Goal: Task Accomplishment & Management: Use online tool/utility

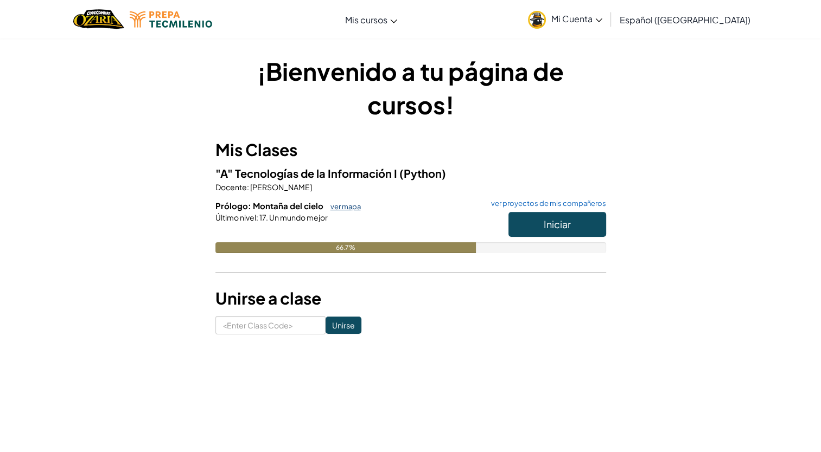
click at [347, 208] on link "ver mapa" at bounding box center [343, 206] width 36 height 9
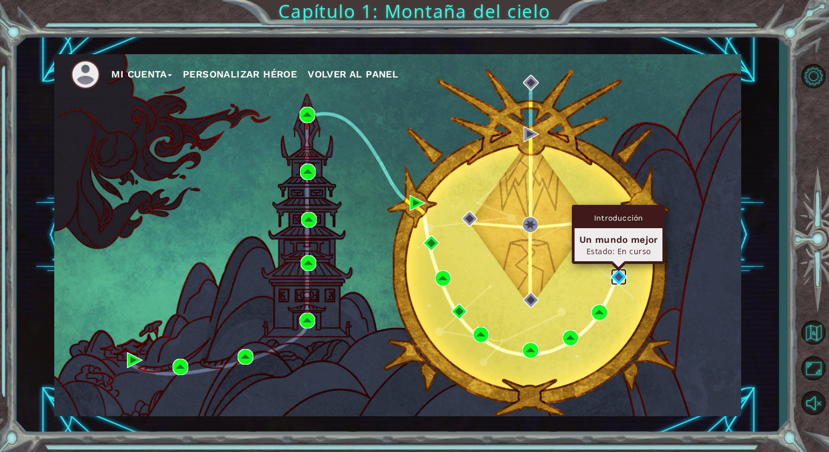
click at [614, 282] on img at bounding box center [619, 277] width 16 height 16
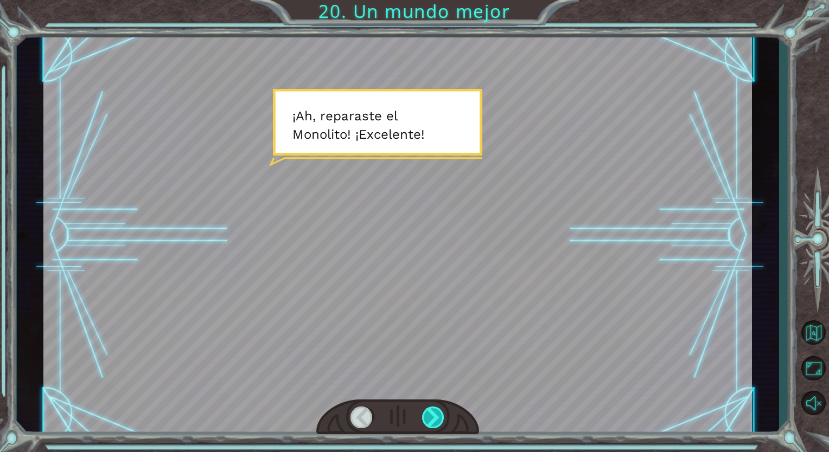
click at [431, 416] on div at bounding box center [433, 418] width 23 height 22
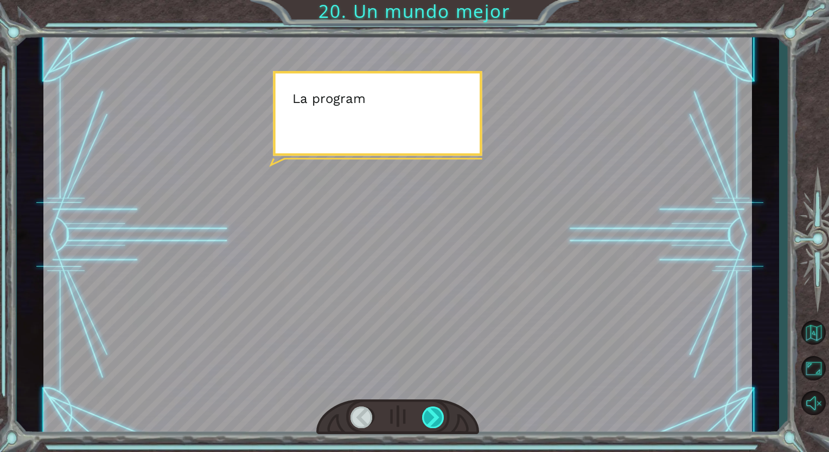
click at [431, 416] on div at bounding box center [433, 418] width 23 height 22
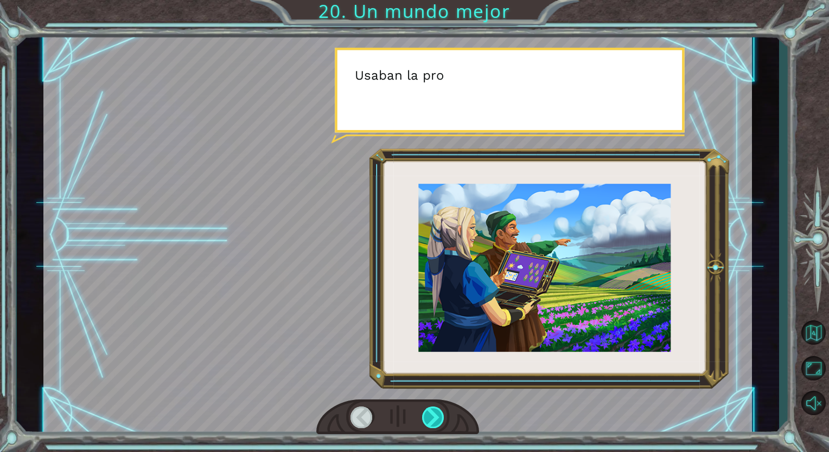
click at [431, 416] on div at bounding box center [433, 418] width 23 height 22
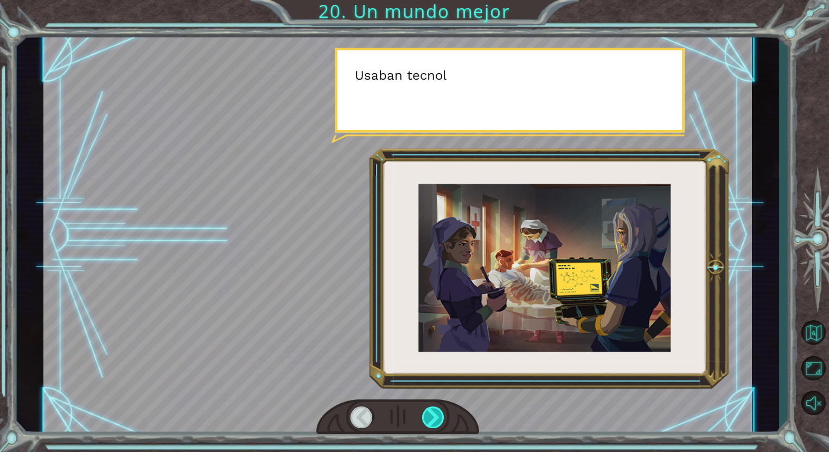
click at [431, 416] on div at bounding box center [433, 418] width 23 height 22
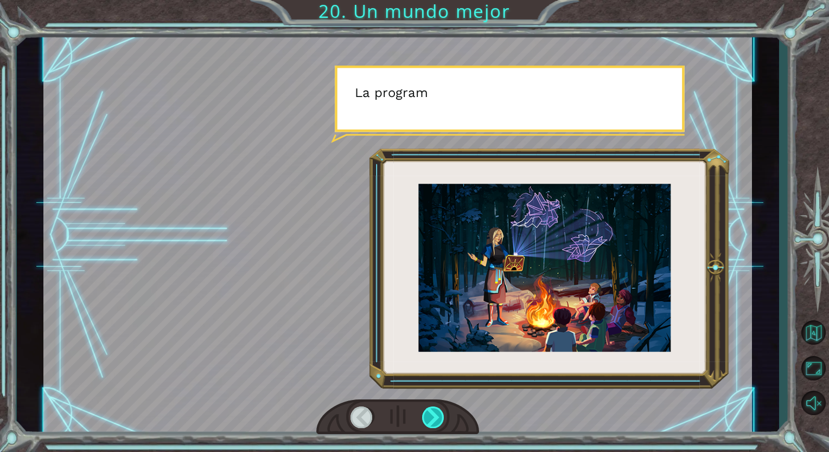
click at [431, 416] on div at bounding box center [433, 418] width 23 height 22
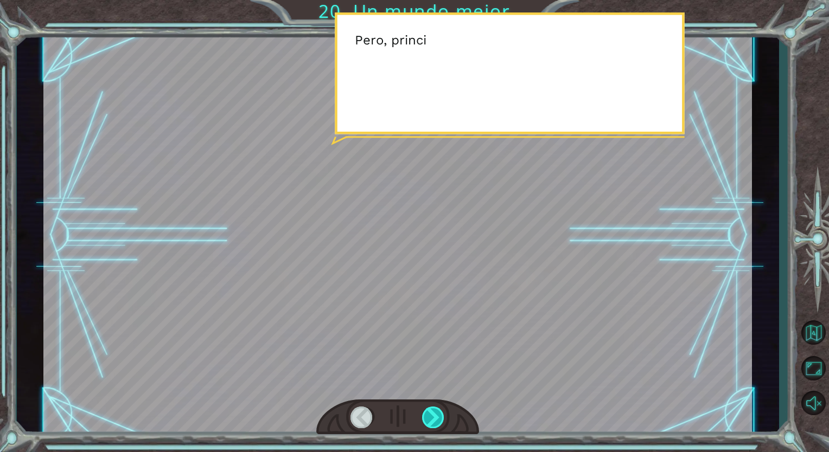
click at [431, 416] on div at bounding box center [433, 418] width 23 height 22
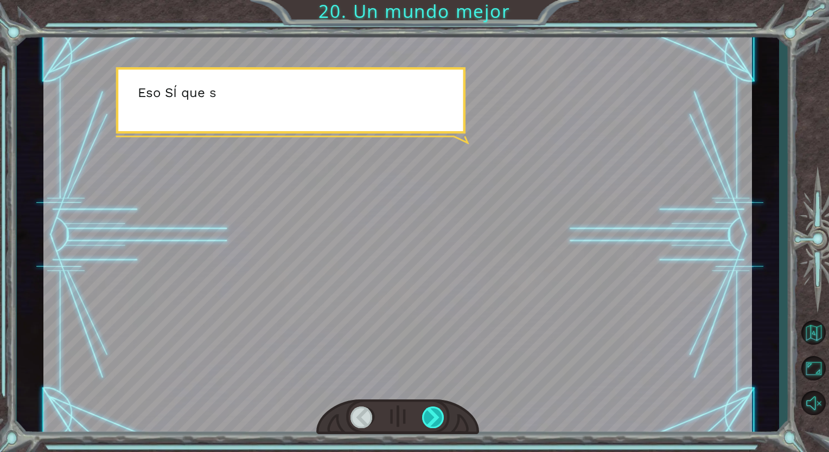
click at [431, 416] on div at bounding box center [433, 418] width 23 height 22
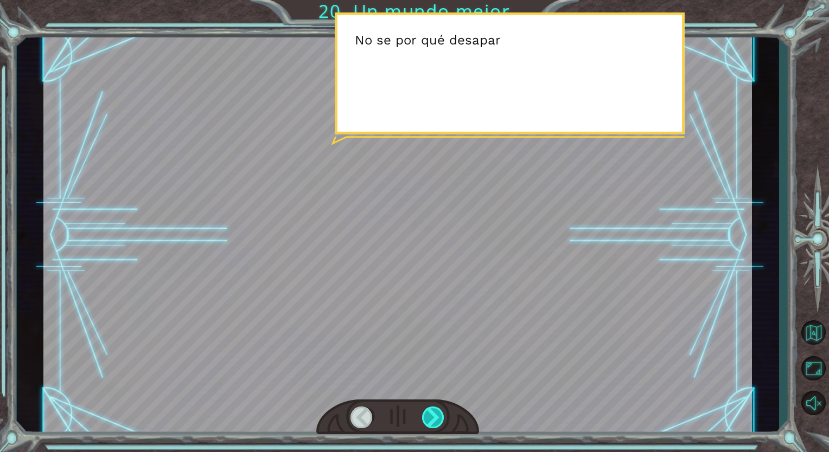
click at [431, 416] on div at bounding box center [433, 418] width 23 height 22
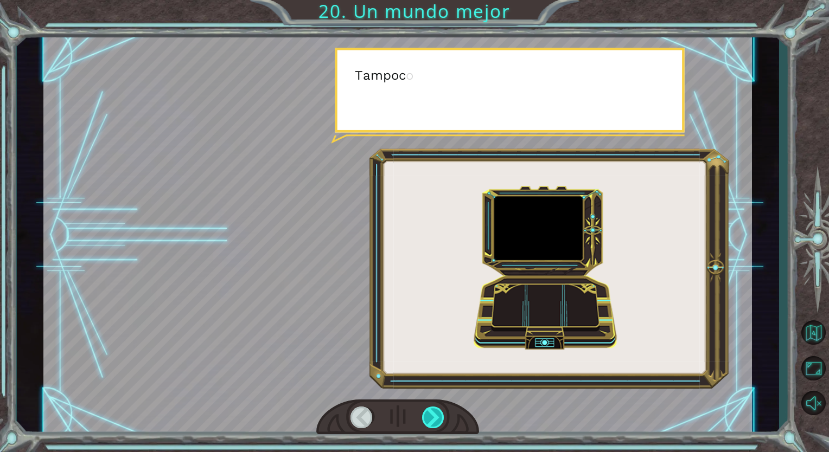
click at [431, 416] on div at bounding box center [433, 418] width 23 height 22
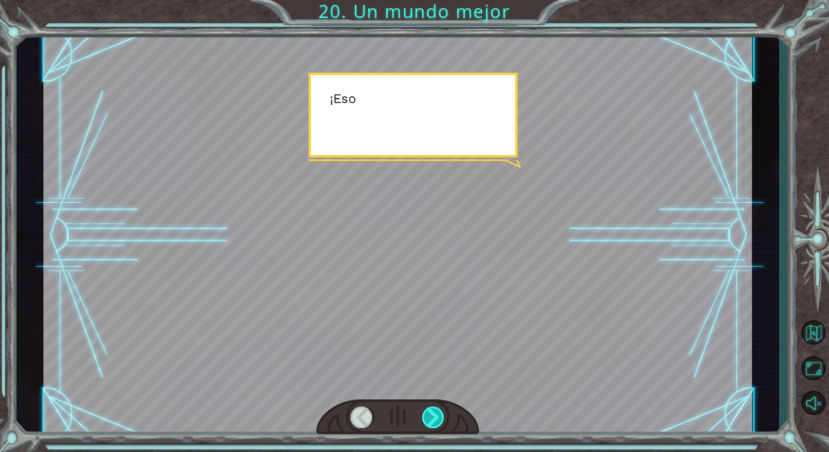
click at [431, 416] on div at bounding box center [433, 418] width 23 height 22
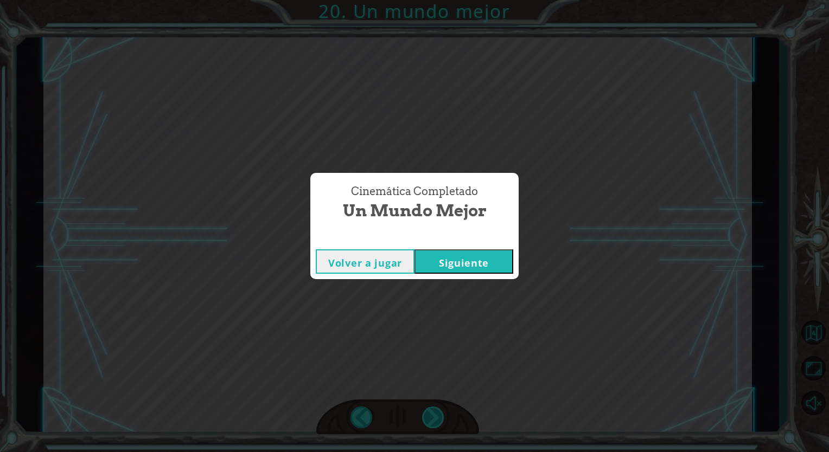
click at [431, 416] on div "Cinemática Completado Un mundo mejor Volver a jugar [GEOGRAPHIC_DATA]" at bounding box center [414, 226] width 829 height 452
drag, startPoint x: 431, startPoint y: 416, endPoint x: 475, endPoint y: 260, distance: 161.8
click at [475, 260] on button "Siguiente" at bounding box center [463, 262] width 99 height 24
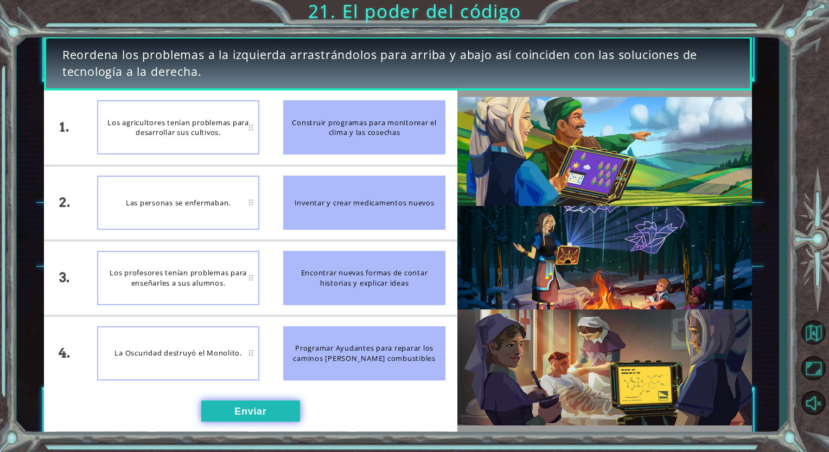
click at [244, 417] on button "Enviar" at bounding box center [250, 412] width 99 height 22
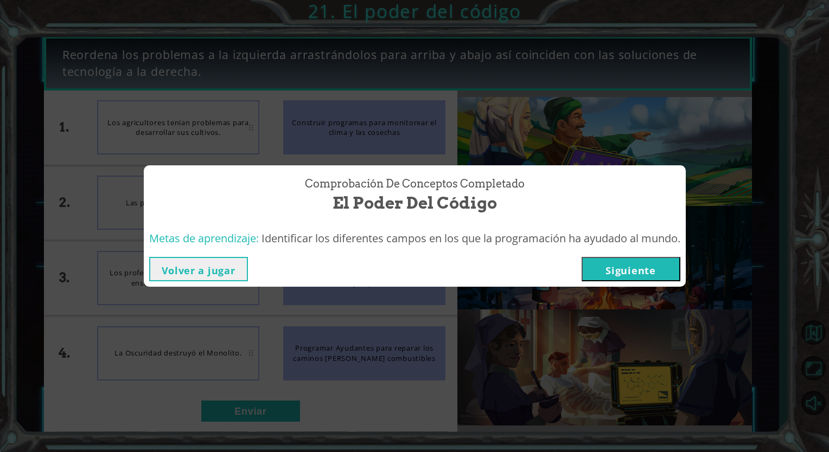
click at [655, 266] on button "Siguiente" at bounding box center [631, 269] width 99 height 24
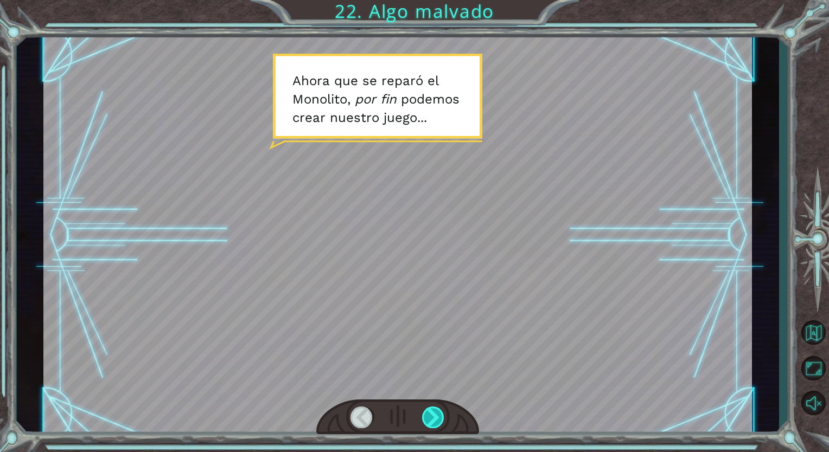
click at [432, 411] on div at bounding box center [433, 418] width 23 height 22
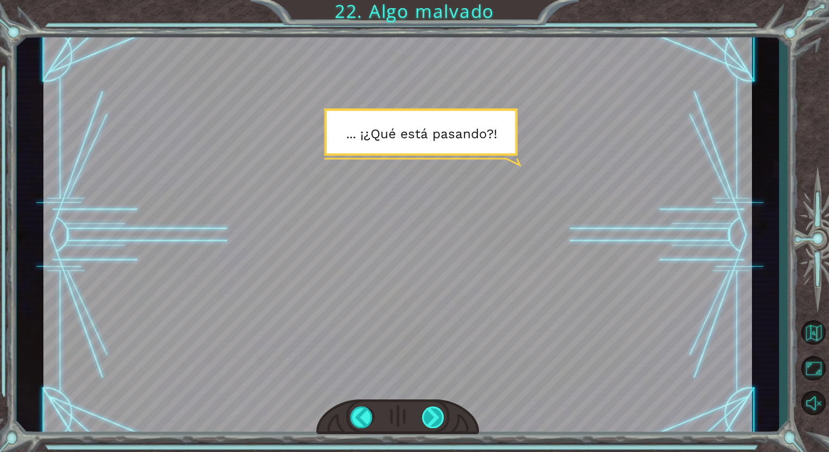
click at [432, 411] on div at bounding box center [433, 418] width 23 height 22
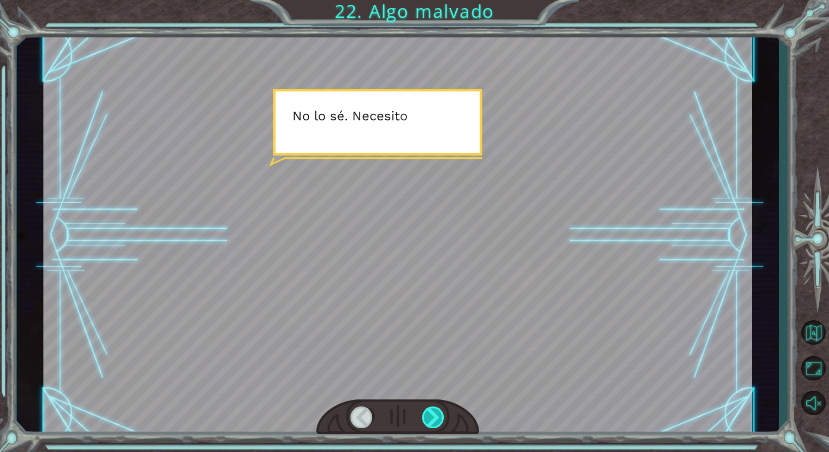
click at [432, 411] on div at bounding box center [433, 418] width 23 height 22
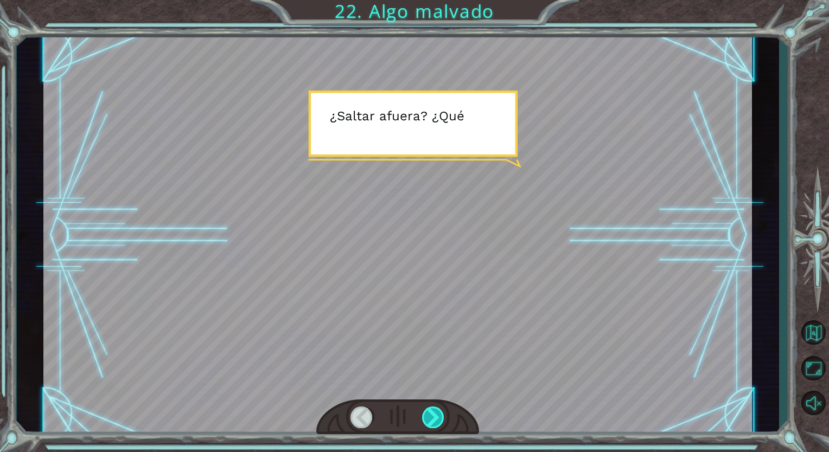
click at [432, 411] on div at bounding box center [433, 418] width 23 height 22
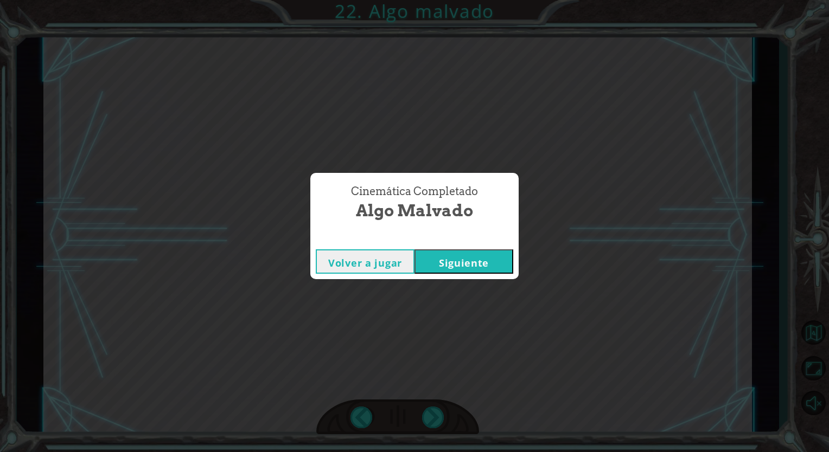
click at [462, 268] on button "Siguiente" at bounding box center [463, 262] width 99 height 24
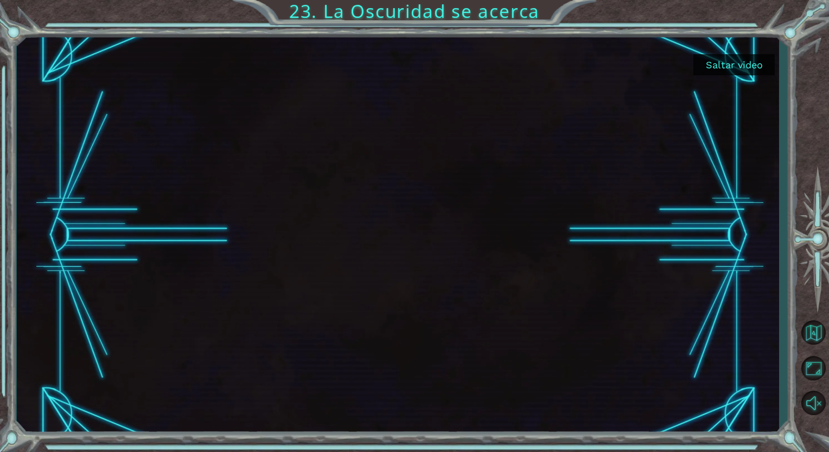
click at [720, 69] on button "Saltar video" at bounding box center [733, 64] width 81 height 21
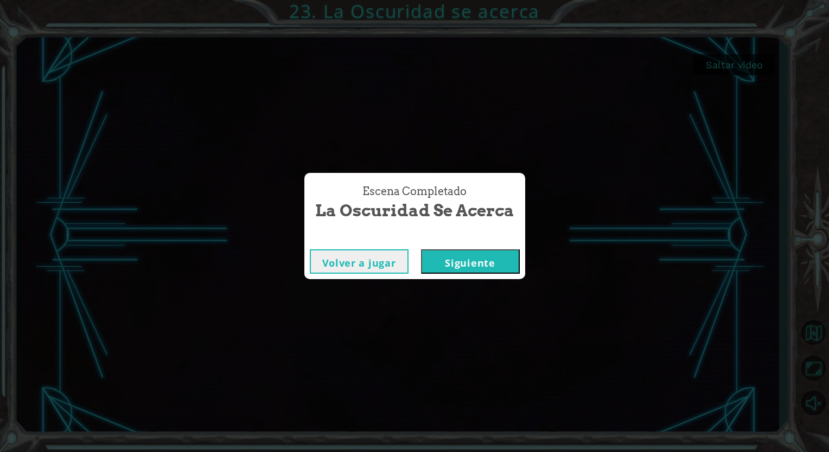
click at [483, 260] on button "Siguiente" at bounding box center [470, 262] width 99 height 24
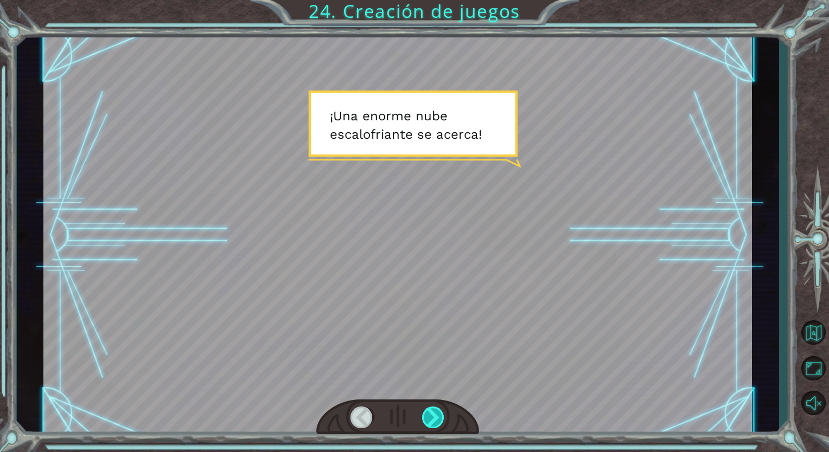
click at [436, 423] on div at bounding box center [433, 418] width 23 height 22
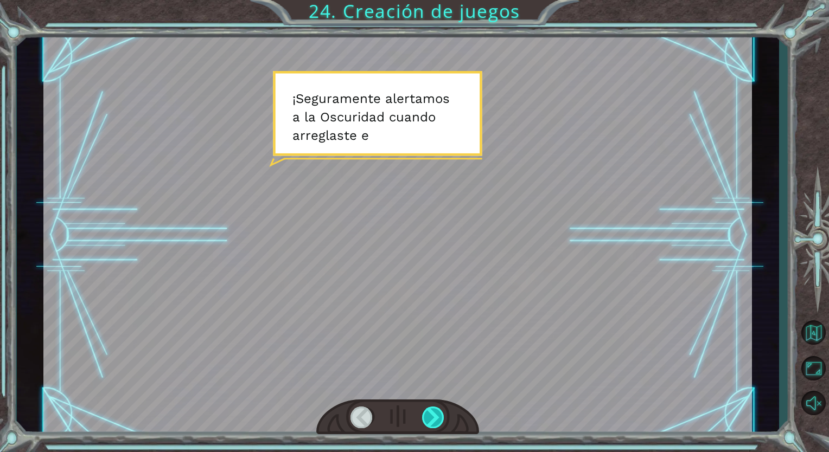
click at [436, 423] on div at bounding box center [433, 418] width 23 height 22
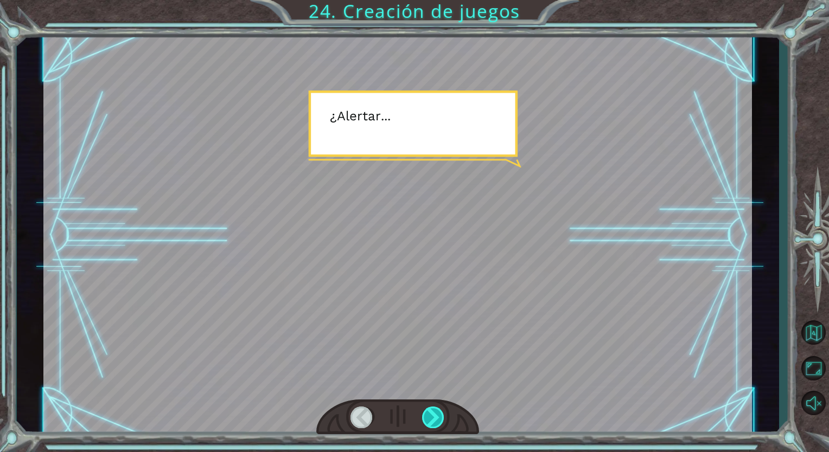
click at [436, 423] on div at bounding box center [433, 418] width 23 height 22
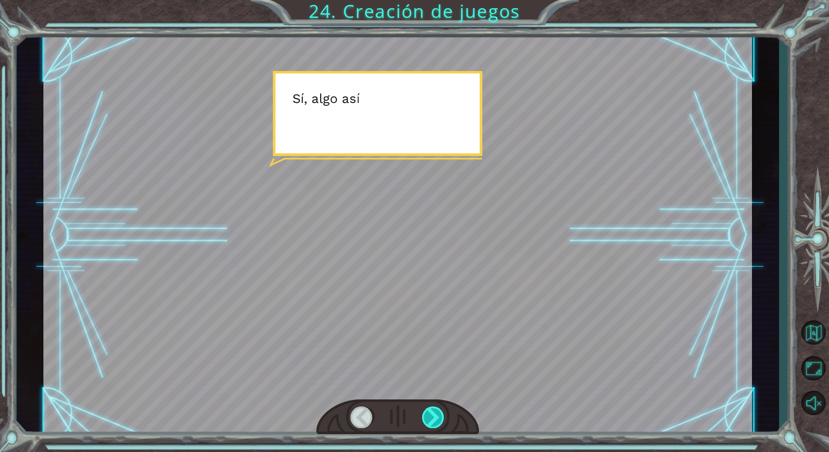
click at [436, 423] on div at bounding box center [433, 418] width 23 height 22
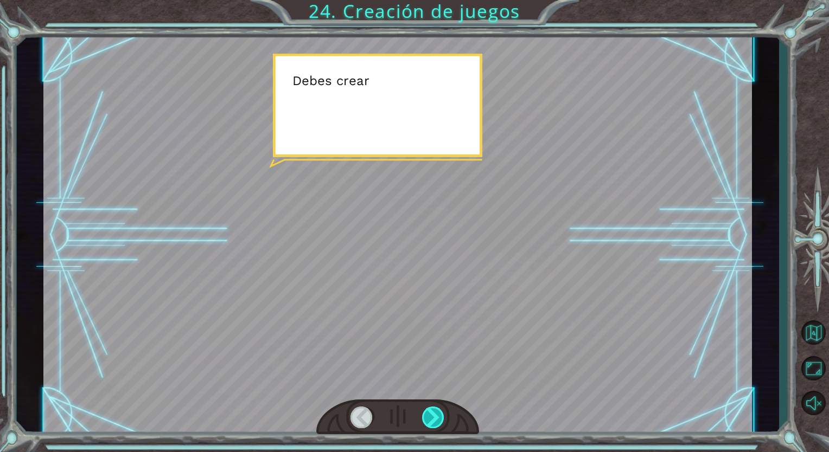
click at [436, 423] on div at bounding box center [433, 418] width 23 height 22
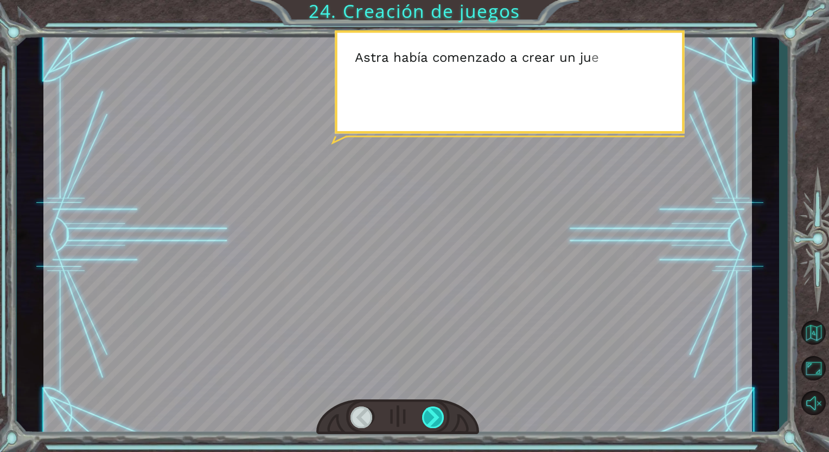
click at [436, 423] on div at bounding box center [433, 418] width 23 height 22
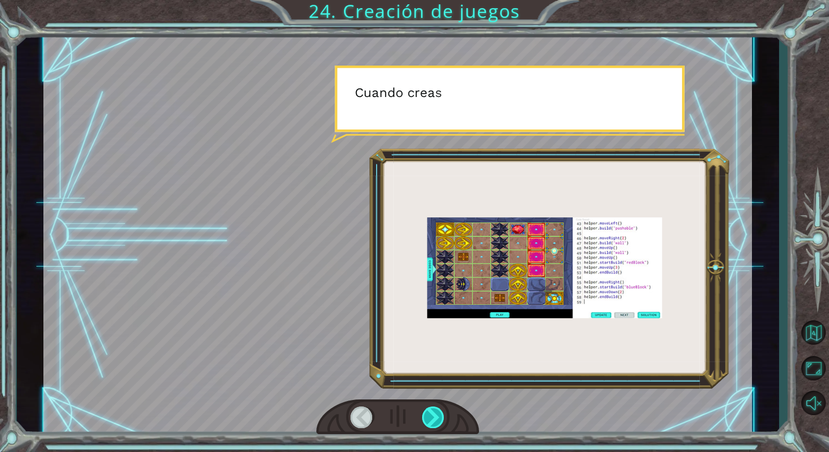
click at [436, 423] on div at bounding box center [433, 418] width 23 height 22
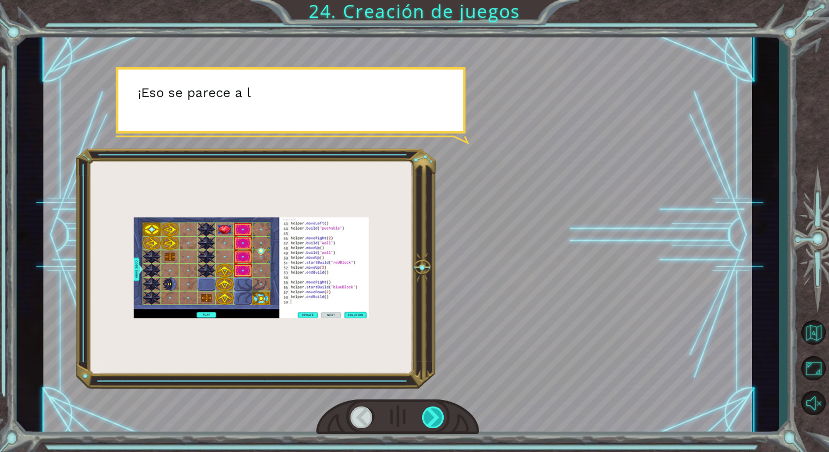
click at [436, 423] on div at bounding box center [433, 418] width 23 height 22
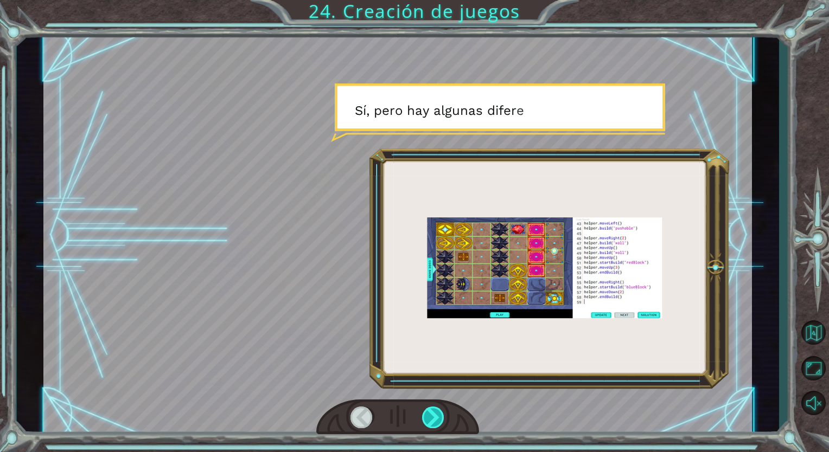
click at [436, 423] on div at bounding box center [433, 418] width 23 height 22
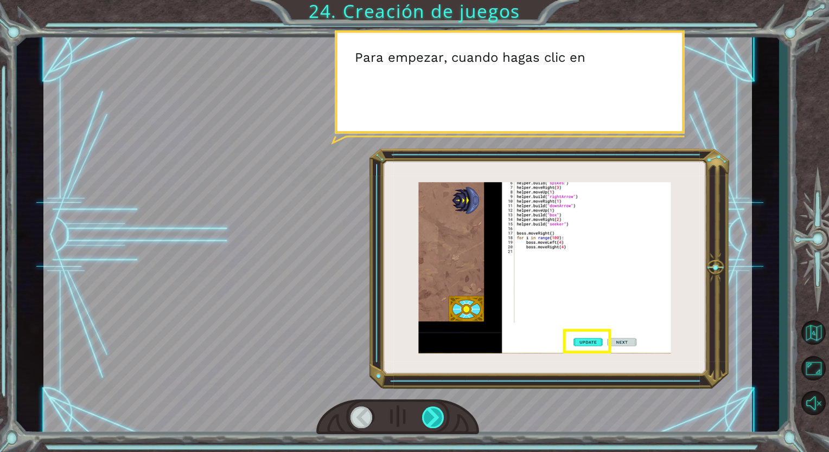
click at [436, 423] on div at bounding box center [433, 418] width 23 height 22
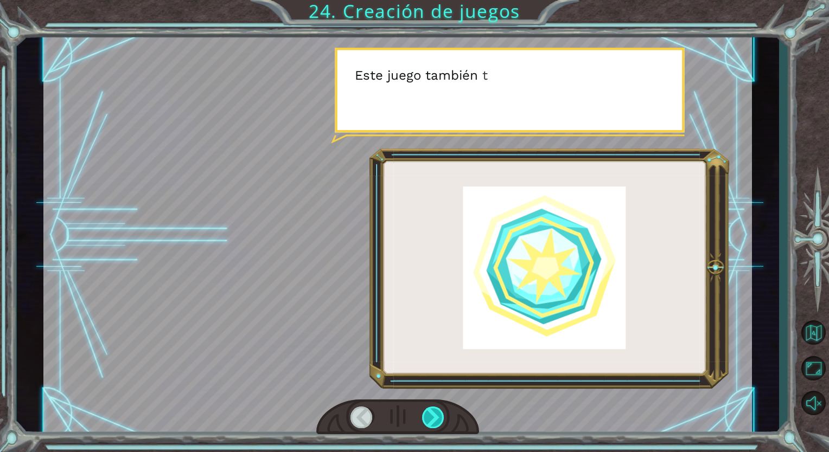
click at [436, 423] on div at bounding box center [433, 418] width 23 height 22
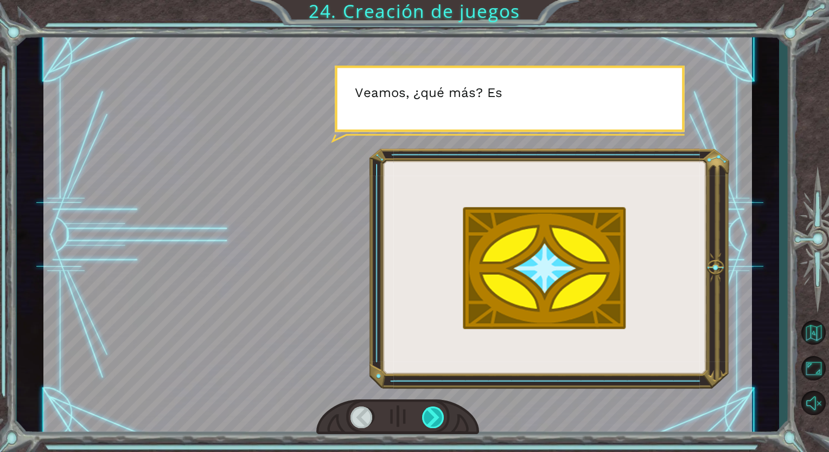
click at [436, 423] on div at bounding box center [433, 418] width 23 height 22
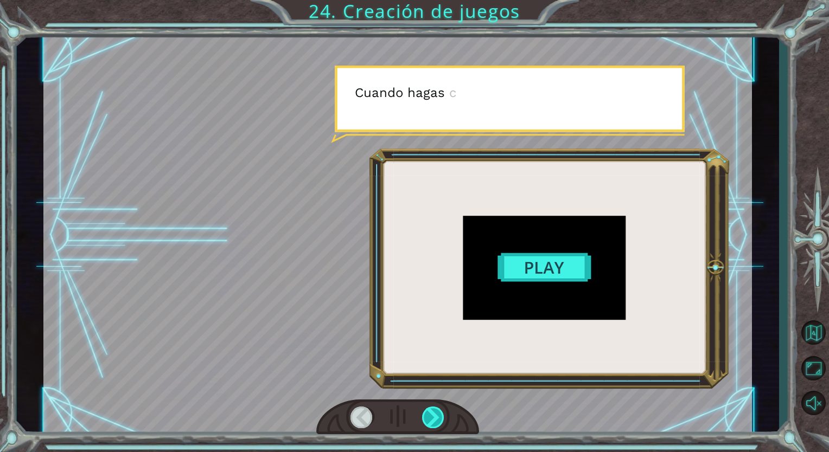
click at [436, 423] on div at bounding box center [433, 418] width 23 height 22
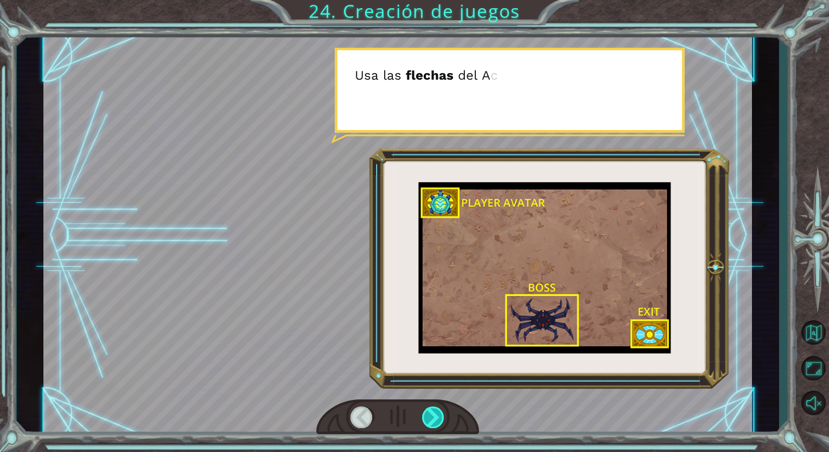
click at [436, 423] on div at bounding box center [433, 418] width 23 height 22
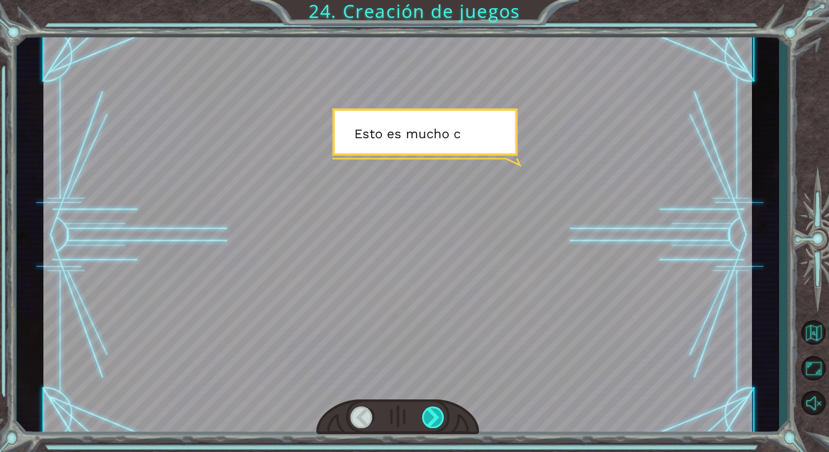
click at [436, 423] on div at bounding box center [433, 418] width 23 height 22
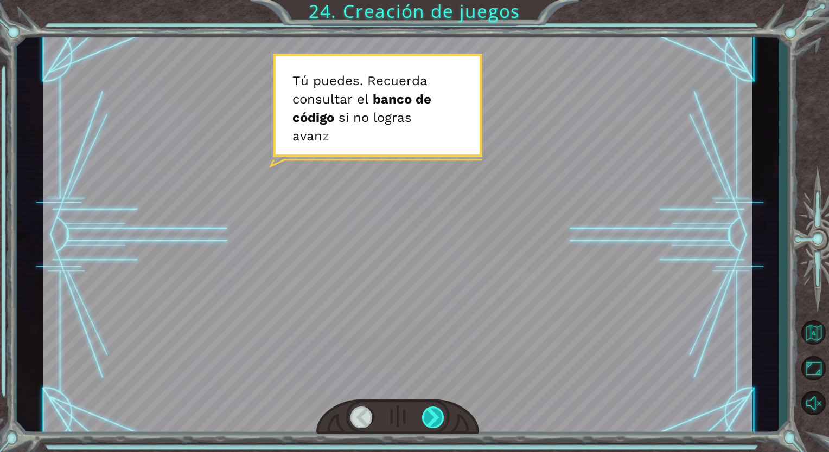
click at [436, 423] on div at bounding box center [433, 418] width 23 height 22
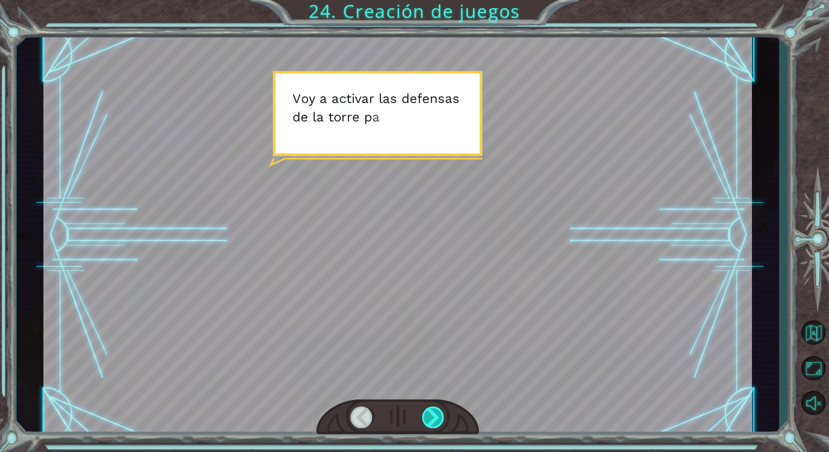
click at [436, 423] on div at bounding box center [433, 418] width 23 height 22
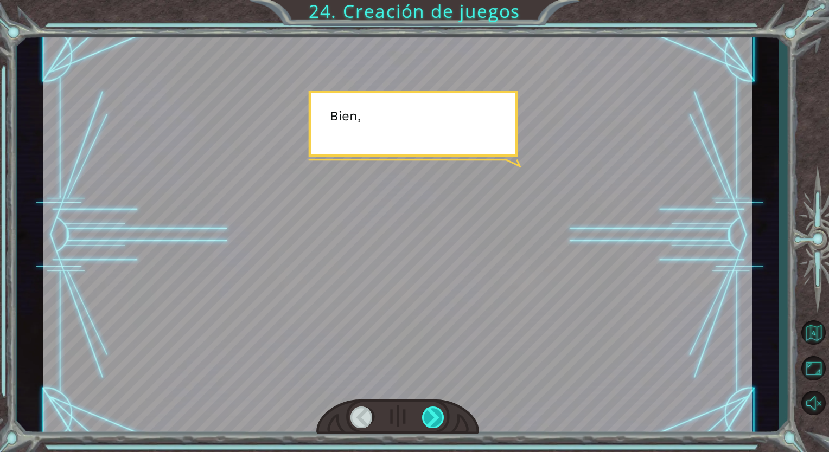
click at [436, 423] on div at bounding box center [433, 418] width 23 height 22
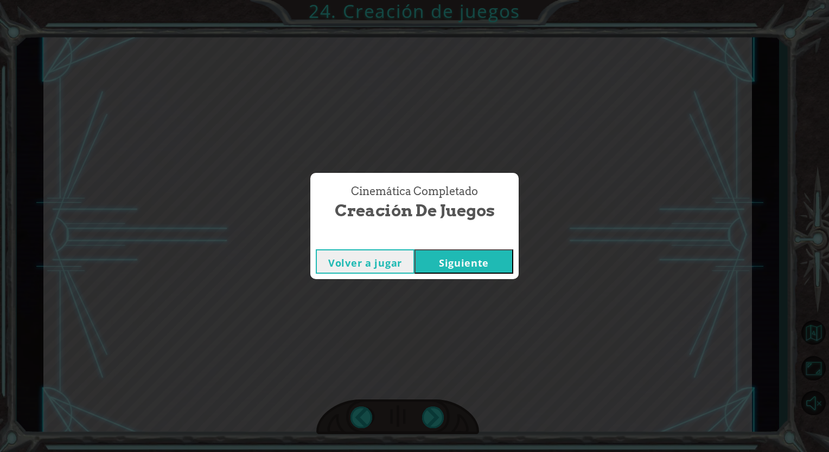
click at [459, 263] on button "Siguiente" at bounding box center [463, 262] width 99 height 24
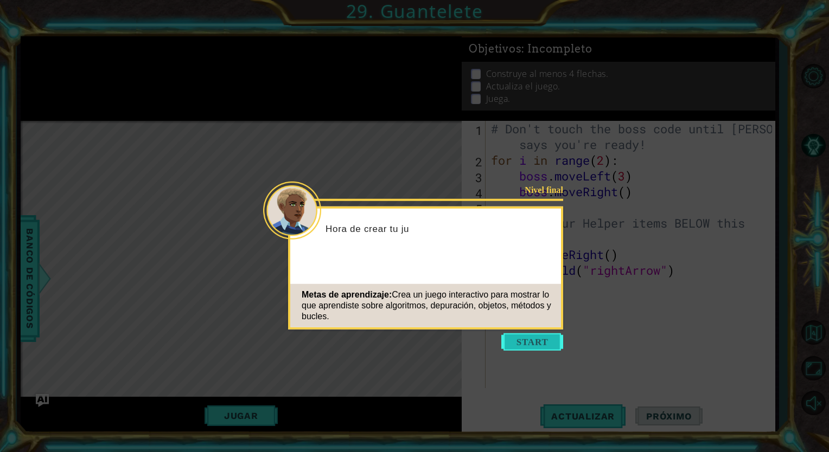
click at [534, 341] on button "Start" at bounding box center [532, 342] width 62 height 17
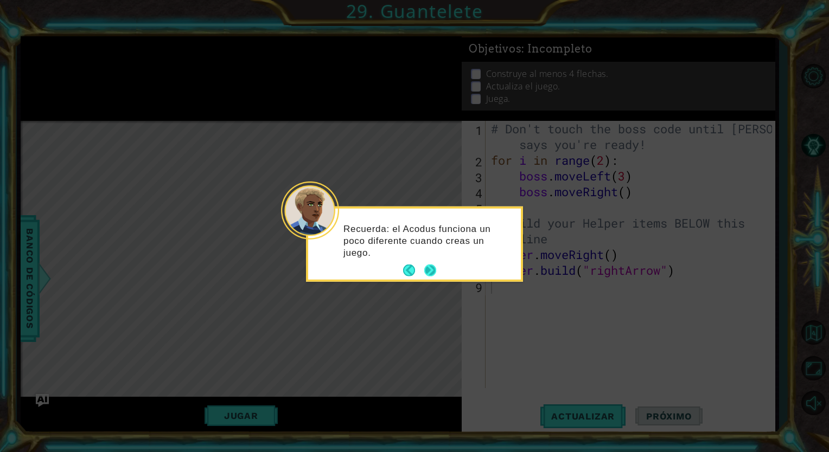
click at [431, 265] on button "Next" at bounding box center [430, 271] width 12 height 12
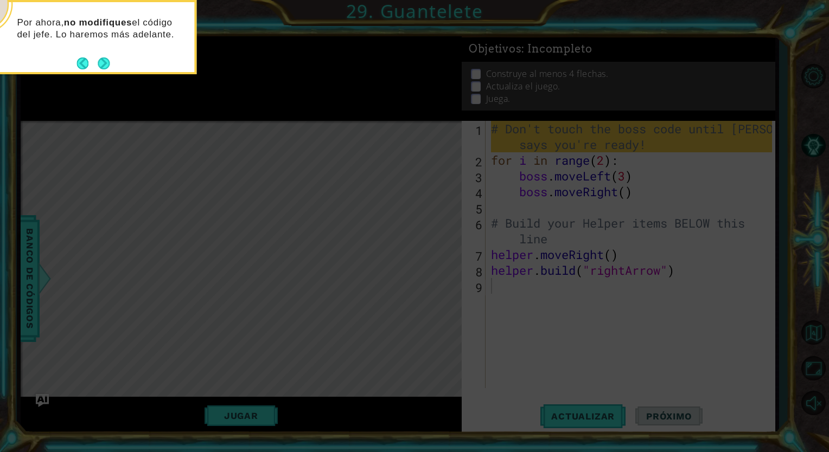
drag, startPoint x: 431, startPoint y: 263, endPoint x: 212, endPoint y: 283, distance: 220.1
click at [212, 283] on icon at bounding box center [414, 68] width 829 height 770
click at [103, 58] on button "Next" at bounding box center [104, 64] width 12 height 12
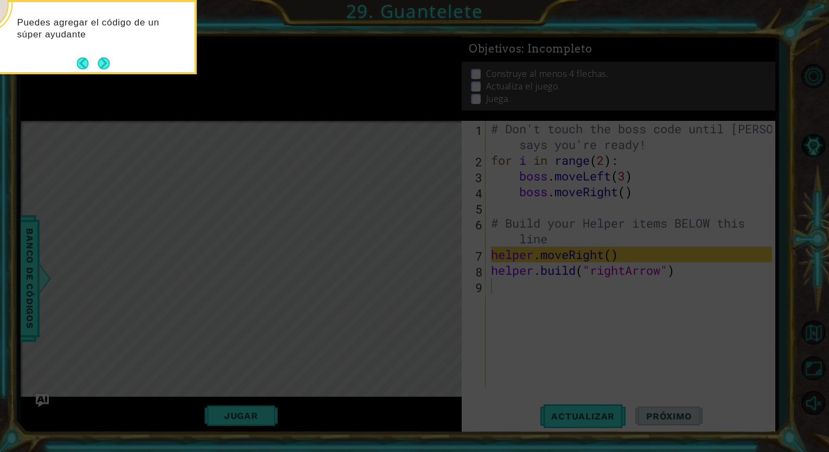
drag, startPoint x: 100, startPoint y: 50, endPoint x: 65, endPoint y: 82, distance: 47.6
click at [65, 82] on icon at bounding box center [414, 68] width 829 height 770
click at [105, 66] on button "Next" at bounding box center [104, 64] width 12 height 12
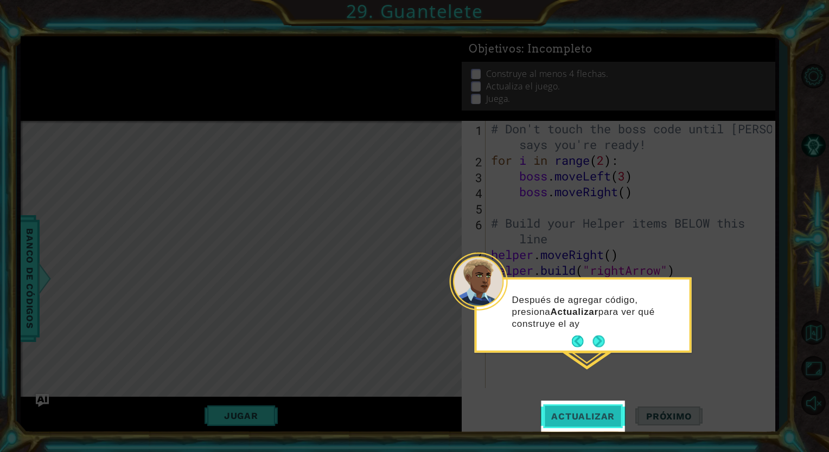
click at [573, 410] on button "Actualizar" at bounding box center [582, 416] width 85 height 31
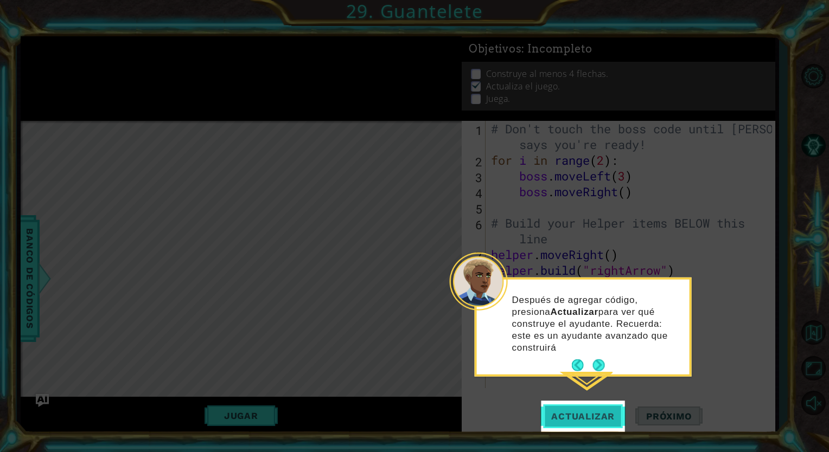
click at [573, 410] on button "Actualizar" at bounding box center [582, 416] width 85 height 31
click at [591, 360] on button "Back" at bounding box center [582, 366] width 21 height 12
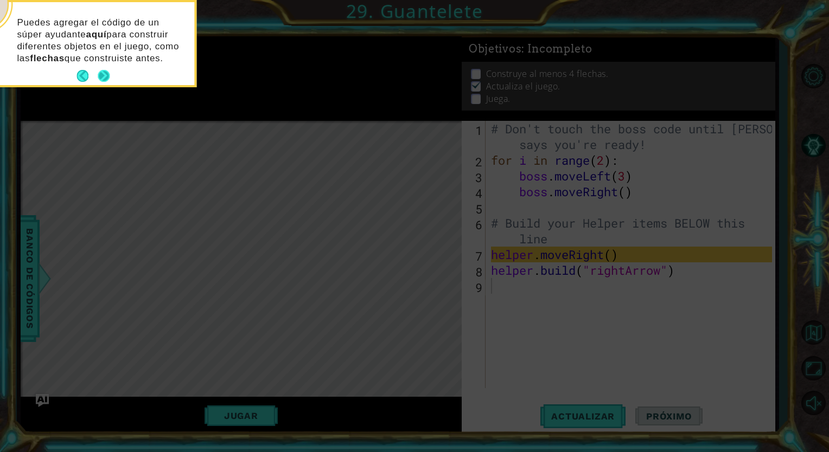
click at [109, 70] on button "Next" at bounding box center [104, 76] width 12 height 12
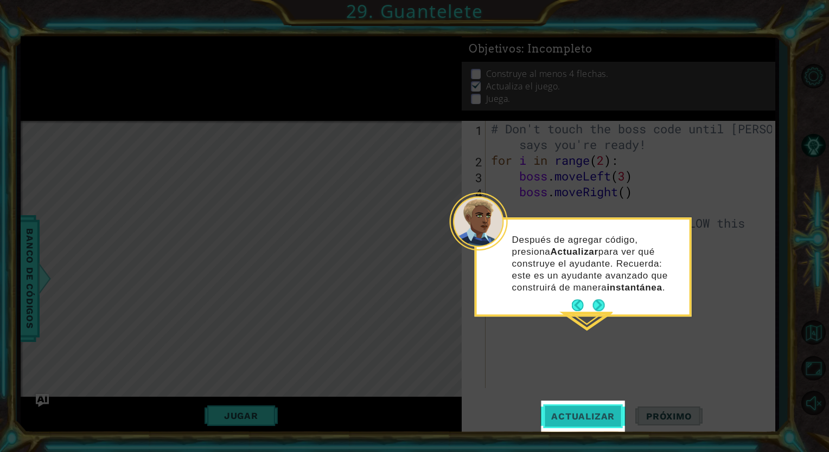
click at [573, 426] on button "Actualizar" at bounding box center [582, 416] width 85 height 31
click at [595, 307] on button "Next" at bounding box center [599, 305] width 12 height 12
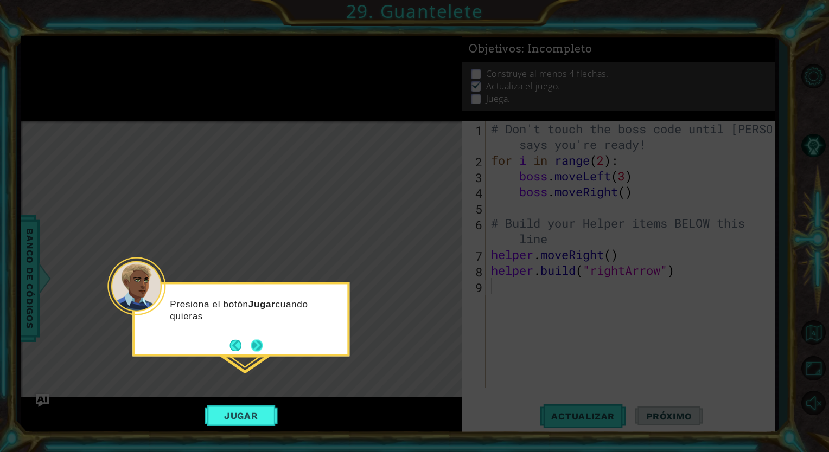
click at [263, 349] on button "Next" at bounding box center [257, 346] width 12 height 12
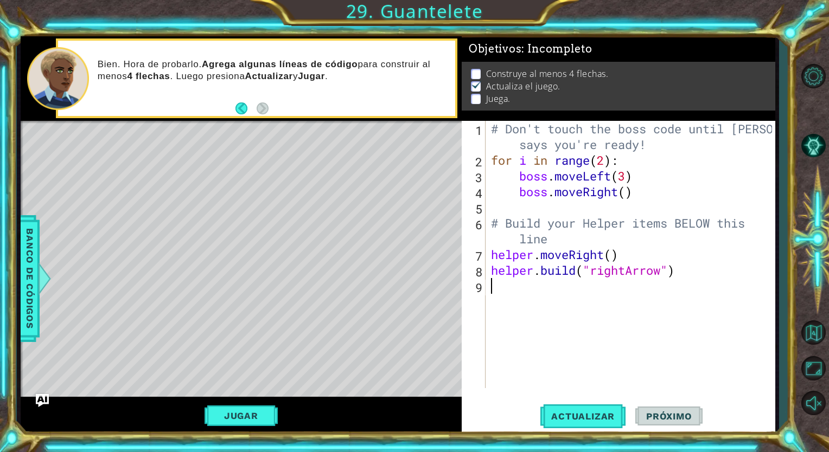
click at [563, 242] on div "# Don't touch the boss code until [PERSON_NAME] says you're ready! for i in ran…" at bounding box center [633, 278] width 289 height 315
type textarea "# Build your Helper items BELOW this line"
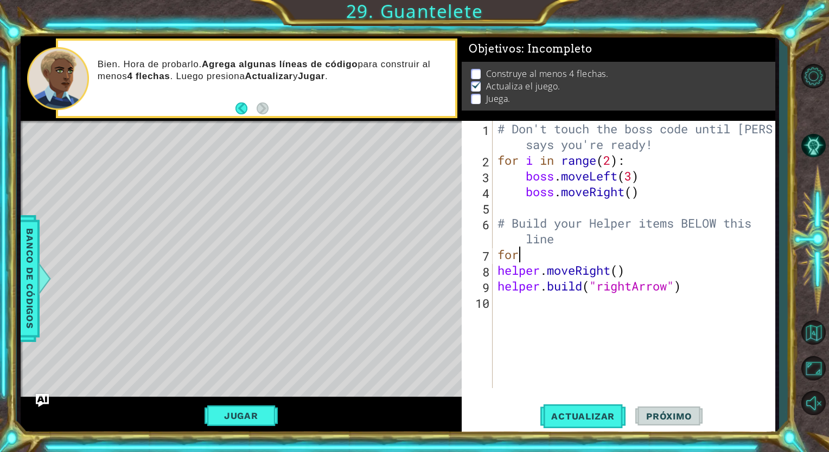
scroll to position [0, 0]
type textarea "for i"
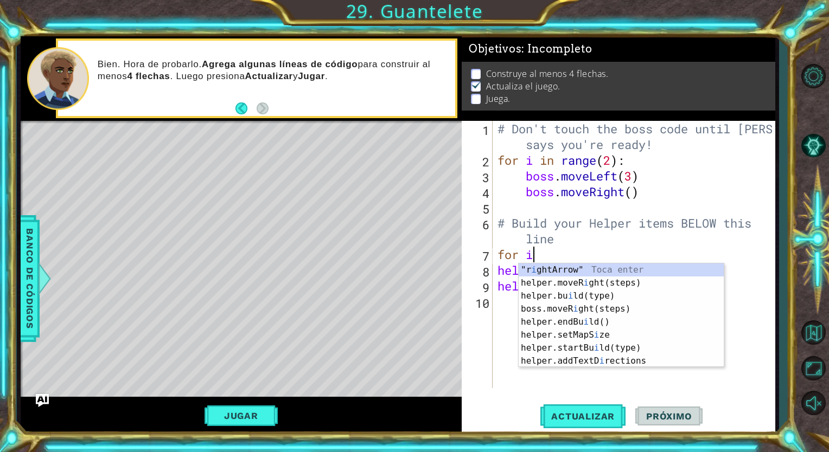
scroll to position [0, 1]
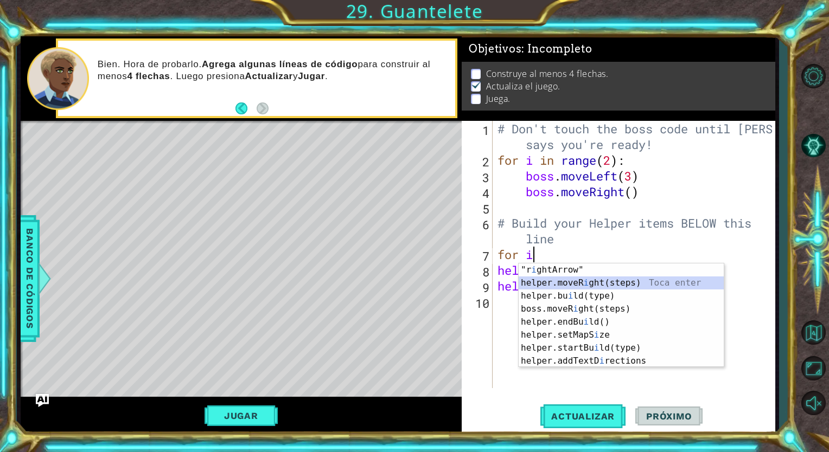
click at [562, 288] on div ""r i ghtArrow" Toca enter helper.moveR i ght(steps) Toca enter helper.bu i ld(t…" at bounding box center [621, 329] width 205 height 130
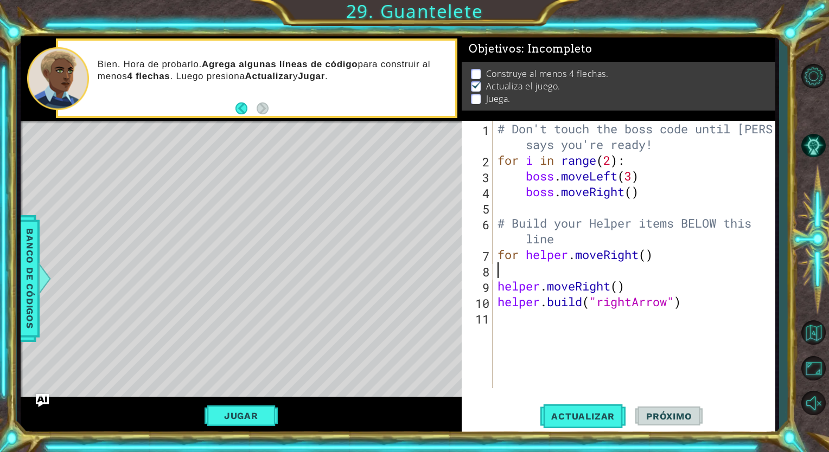
click at [660, 253] on div "# Don't touch the boss code until [PERSON_NAME] says you're ready! for i in ran…" at bounding box center [636, 278] width 282 height 315
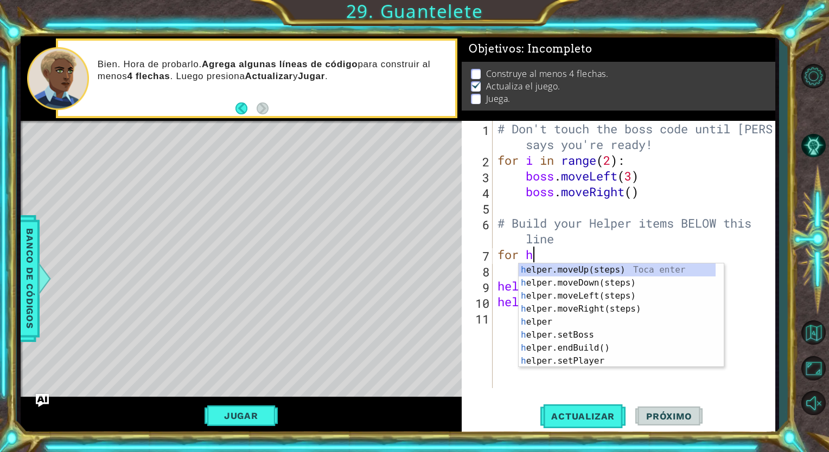
type textarea "for"
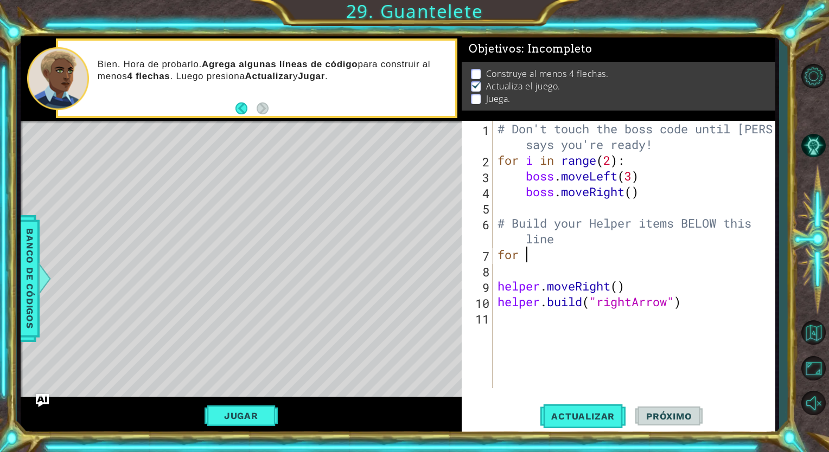
click at [519, 273] on div "# Don't touch the boss code until [PERSON_NAME] says you're ready! for i in ran…" at bounding box center [636, 278] width 282 height 315
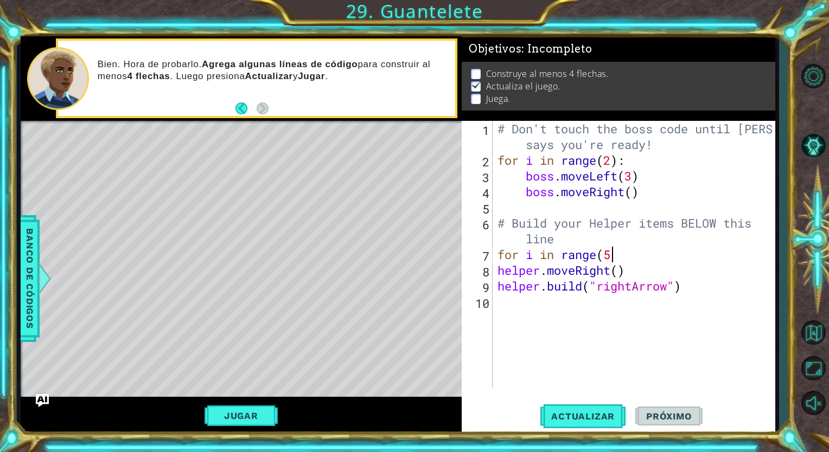
scroll to position [0, 4]
click at [573, 412] on span "Actualizar" at bounding box center [582, 416] width 85 height 11
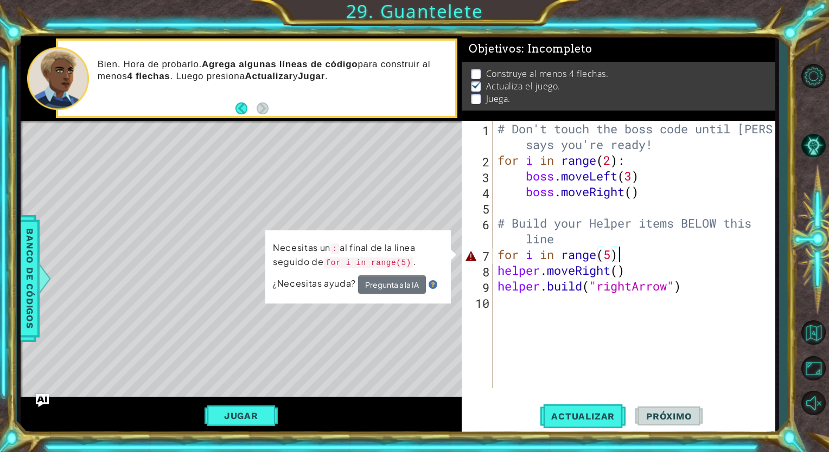
click at [623, 257] on div "# Don't touch the boss code until [PERSON_NAME] says you're ready! for i in ran…" at bounding box center [636, 278] width 282 height 315
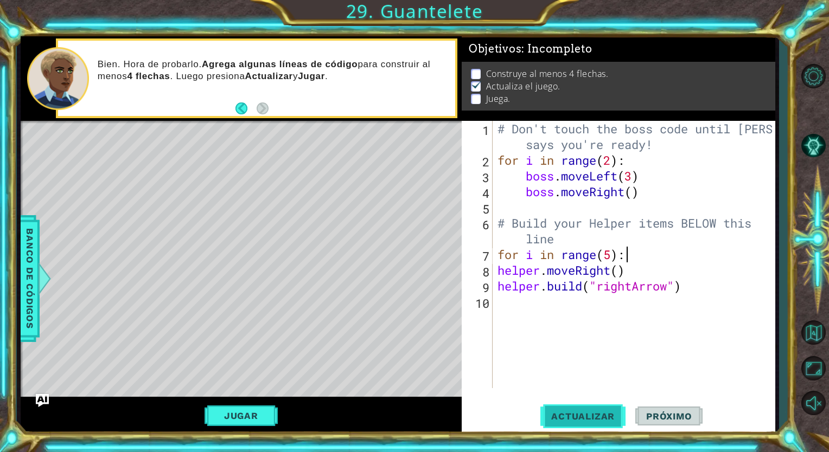
click at [576, 417] on span "Actualizar" at bounding box center [582, 416] width 85 height 11
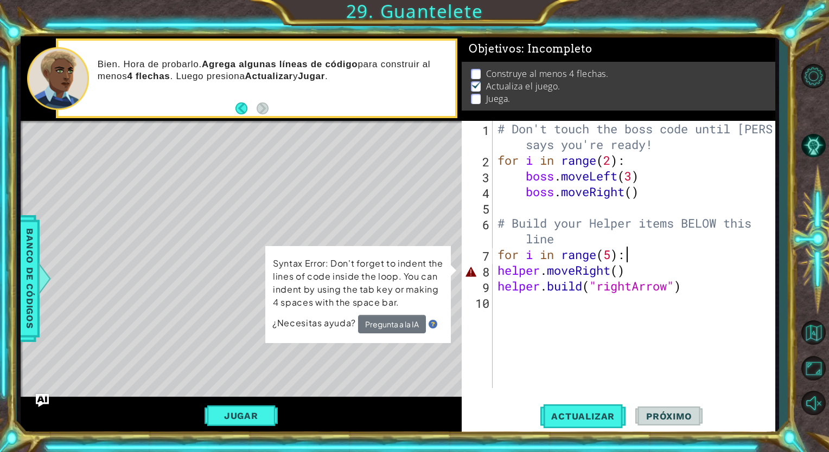
click at [497, 269] on div "# Don't touch the boss code until [PERSON_NAME] says you're ready! for i in ran…" at bounding box center [636, 278] width 282 height 315
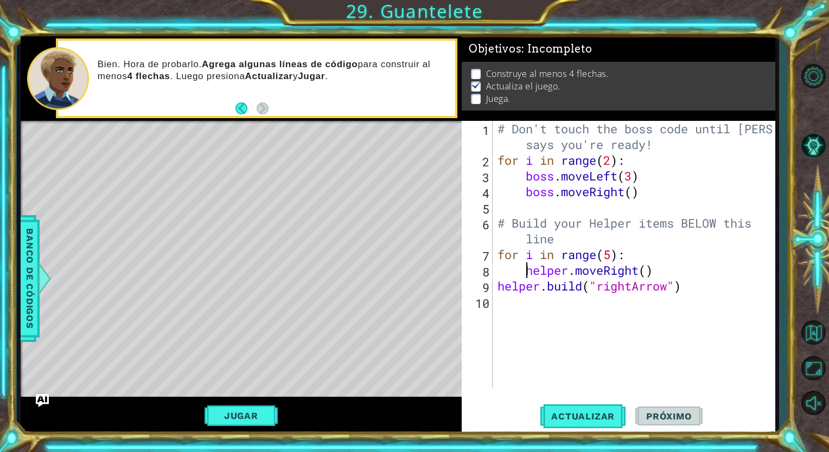
click at [492, 288] on div "9" at bounding box center [478, 288] width 29 height 16
click at [556, 407] on button "Actualizar" at bounding box center [582, 416] width 85 height 31
click at [612, 257] on div "# Don't touch the boss code until [PERSON_NAME] says you're ready! for i in ran…" at bounding box center [636, 278] width 282 height 315
type textarea "for i in range(6):"
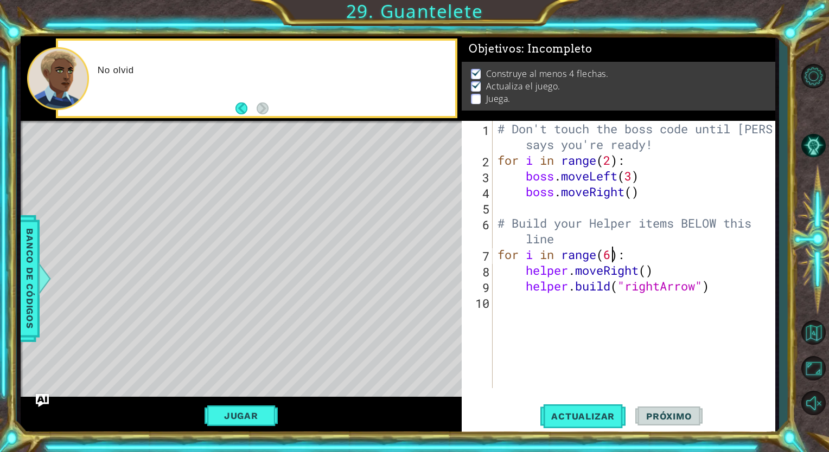
click at [588, 381] on div "# Don't touch the boss code until [PERSON_NAME] says you're ready! for i in ran…" at bounding box center [636, 278] width 282 height 315
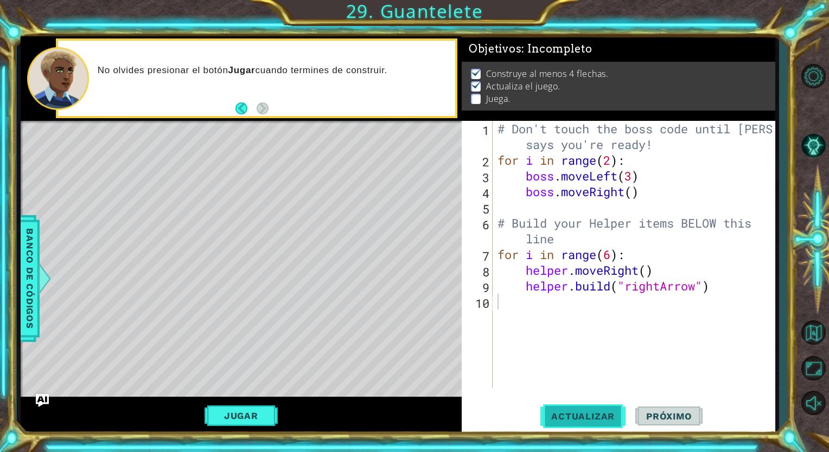
click at [583, 420] on span "Actualizar" at bounding box center [582, 416] width 85 height 11
click at [614, 256] on div "# Don't touch the boss code until [PERSON_NAME] says you're ready! for i in ran…" at bounding box center [636, 278] width 282 height 315
type textarea "for i in range(5):"
click at [560, 315] on div "# Don't touch the boss code until [PERSON_NAME] says you're ready! for i in ran…" at bounding box center [636, 278] width 282 height 315
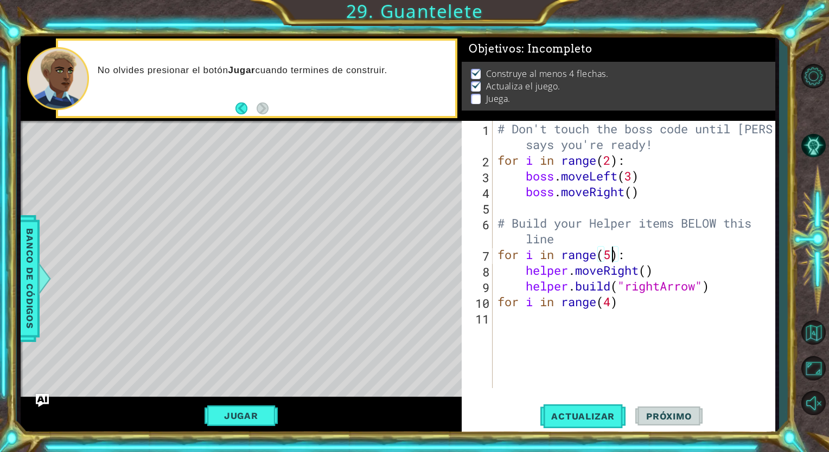
click at [614, 258] on div "# Don't touch the boss code until [PERSON_NAME] says you're ready! for i in ran…" at bounding box center [636, 278] width 282 height 315
click at [630, 308] on div "# Don't touch the boss code until [PERSON_NAME] says you're ready! for i in ran…" at bounding box center [636, 278] width 282 height 315
type textarea "for i in range(4)"
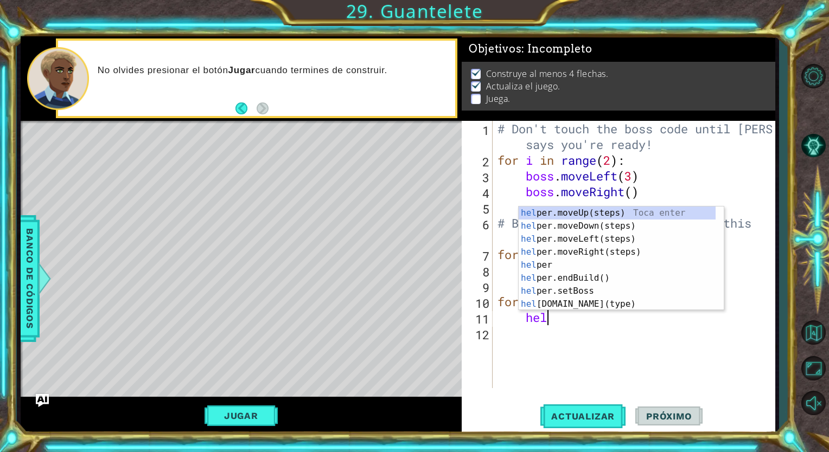
scroll to position [0, 2]
click at [598, 303] on div "hel per.moveUp(steps) Toca enter hel per.moveDown(steps) Toca enter hel per.mov…" at bounding box center [617, 272] width 197 height 130
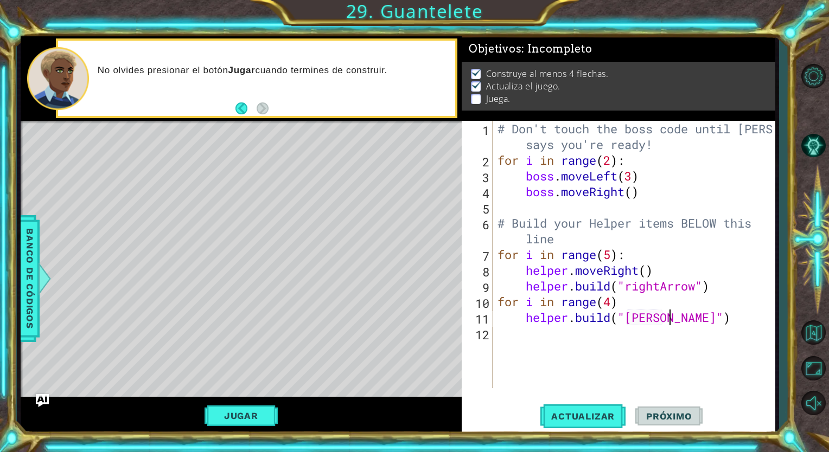
scroll to position [0, 8]
type textarea "[DOMAIN_NAME]("downArrow")"
click at [518, 339] on div "# Don't touch the boss code until [PERSON_NAME] says you're ready! for i in ran…" at bounding box center [636, 278] width 282 height 315
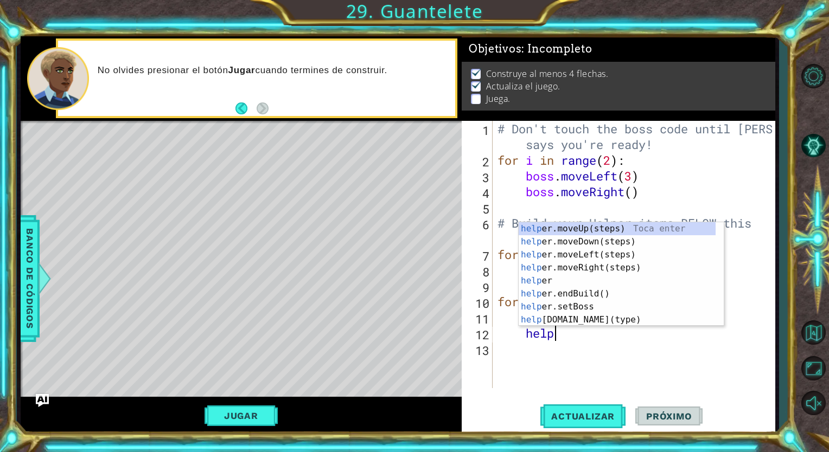
type textarea "helper"
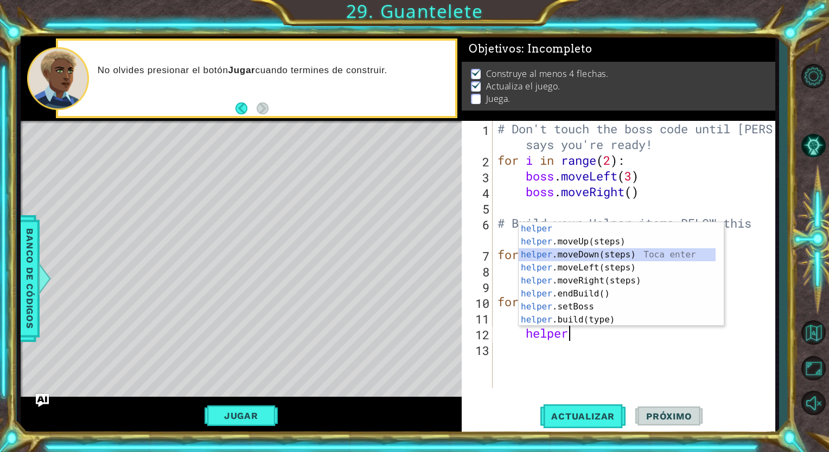
click at [565, 255] on div "helper Toca enter helper .moveUp(steps) Toca enter helper .moveDown(steps) Toca…" at bounding box center [617, 287] width 197 height 130
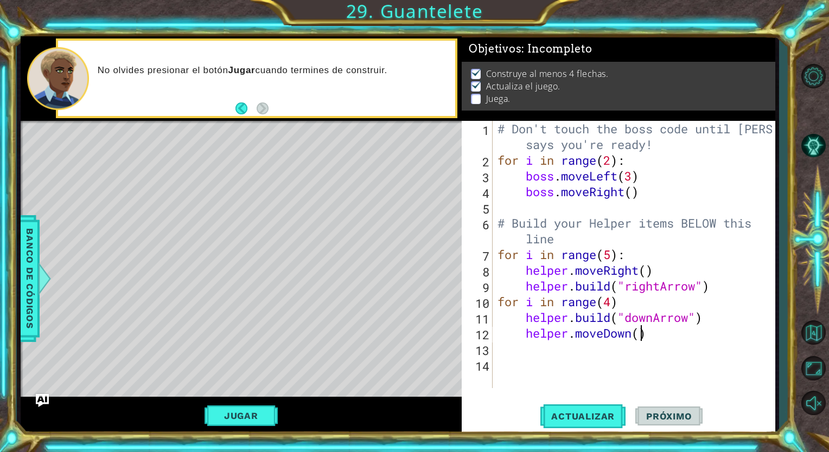
click at [641, 340] on div "# Don't touch the boss code until [PERSON_NAME] says you're ready! for i in ran…" at bounding box center [636, 278] width 282 height 315
click at [582, 416] on span "Actualizar" at bounding box center [582, 416] width 85 height 11
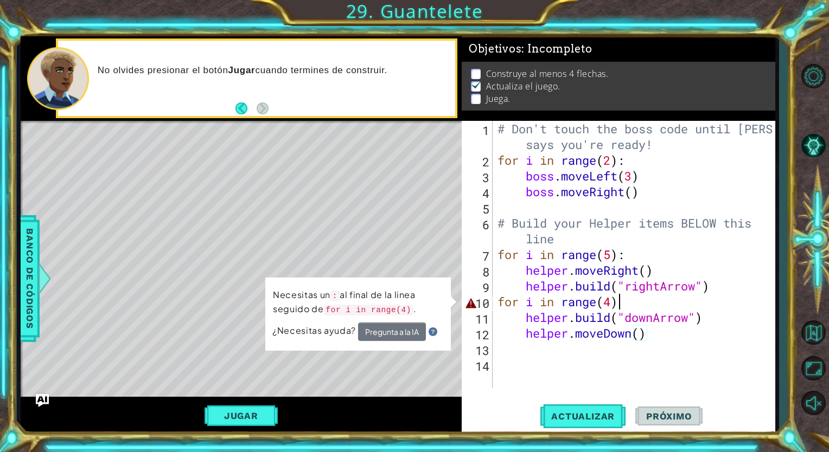
click at [626, 304] on div "# Don't touch the boss code until [PERSON_NAME] says you're ready! for i in ran…" at bounding box center [636, 278] width 282 height 315
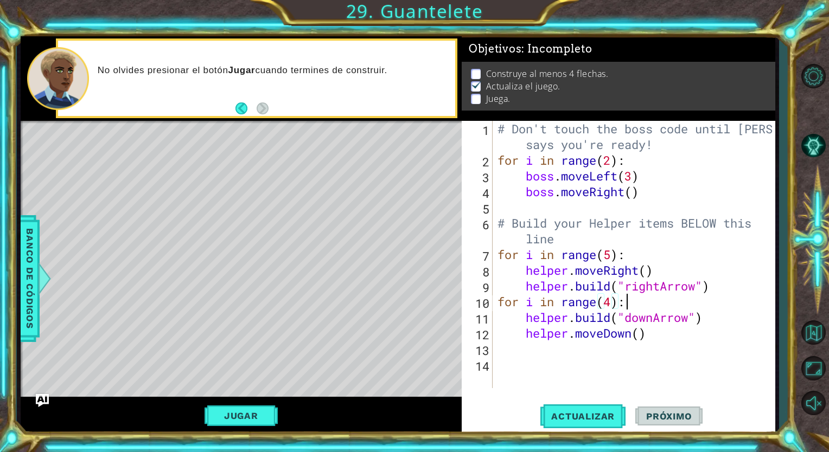
scroll to position [0, 5]
click at [577, 417] on span "Actualizar" at bounding box center [582, 416] width 85 height 11
click at [615, 260] on div "# Don't touch the boss code until [PERSON_NAME] says you're ready! for i in ran…" at bounding box center [636, 278] width 282 height 315
click at [614, 299] on div "# Don't touch the boss code until [PERSON_NAME] says you're ready! for i in ran…" at bounding box center [636, 278] width 282 height 315
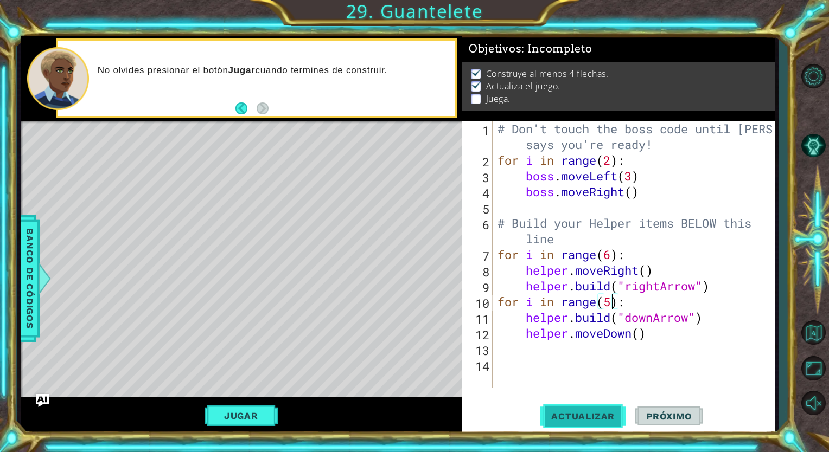
type textarea "for i in range(5):"
click at [572, 419] on span "Actualizar" at bounding box center [582, 416] width 85 height 11
click at [256, 413] on button "Jugar" at bounding box center [241, 416] width 73 height 21
click at [654, 420] on span "Próximo" at bounding box center [668, 416] width 67 height 11
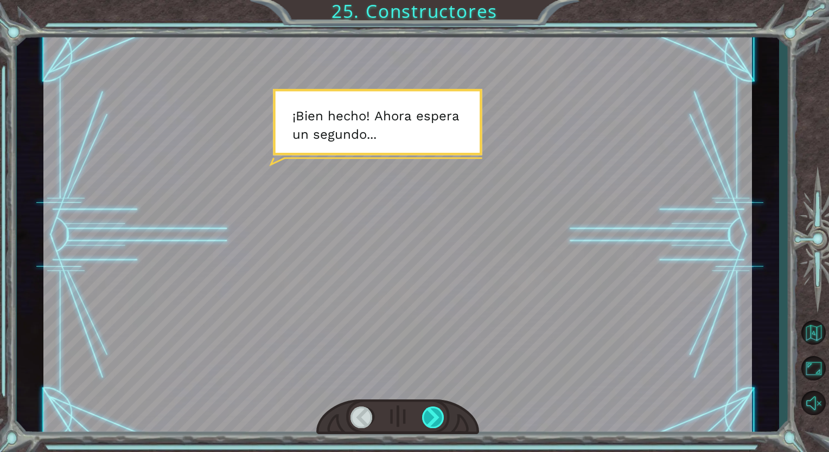
click at [435, 410] on div at bounding box center [433, 418] width 23 height 22
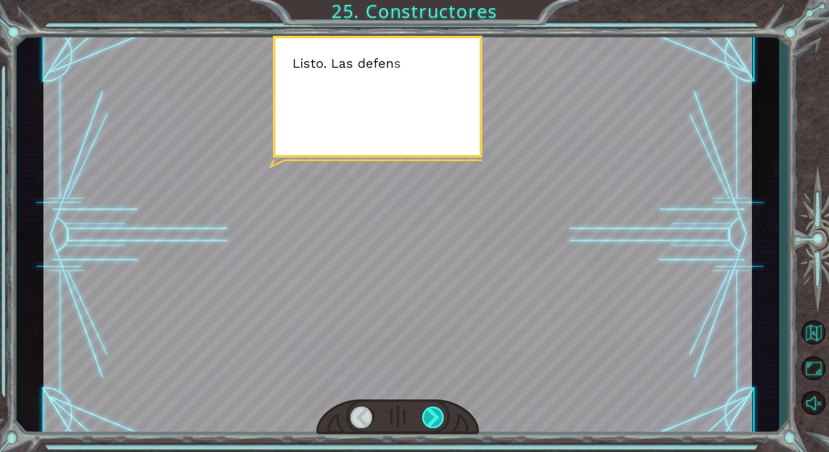
click at [435, 410] on div at bounding box center [433, 418] width 23 height 22
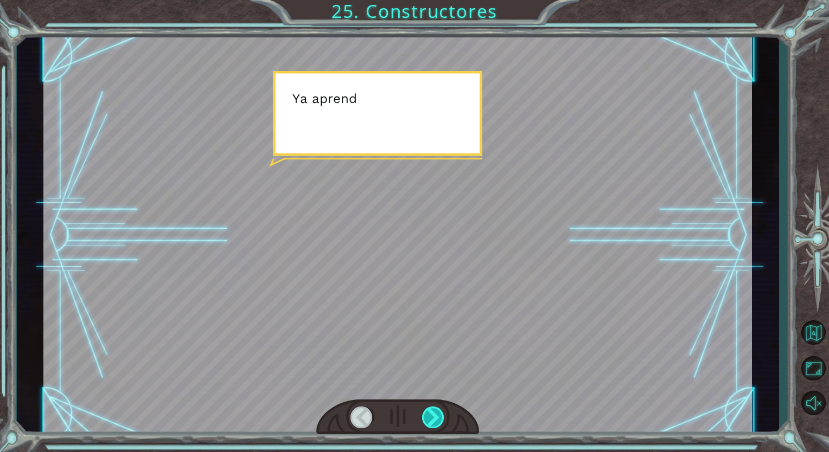
click at [435, 410] on div at bounding box center [433, 418] width 23 height 22
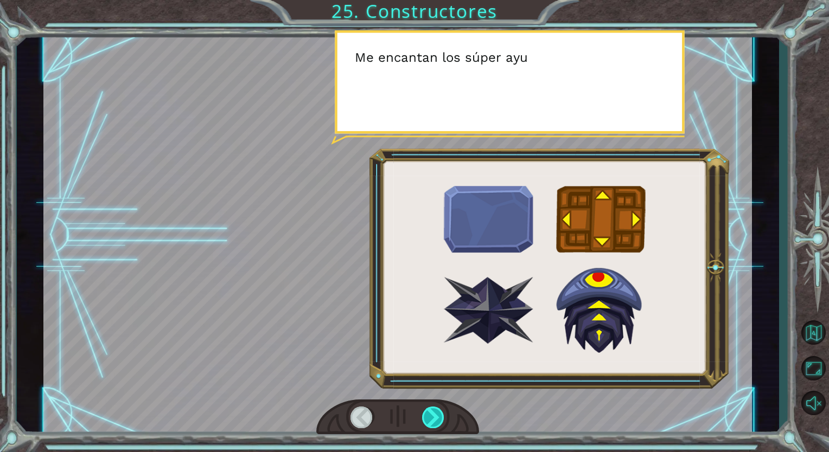
click at [435, 410] on div at bounding box center [433, 418] width 23 height 22
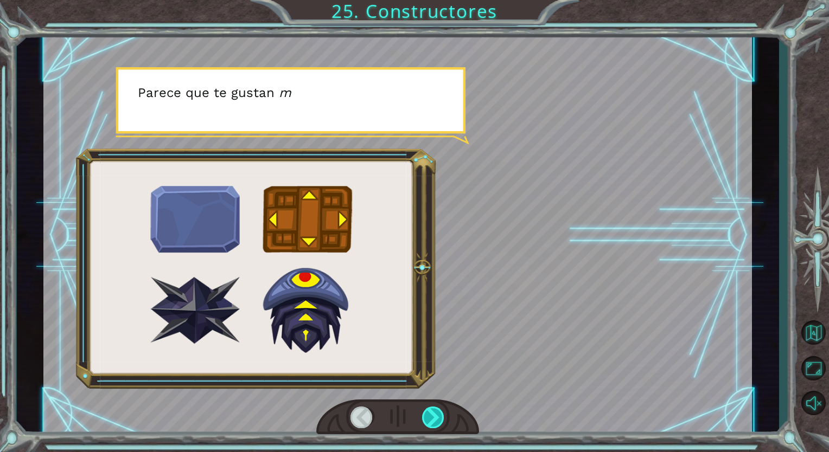
click at [430, 407] on div at bounding box center [433, 418] width 23 height 22
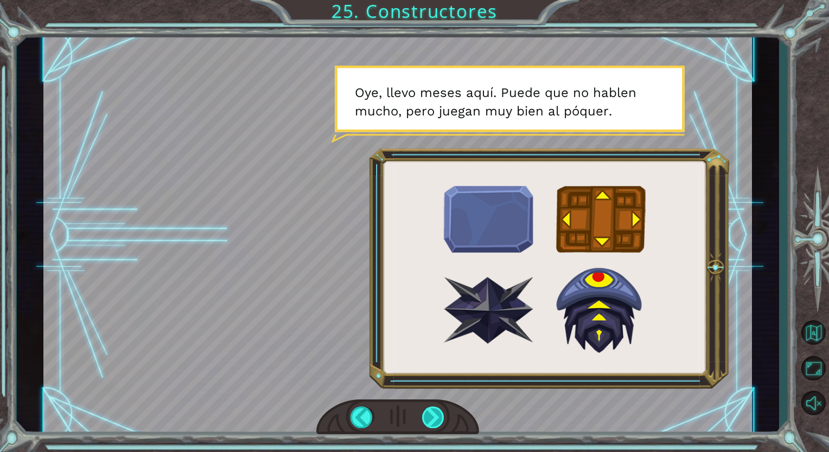
click at [429, 427] on div at bounding box center [433, 418] width 23 height 22
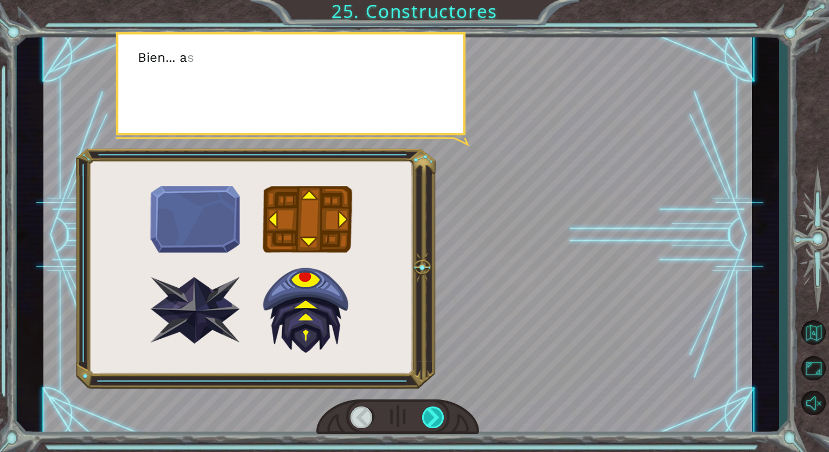
click at [429, 427] on div at bounding box center [433, 418] width 23 height 22
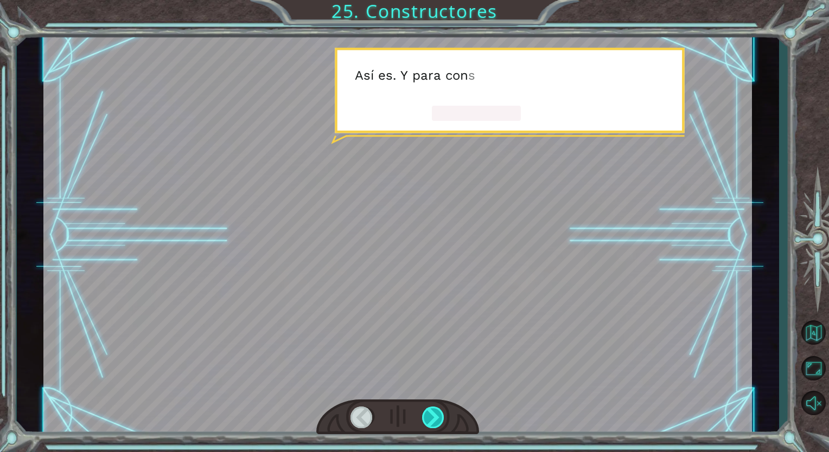
click at [429, 427] on div at bounding box center [433, 418] width 23 height 22
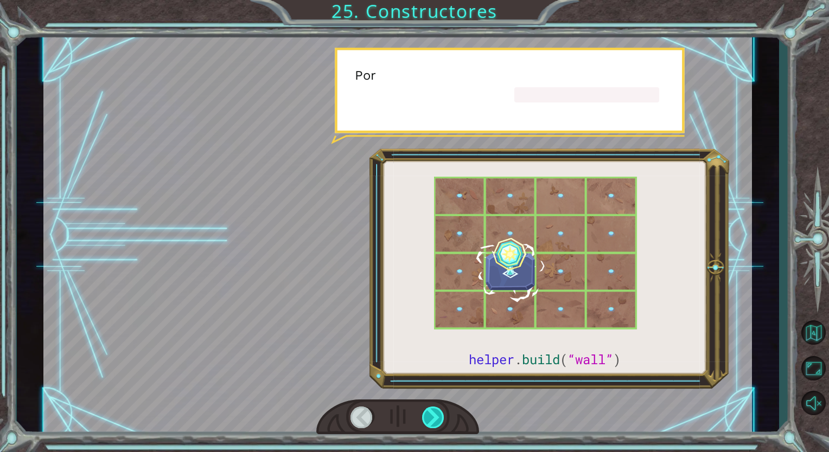
click at [429, 427] on div at bounding box center [433, 418] width 23 height 22
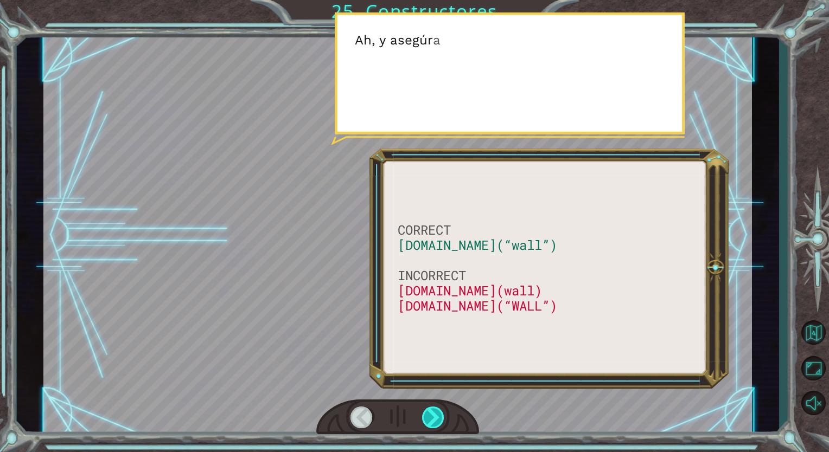
click at [429, 427] on div at bounding box center [433, 418] width 23 height 22
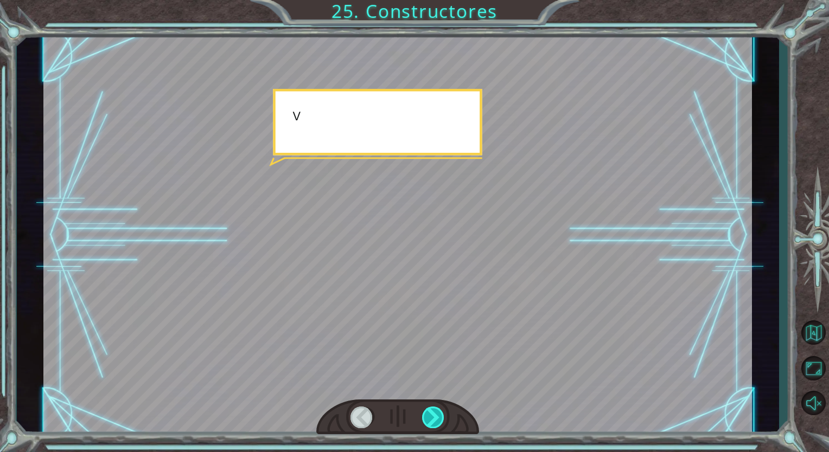
click at [429, 427] on div at bounding box center [433, 418] width 23 height 22
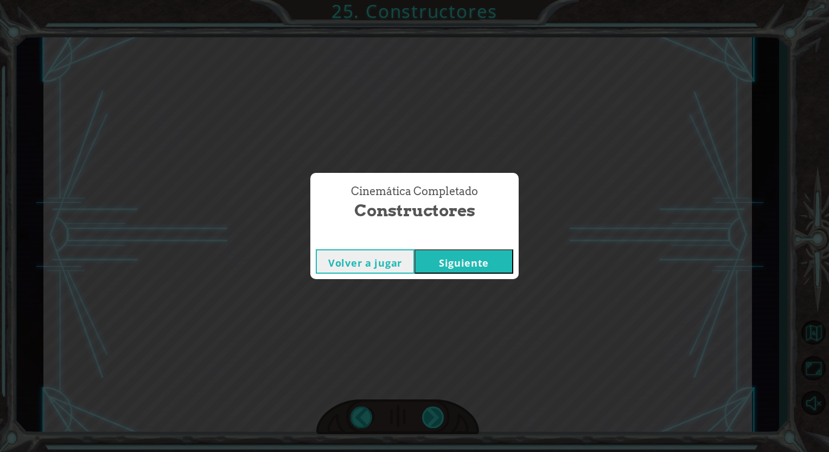
click at [429, 427] on div "Cinemática Completado Constructores Volver a jugar [GEOGRAPHIC_DATA]" at bounding box center [414, 226] width 829 height 452
drag, startPoint x: 429, startPoint y: 427, endPoint x: 471, endPoint y: 260, distance: 172.5
click at [471, 260] on button "Siguiente" at bounding box center [463, 262] width 99 height 24
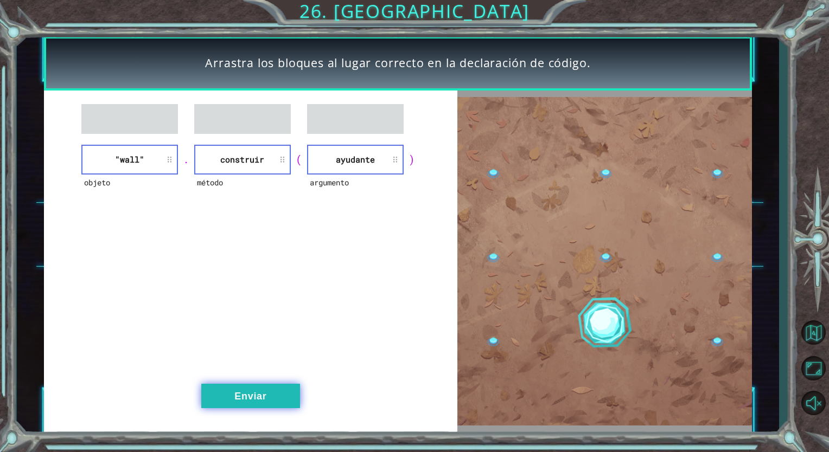
click at [248, 388] on button "Enviar" at bounding box center [250, 396] width 99 height 24
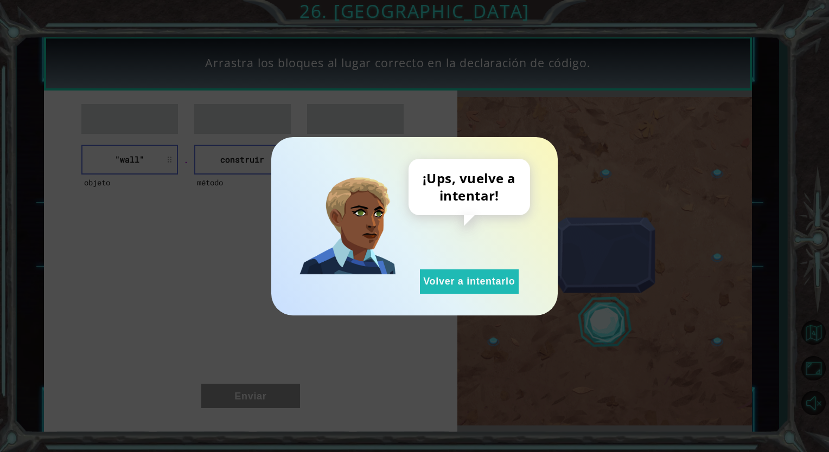
click at [409, 407] on div "¡Ups, vuelve a intentar! Volver a intentarlo" at bounding box center [414, 226] width 829 height 452
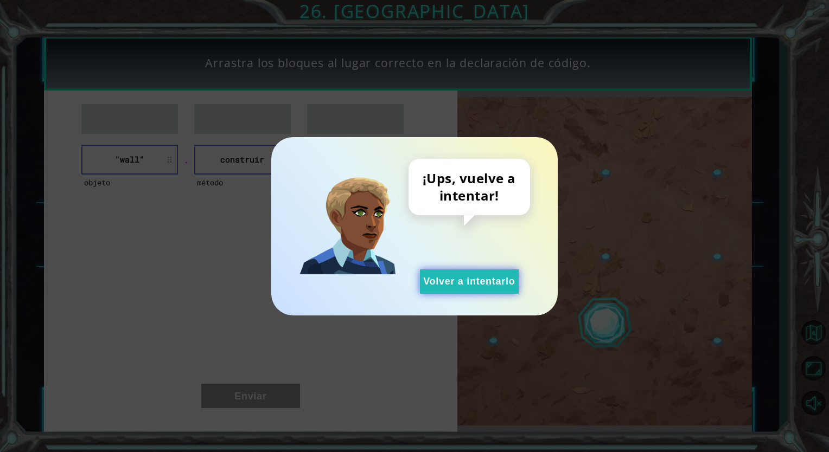
click at [469, 272] on button "Volver a intentarlo" at bounding box center [469, 282] width 99 height 24
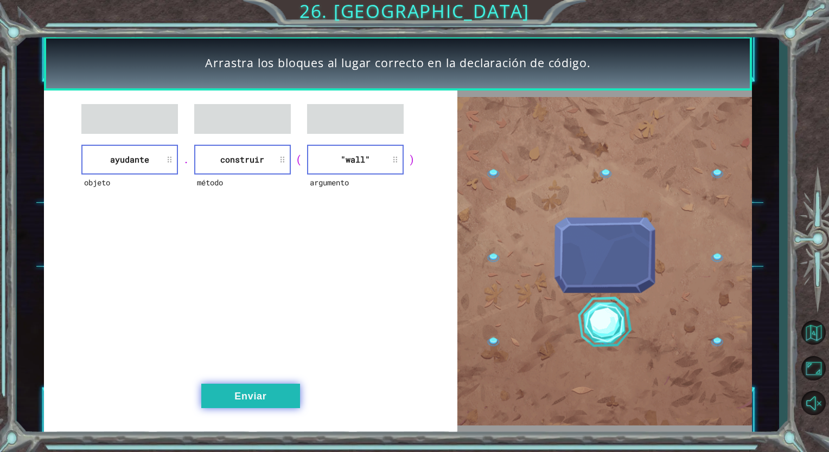
click at [252, 407] on button "Enviar" at bounding box center [250, 396] width 99 height 24
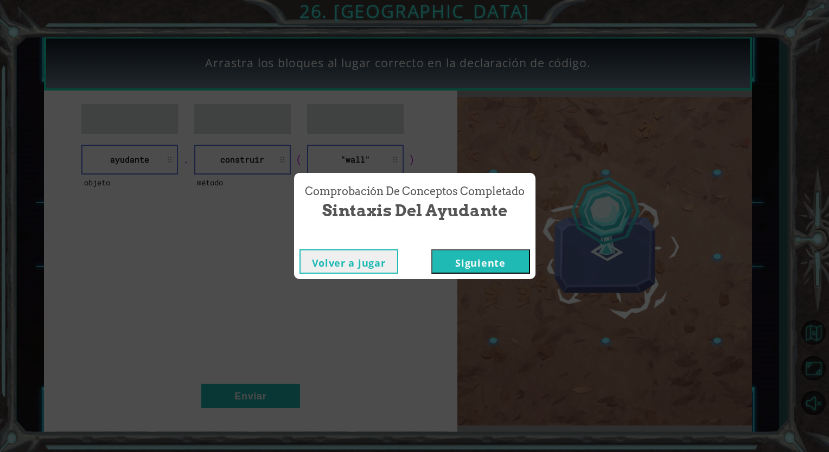
click at [505, 270] on button "Siguiente" at bounding box center [480, 262] width 99 height 24
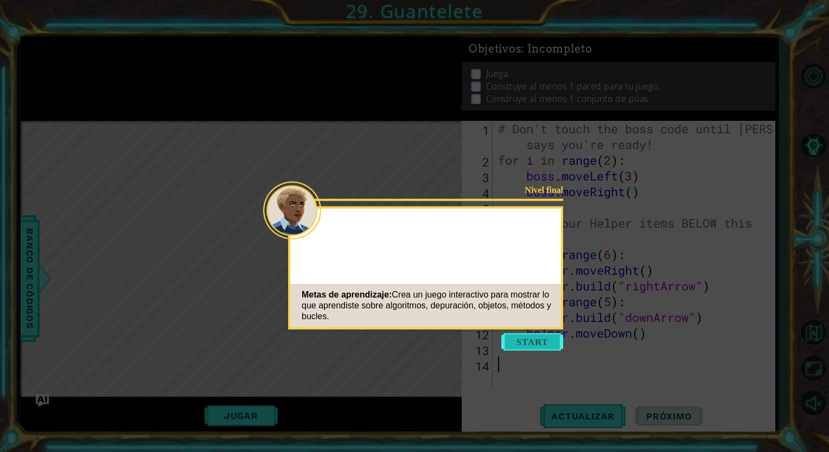
click at [534, 344] on button "Start" at bounding box center [532, 342] width 62 height 17
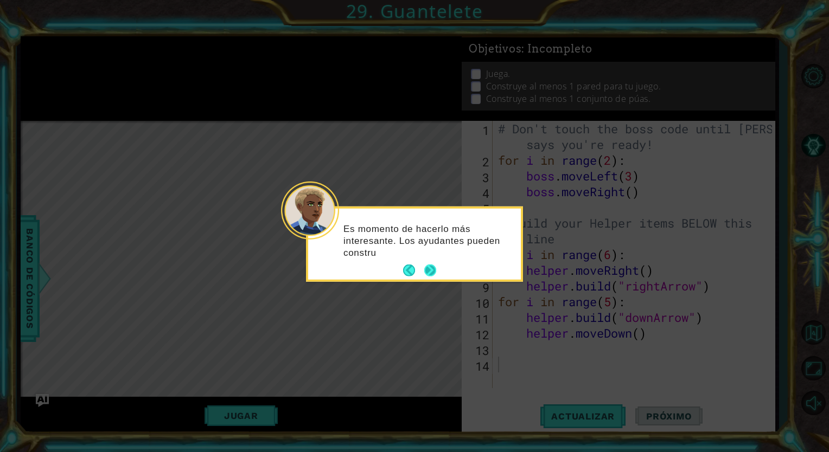
click at [433, 265] on button "Next" at bounding box center [430, 271] width 12 height 12
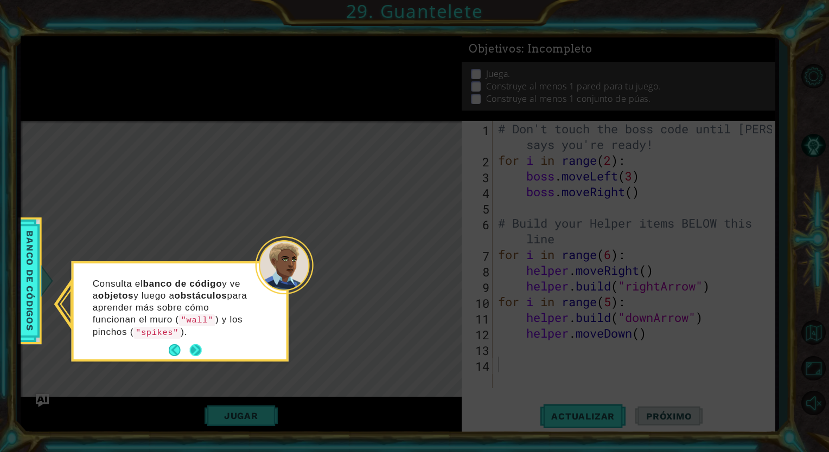
click at [188, 347] on footer at bounding box center [185, 350] width 33 height 16
click at [190, 347] on button "Next" at bounding box center [196, 350] width 12 height 12
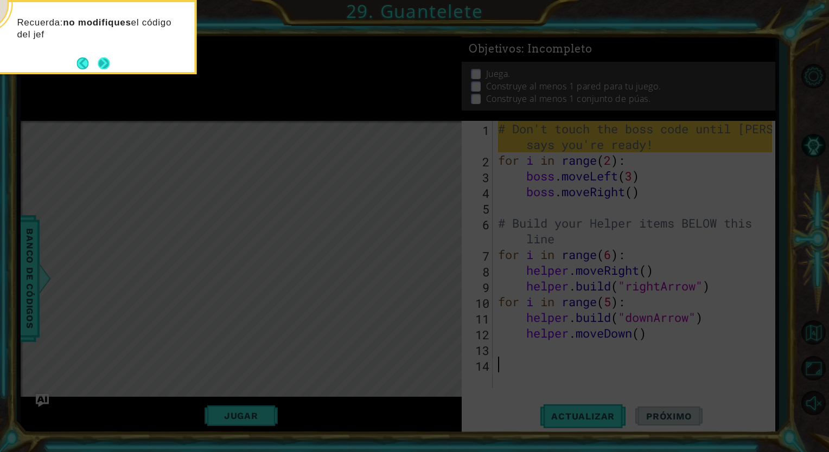
click at [106, 69] on button "Next" at bounding box center [104, 64] width 12 height 12
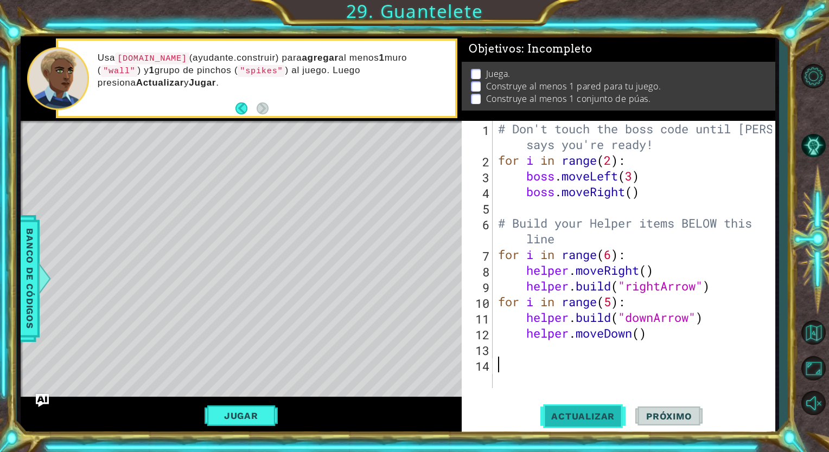
click at [562, 418] on span "Actualizar" at bounding box center [582, 416] width 85 height 11
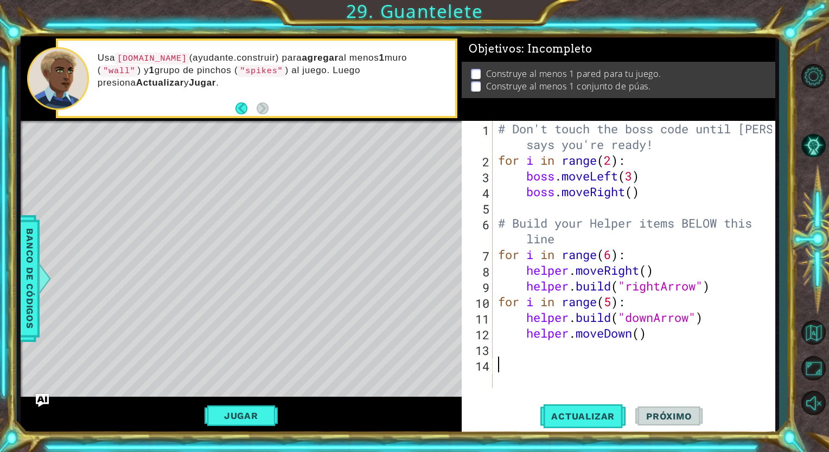
click at [499, 342] on div "# Don't touch the boss code until [PERSON_NAME] says you're ready! for i in ran…" at bounding box center [637, 278] width 282 height 315
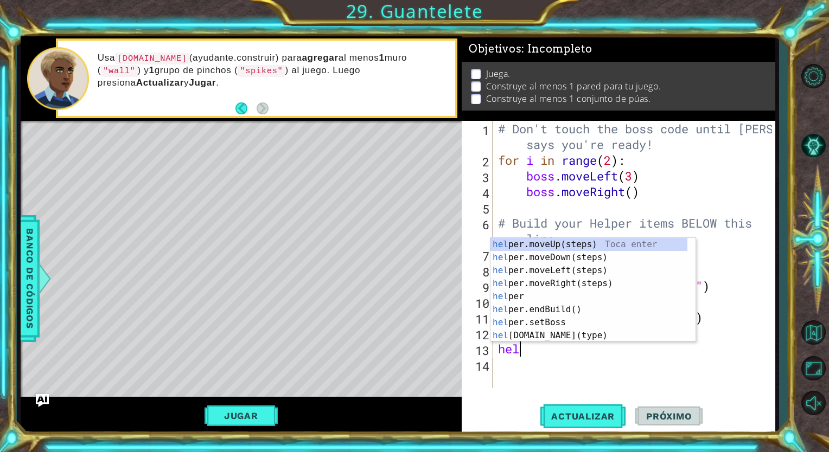
type textarea "helper"
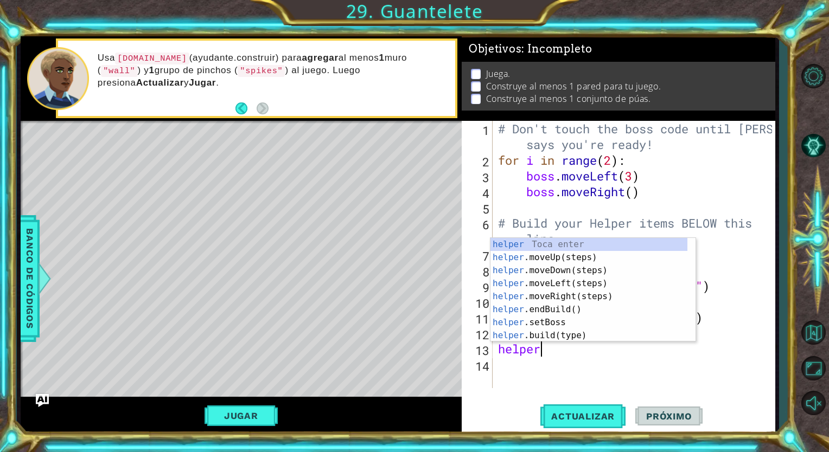
scroll to position [0, 2]
click at [563, 282] on div "helper Toca enter helper .moveUp(steps) Toca enter helper .moveDown(steps) Toca…" at bounding box center [588, 303] width 197 height 130
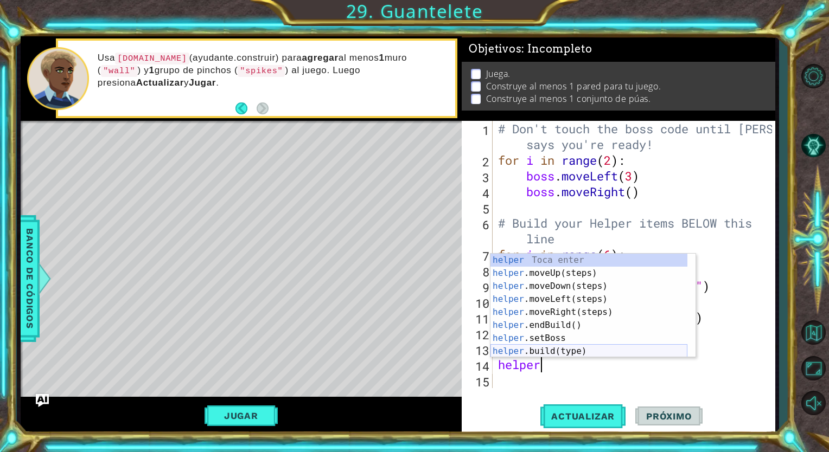
click at [564, 350] on div "helper Toca enter helper .moveUp(steps) Toca enter helper .moveDown(steps) Toca…" at bounding box center [588, 319] width 197 height 130
type textarea "[DOMAIN_NAME]("wall")"
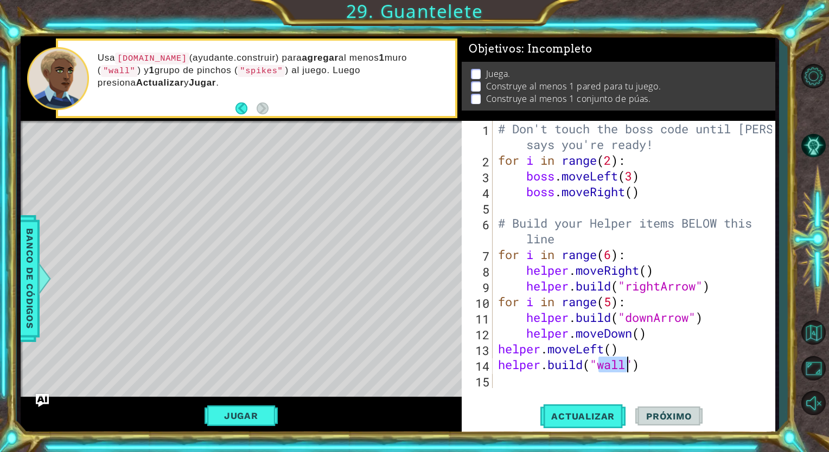
click at [576, 387] on div "# Don't touch the boss code until [PERSON_NAME] says you're ready! for i in ran…" at bounding box center [637, 278] width 282 height 315
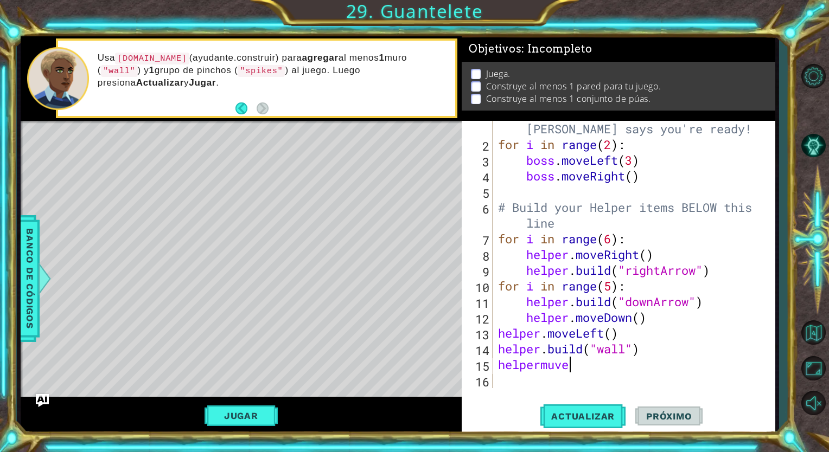
scroll to position [0, 2]
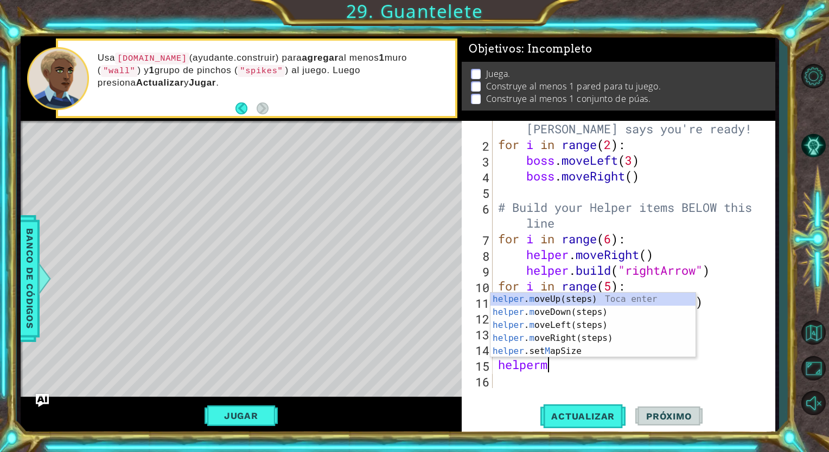
type textarea "helper"
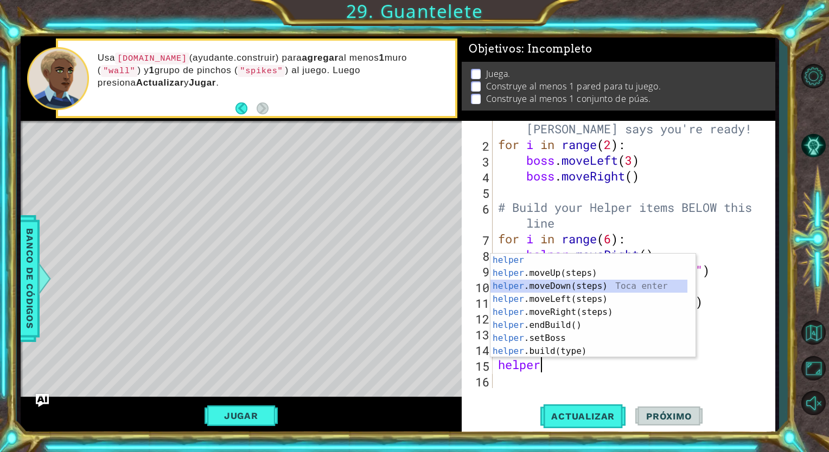
click at [561, 290] on div "helper Toca enter helper .moveUp(steps) Toca enter helper .moveDown(steps) Toca…" at bounding box center [588, 319] width 197 height 130
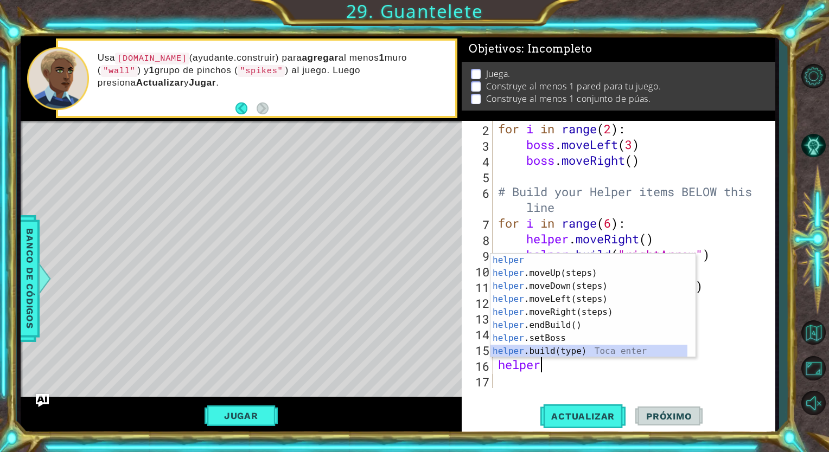
click at [545, 354] on div "helper Toca enter helper .moveUp(steps) Toca enter helper .moveDown(steps) Toca…" at bounding box center [588, 319] width 197 height 130
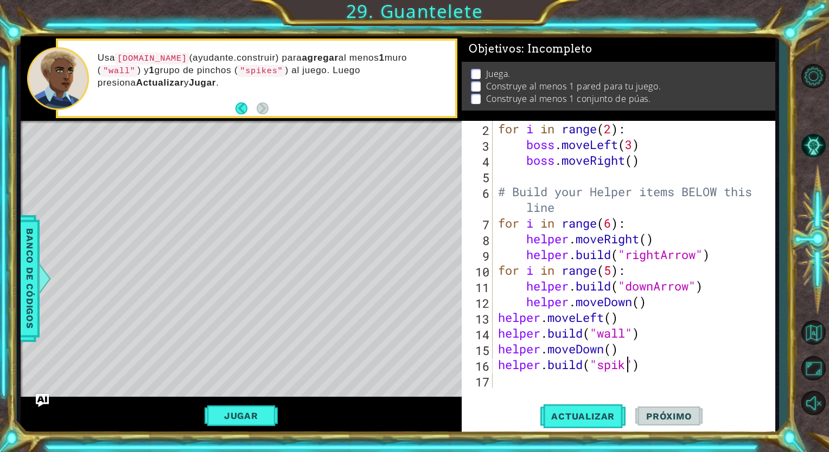
scroll to position [0, 6]
click at [601, 428] on button "Actualizar" at bounding box center [582, 416] width 85 height 31
click at [266, 407] on button "Jugar" at bounding box center [241, 416] width 73 height 21
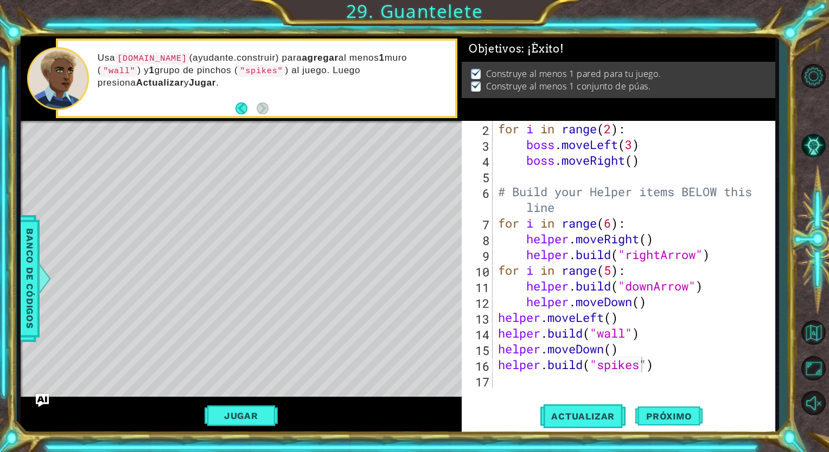
scroll to position [0, 0]
click at [653, 415] on span "Próximo" at bounding box center [668, 416] width 67 height 11
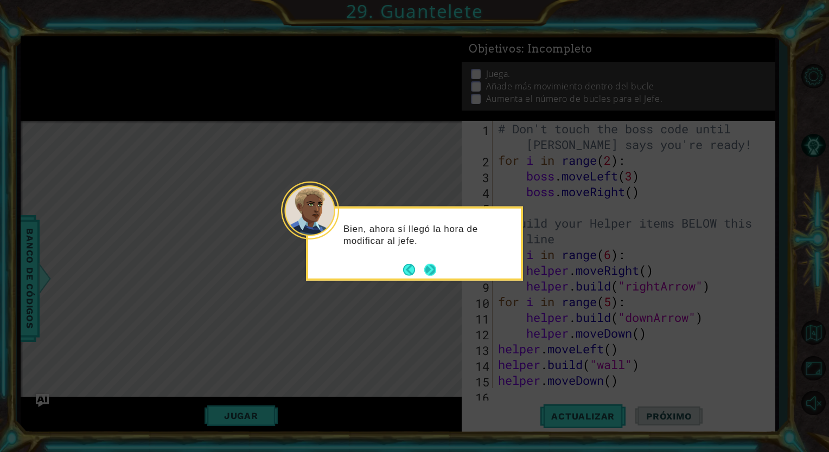
click at [427, 269] on button "Next" at bounding box center [430, 270] width 12 height 12
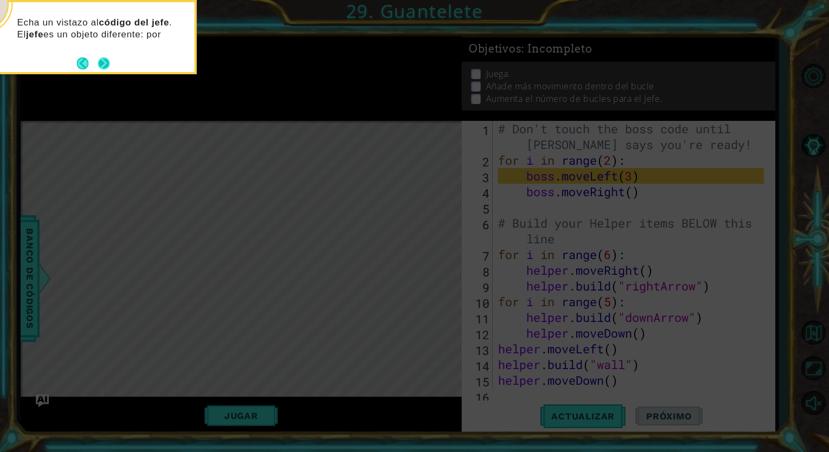
click at [105, 66] on button "Next" at bounding box center [104, 64] width 12 height 12
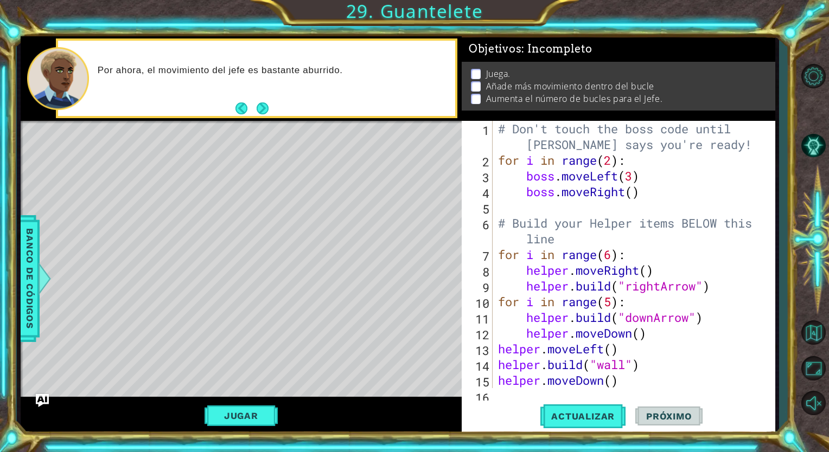
click at [636, 196] on div "# Don't touch the boss code until [PERSON_NAME] says you're ready! for i in ran…" at bounding box center [632, 278] width 273 height 315
click at [636, 175] on div "# Don't touch the boss code until [PERSON_NAME] says you're ready! for i in ran…" at bounding box center [632, 278] width 273 height 315
click at [564, 416] on span "Actualizar" at bounding box center [582, 416] width 85 height 11
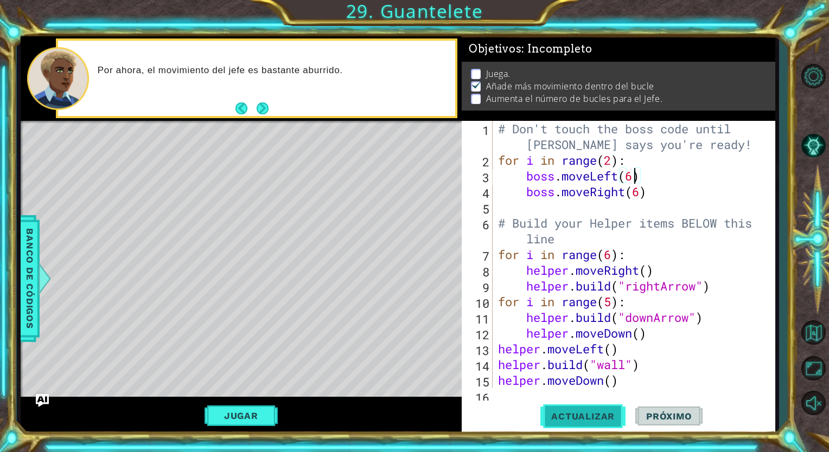
scroll to position [2, 0]
click at [564, 416] on span "Actualizar" at bounding box center [582, 416] width 85 height 11
click at [659, 193] on div "# Don't touch the boss code until [PERSON_NAME] says you're ready! for i in ran…" at bounding box center [632, 278] width 273 height 315
type textarea "boss.moveRight(6)"
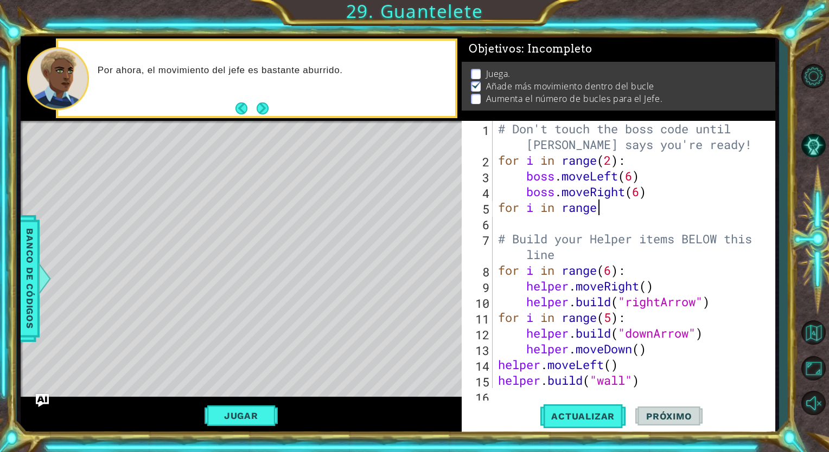
scroll to position [0, 4]
type textarea "for i in range():"
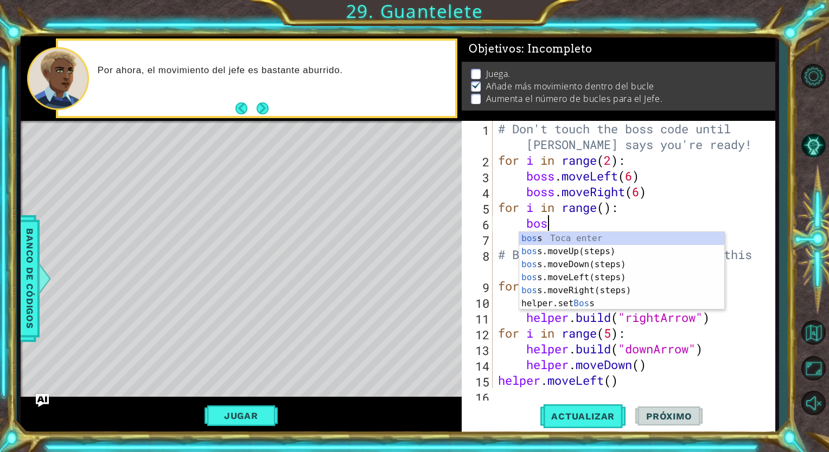
scroll to position [0, 2]
type textarea "boss"
click at [614, 263] on div "boss Toca enter boss .moveUp(steps) Toca enter boss .moveDown(steps) Toca enter…" at bounding box center [621, 284] width 205 height 104
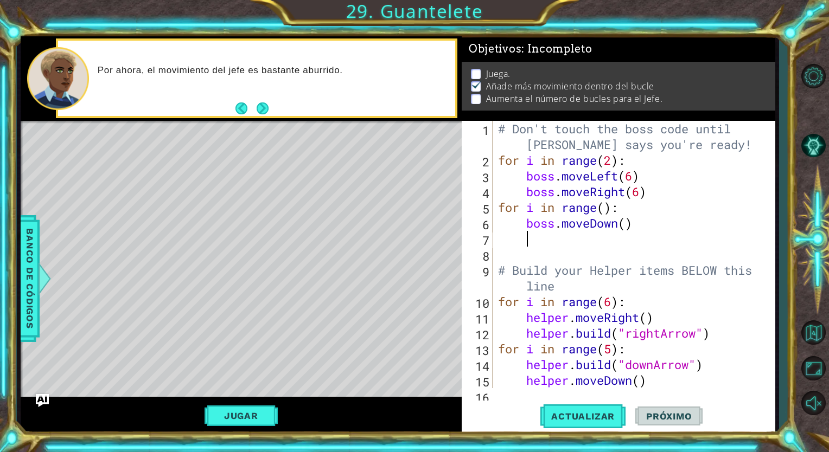
scroll to position [0, 0]
click at [620, 227] on div "# Don't touch the boss code until [PERSON_NAME] says you're ready! for i in ran…" at bounding box center [632, 278] width 273 height 315
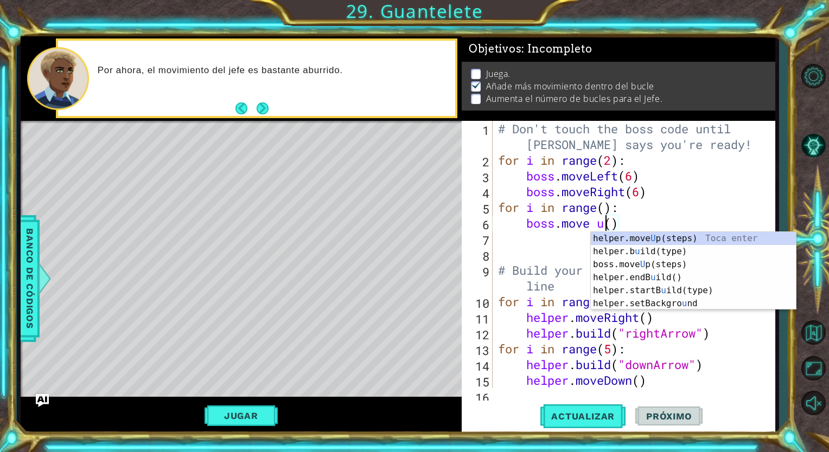
scroll to position [0, 4]
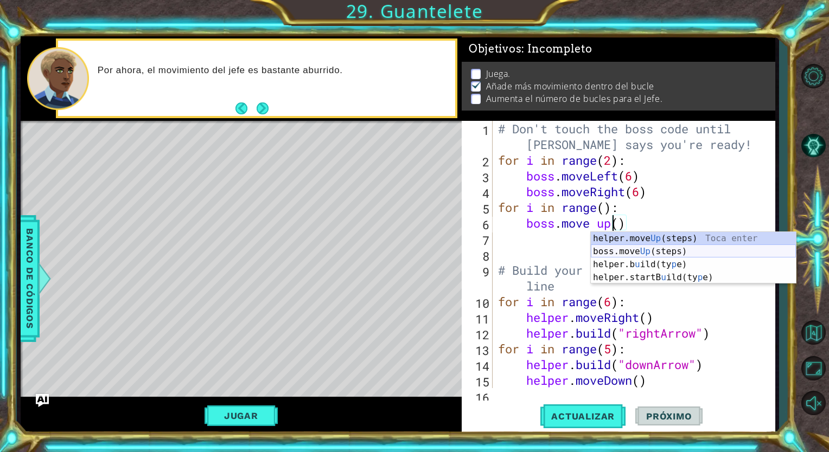
click at [623, 253] on div "helper.move Up (steps) Toca enter boss.move Up (steps) Toca enter helper.b u il…" at bounding box center [693, 271] width 205 height 78
type textarea "boss.moveUp"
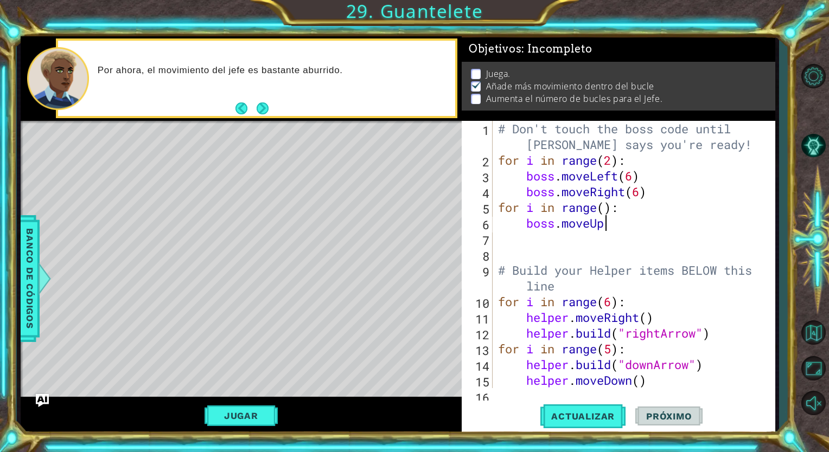
click at [564, 240] on div "# Don't touch the boss code until [PERSON_NAME] says you're ready! for i in ran…" at bounding box center [632, 278] width 273 height 315
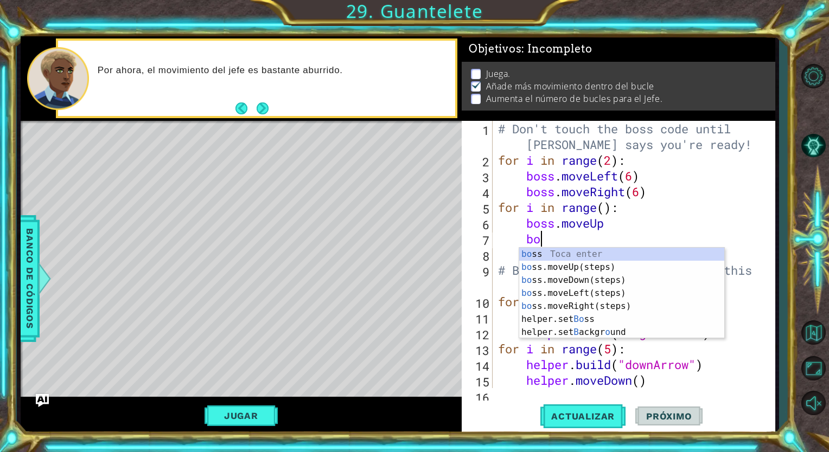
scroll to position [0, 2]
type textarea "boss"
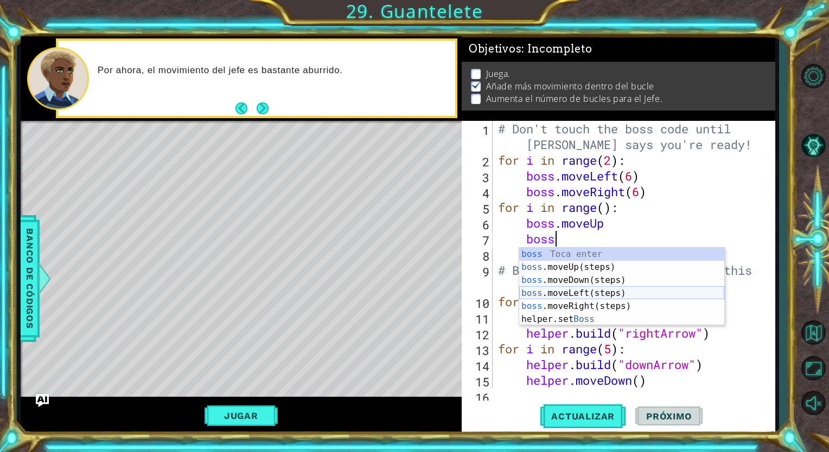
click at [567, 292] on div "boss Toca enter boss .moveUp(steps) Toca enter boss .moveDown(steps) Toca enter…" at bounding box center [621, 300] width 205 height 104
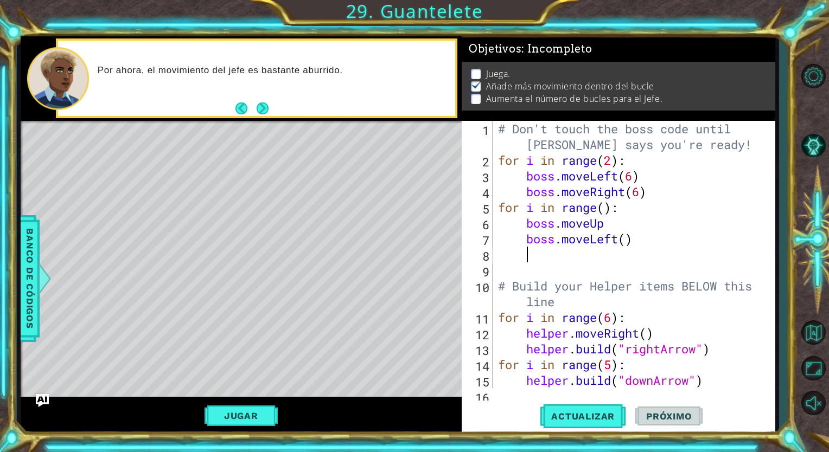
scroll to position [0, 0]
click at [576, 424] on button "Actualizar" at bounding box center [582, 416] width 85 height 31
click at [629, 214] on div "# Don't touch the boss code until [PERSON_NAME] says you're ready! for i in ran…" at bounding box center [632, 278] width 273 height 315
click at [621, 220] on div "# Don't touch the boss code until [PERSON_NAME] says you're ready! for i in ran…" at bounding box center [632, 278] width 273 height 315
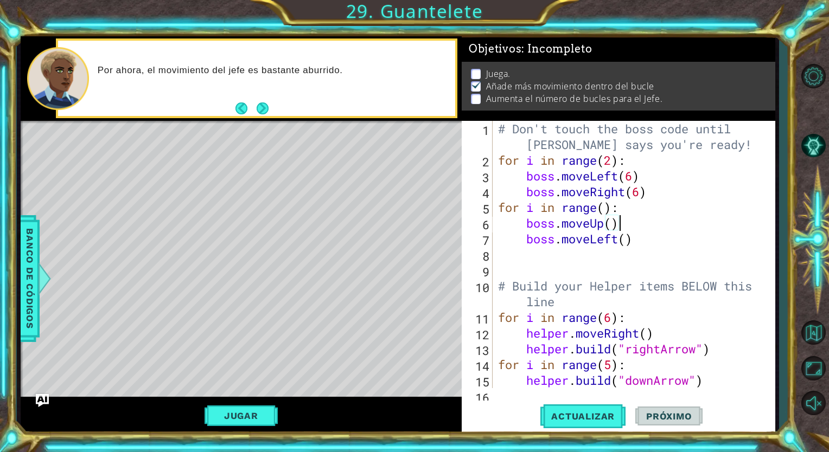
click at [609, 206] on div "# Don't touch the boss code until [PERSON_NAME] says you're ready! for i in ran…" at bounding box center [632, 278] width 273 height 315
click at [607, 206] on div "# Don't touch the boss code until [PERSON_NAME] says you're ready! for i in ran…" at bounding box center [632, 278] width 273 height 315
click at [584, 410] on button "Actualizar" at bounding box center [582, 416] width 85 height 31
click at [615, 157] on div "# Don't touch the boss code until [PERSON_NAME] says you're ready! for i in ran…" at bounding box center [632, 278] width 273 height 315
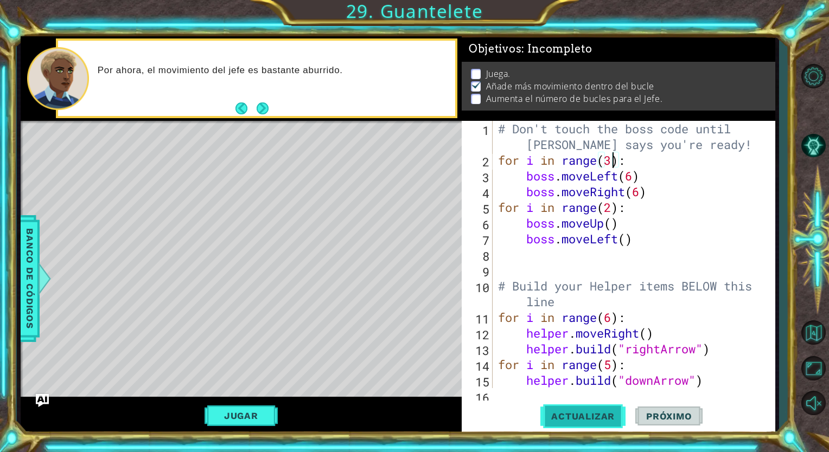
type textarea "for i in range(3):"
click at [570, 423] on button "Actualizar" at bounding box center [582, 416] width 85 height 31
drag, startPoint x: 251, startPoint y: 420, endPoint x: 239, endPoint y: 420, distance: 11.9
click at [239, 420] on button "Jugar" at bounding box center [241, 416] width 73 height 21
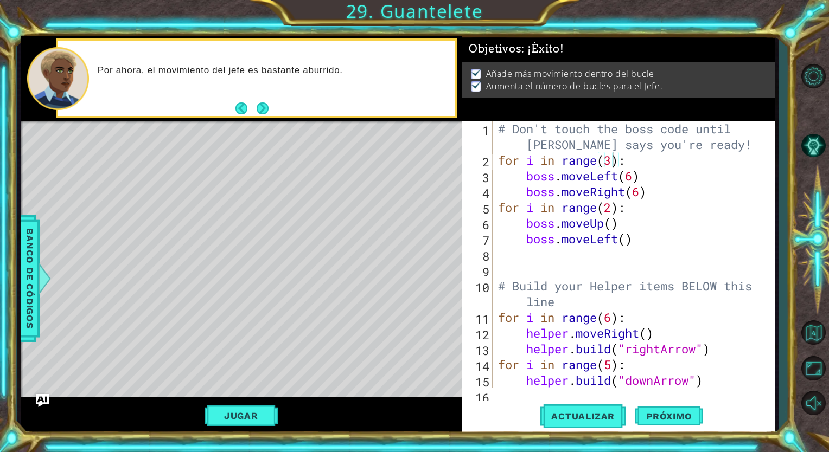
scroll to position [0, 0]
click at [670, 423] on button "Próximo" at bounding box center [668, 416] width 67 height 31
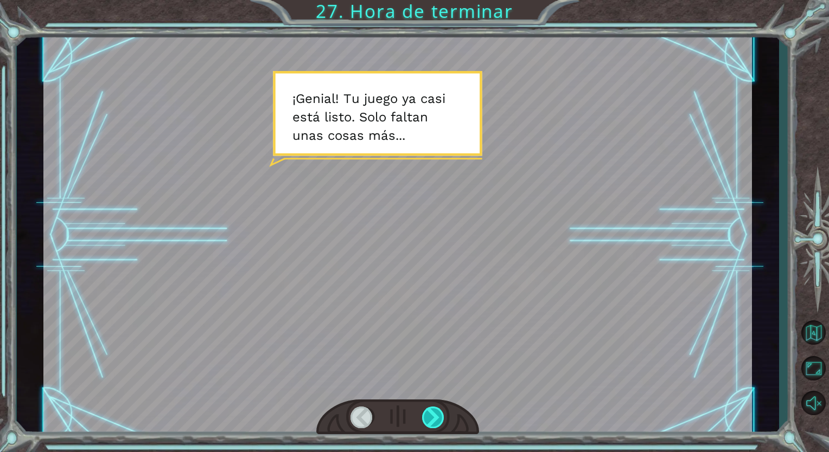
click at [429, 409] on div at bounding box center [433, 418] width 23 height 22
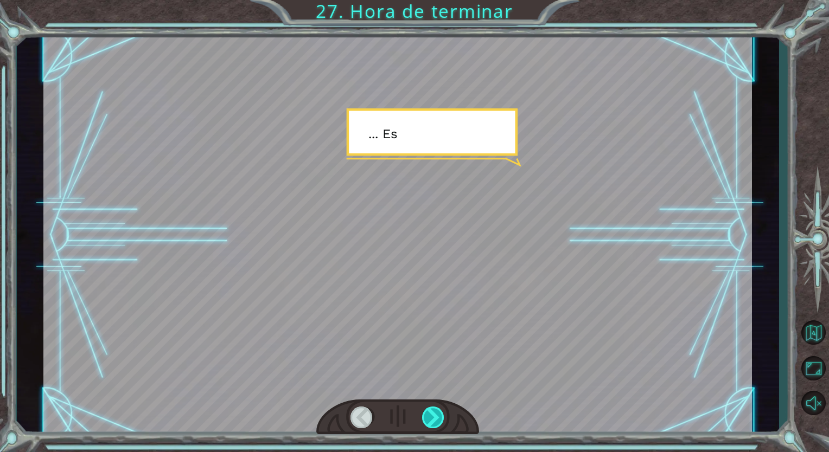
click at [429, 409] on div at bounding box center [433, 418] width 23 height 22
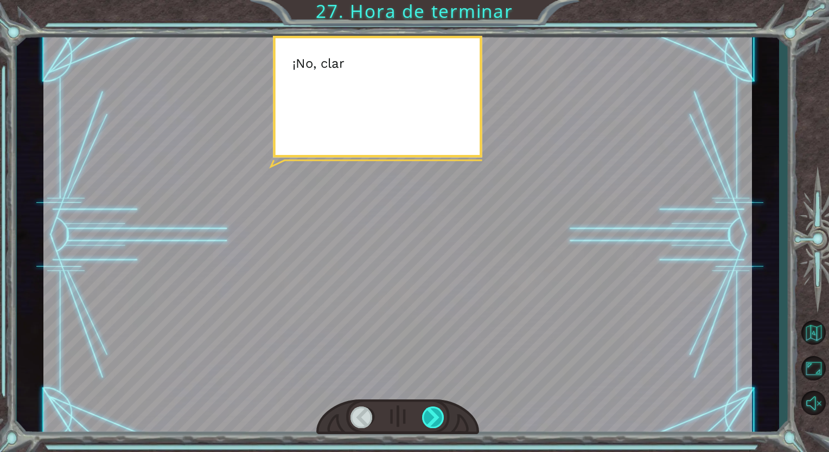
click at [429, 409] on div at bounding box center [433, 418] width 23 height 22
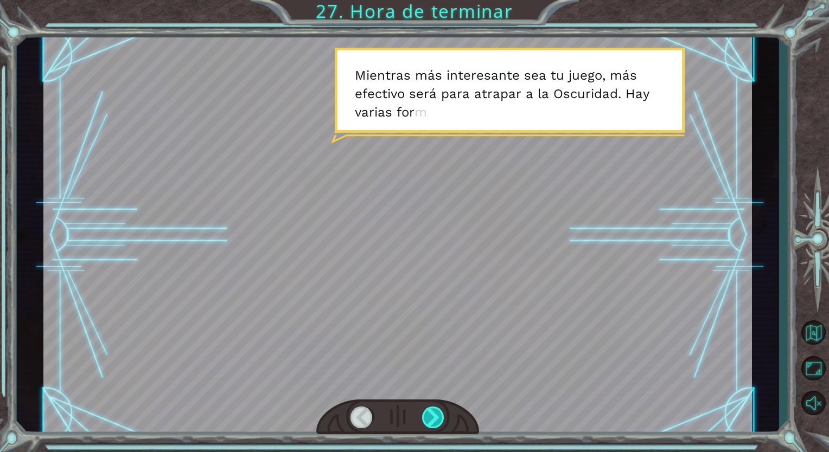
click at [429, 409] on div at bounding box center [433, 418] width 23 height 22
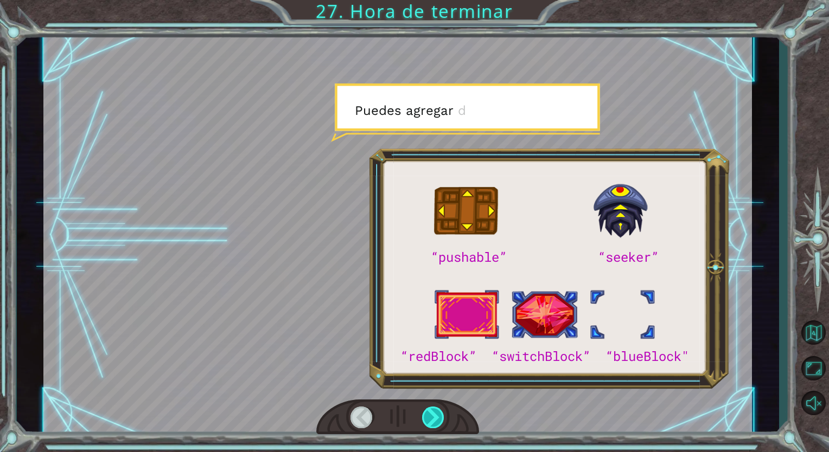
click at [429, 409] on div at bounding box center [433, 418] width 23 height 22
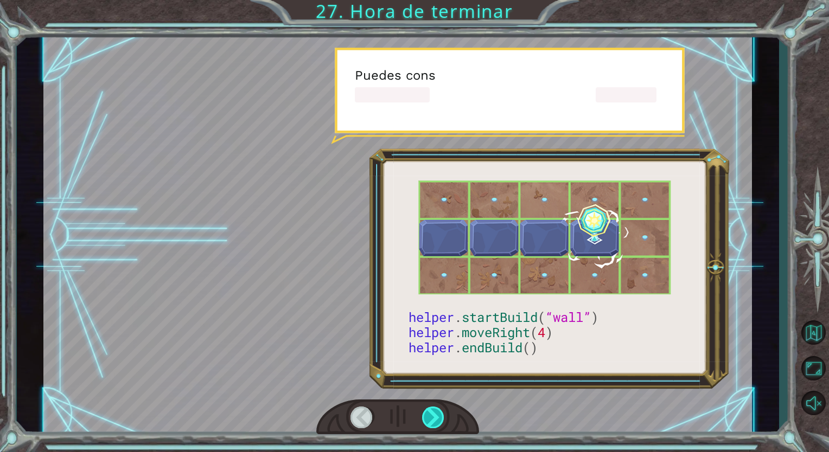
click at [429, 409] on div at bounding box center [433, 418] width 23 height 22
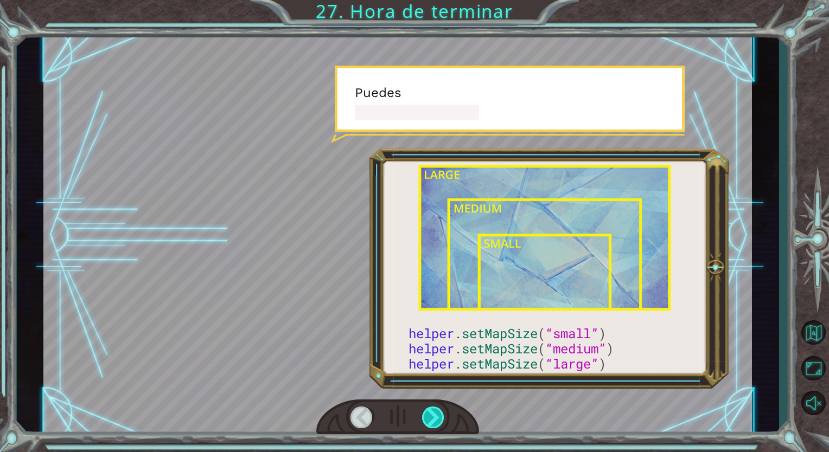
click at [429, 409] on div at bounding box center [433, 418] width 23 height 22
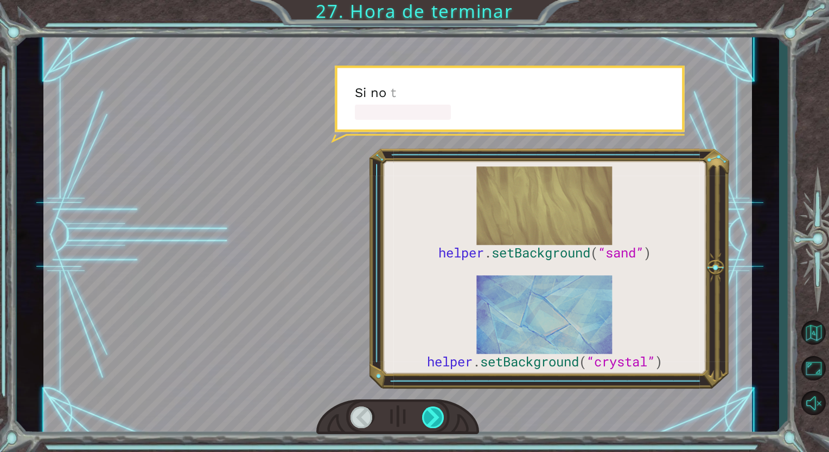
click at [429, 409] on div at bounding box center [433, 418] width 23 height 22
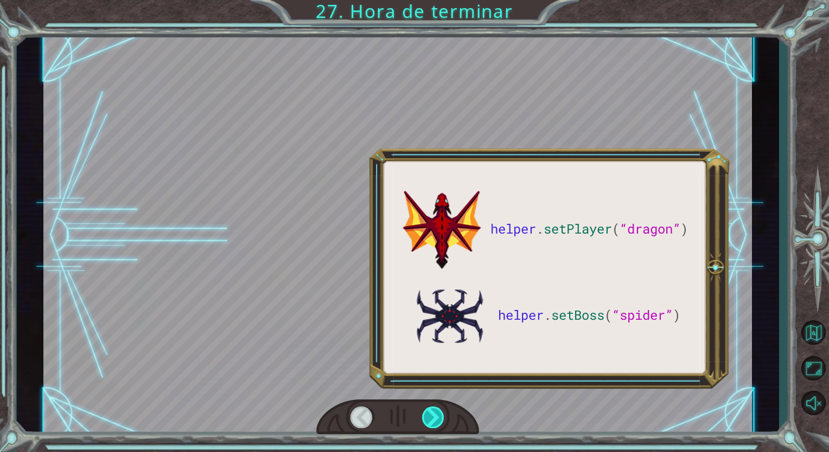
click at [429, 409] on div at bounding box center [433, 418] width 23 height 22
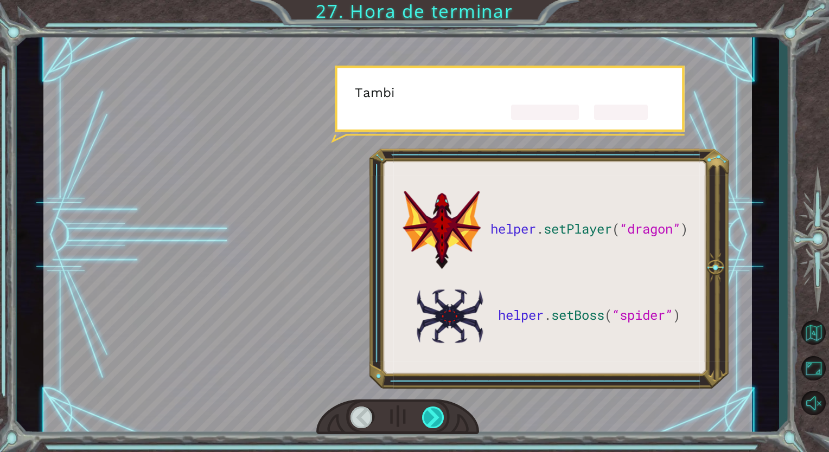
click at [429, 409] on div at bounding box center [433, 418] width 23 height 22
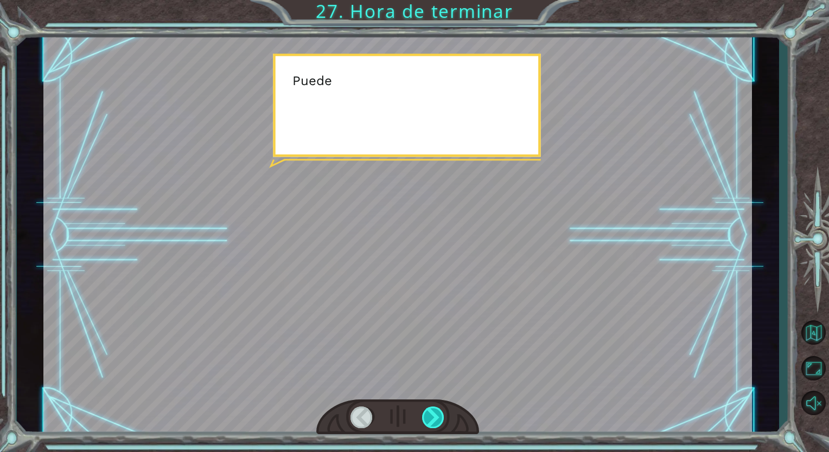
click at [429, 409] on div at bounding box center [433, 418] width 23 height 22
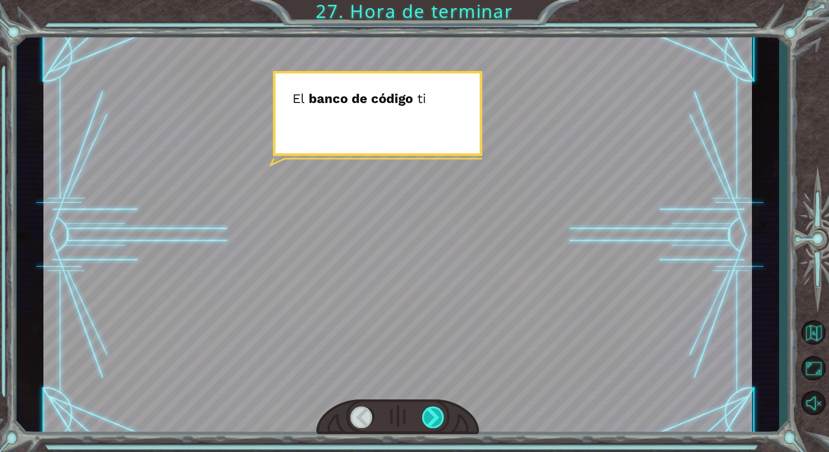
click at [429, 409] on div at bounding box center [433, 418] width 23 height 22
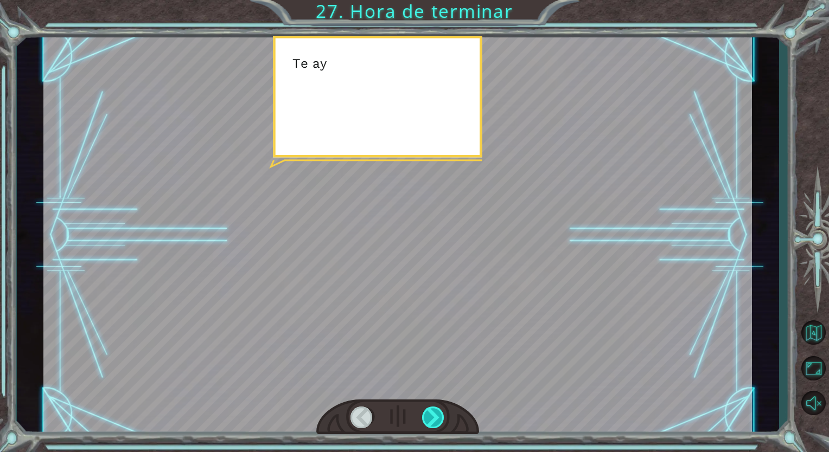
click at [429, 409] on div at bounding box center [433, 418] width 23 height 22
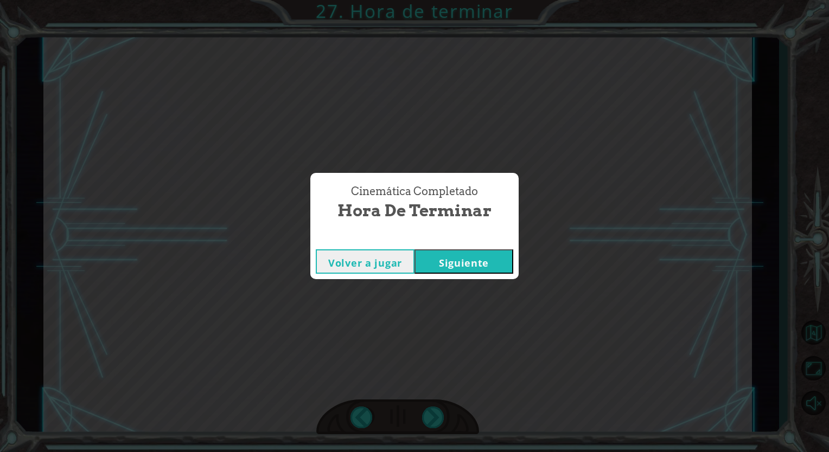
click at [503, 268] on button "Siguiente" at bounding box center [463, 262] width 99 height 24
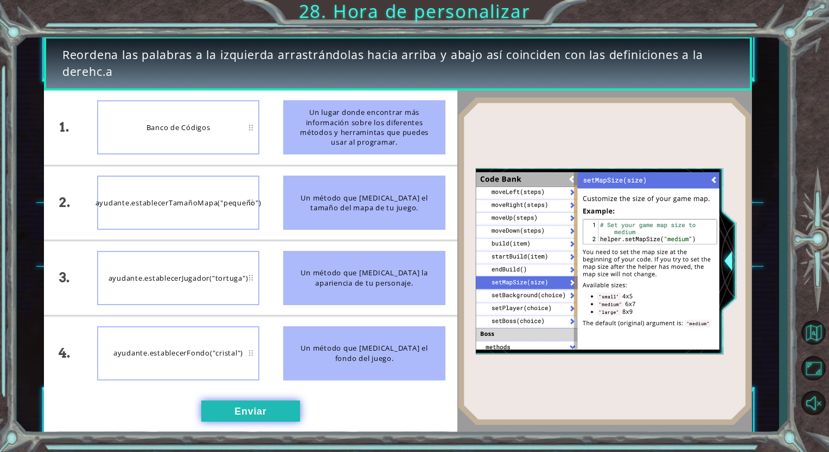
click at [213, 407] on button "Enviar" at bounding box center [250, 412] width 99 height 22
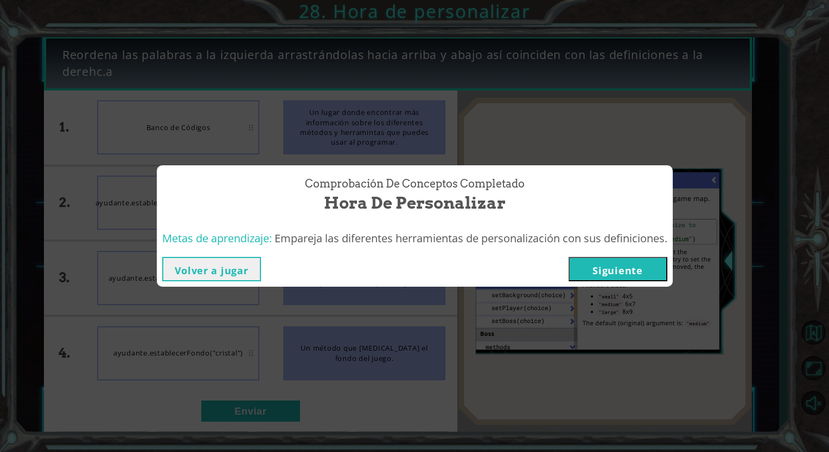
click at [604, 264] on button "Siguiente" at bounding box center [618, 269] width 99 height 24
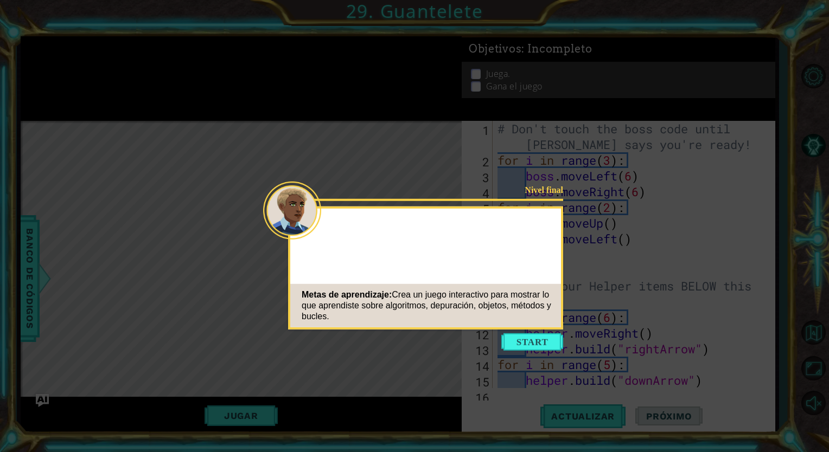
click at [527, 345] on button "Start" at bounding box center [532, 342] width 62 height 17
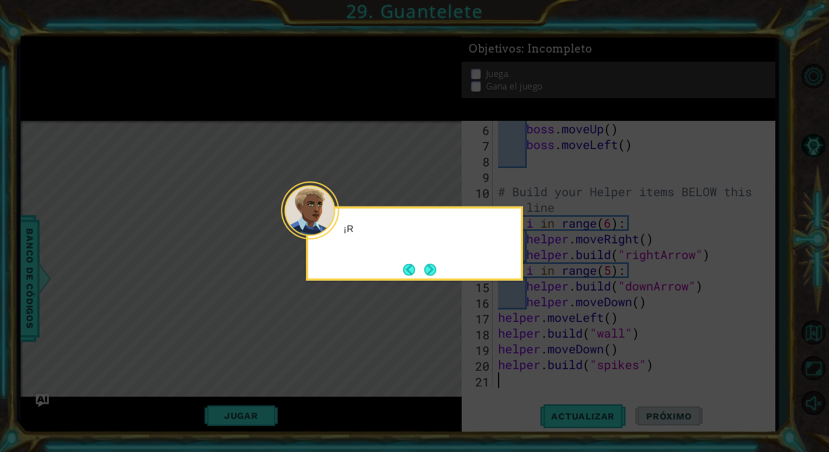
scroll to position [94, 0]
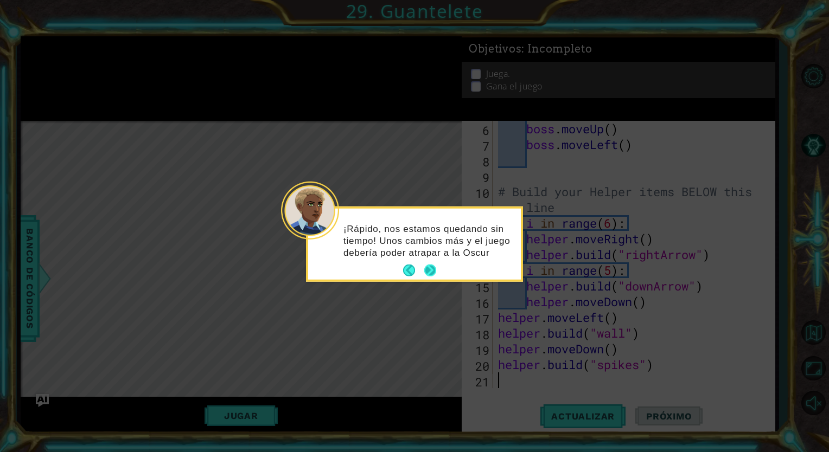
click at [436, 269] on button "Next" at bounding box center [430, 271] width 12 height 12
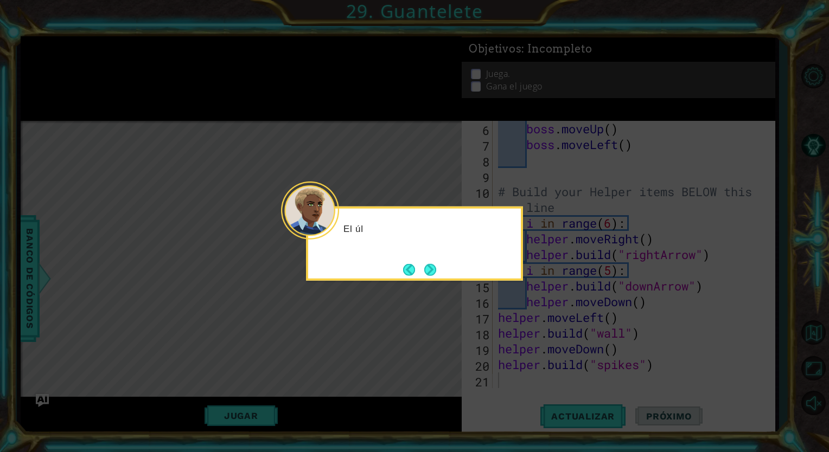
click at [436, 269] on button "Next" at bounding box center [430, 270] width 12 height 12
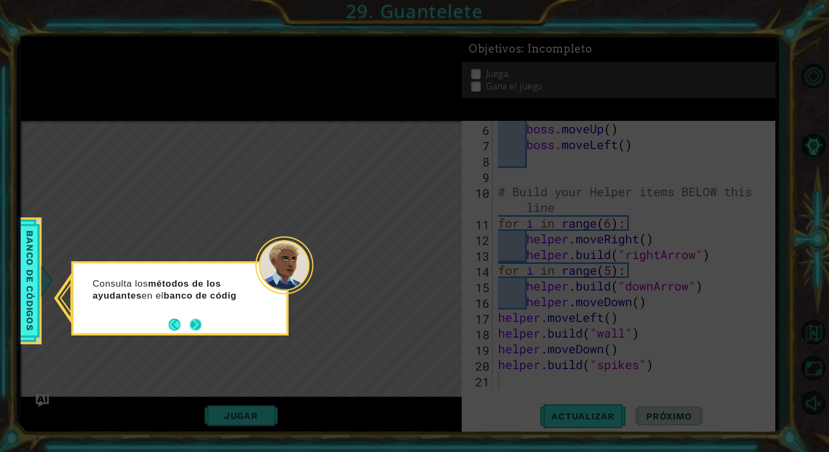
click at [195, 326] on button "Next" at bounding box center [196, 325] width 12 height 12
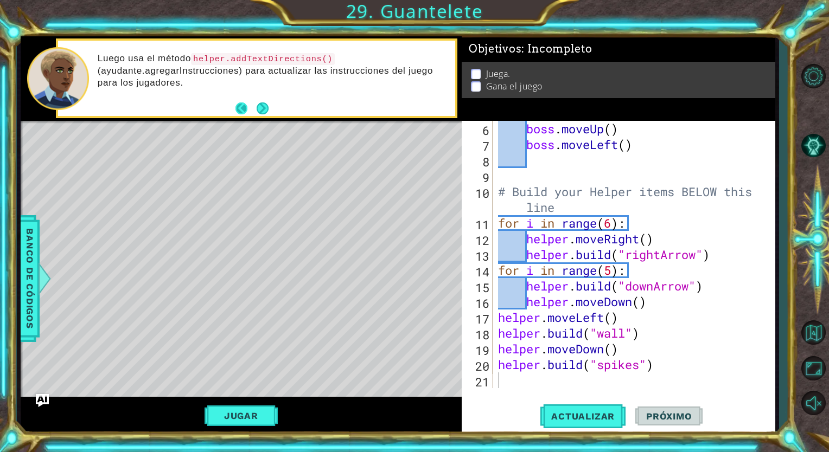
click at [245, 106] on button "Back" at bounding box center [245, 109] width 21 height 12
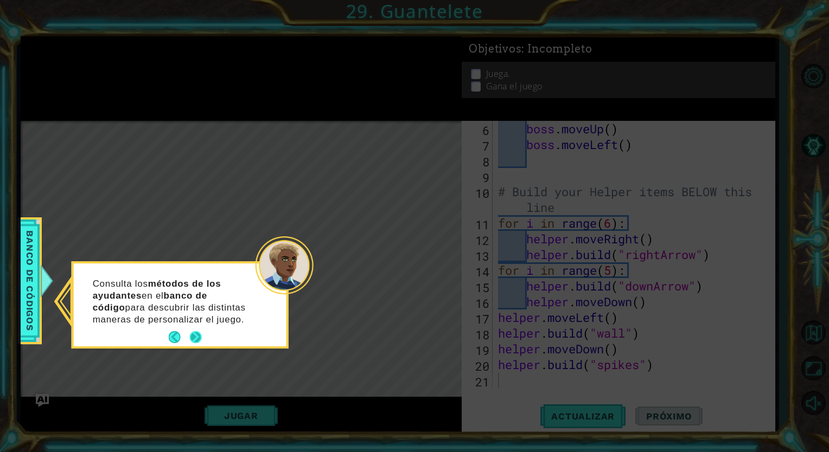
click at [193, 336] on button "Next" at bounding box center [196, 337] width 12 height 12
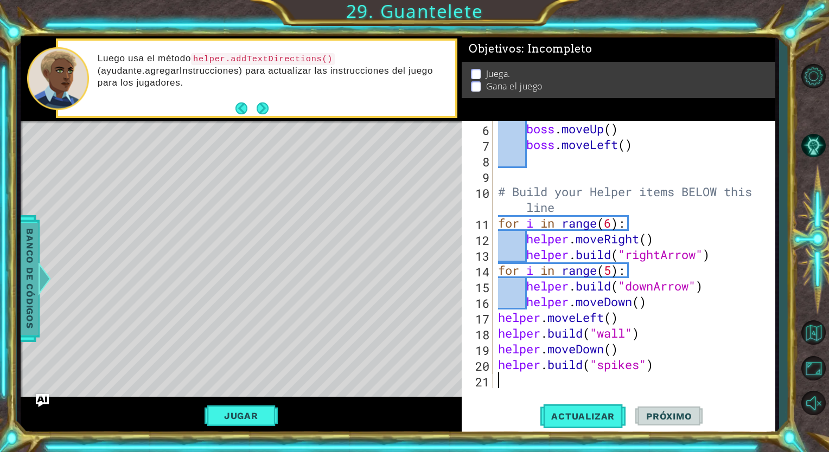
click at [39, 291] on div at bounding box center [44, 279] width 14 height 33
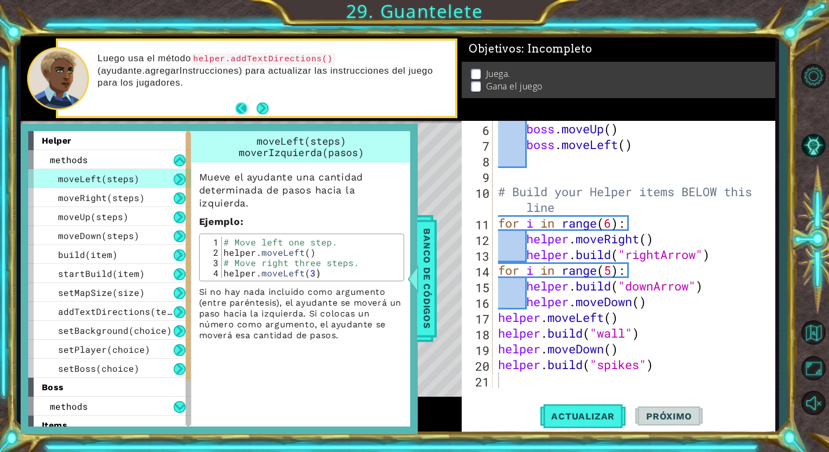
click at [245, 103] on button "Back" at bounding box center [245, 109] width 21 height 12
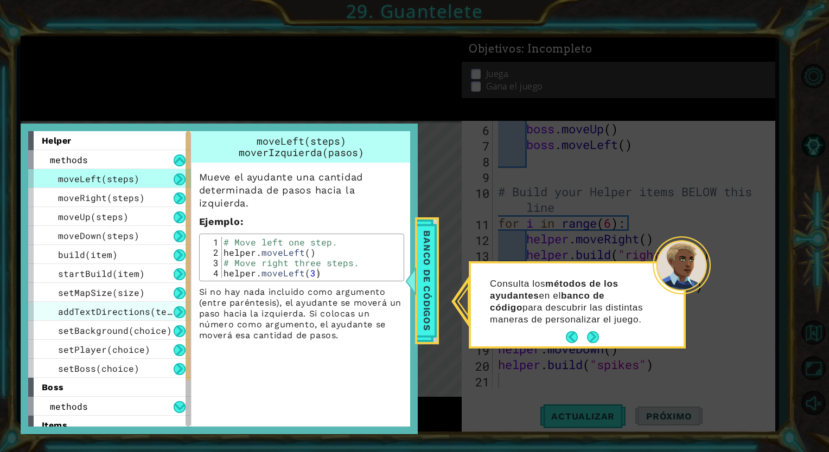
drag, startPoint x: 43, startPoint y: 392, endPoint x: 67, endPoint y: 312, distance: 83.2
click at [67, 312] on div "helper methods moveLeft(steps) moveRight(steps) moveUp(steps) moveDown(steps) b…" at bounding box center [113, 279] width 171 height 296
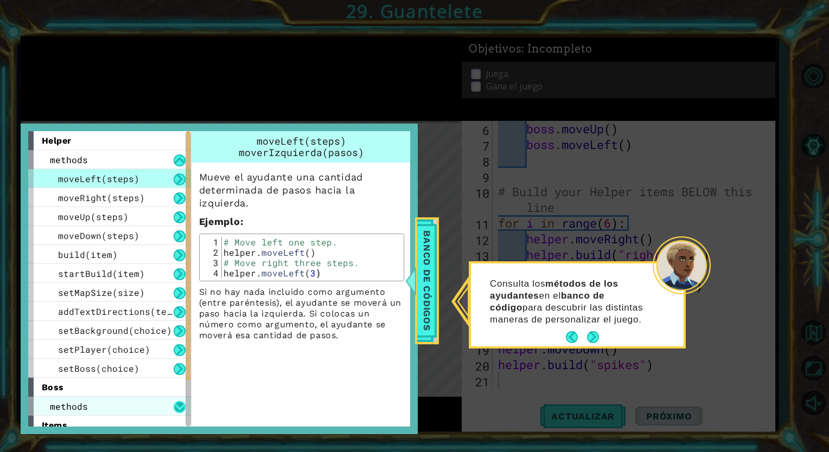
click at [181, 401] on button at bounding box center [180, 407] width 12 height 12
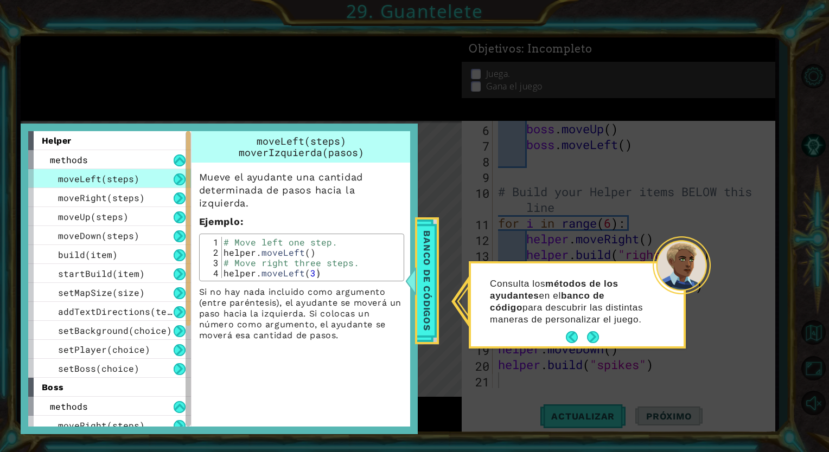
drag, startPoint x: 264, startPoint y: 392, endPoint x: 261, endPoint y: 323, distance: 69.0
click at [261, 323] on div "moveLeft(steps) moverIzquierda(pasos) Mueve el ayudante una cantidad determinad…" at bounding box center [303, 279] width 224 height 296
drag, startPoint x: 25, startPoint y: 257, endPoint x: 41, endPoint y: 145, distance: 112.9
click at [41, 145] on div "helper methods moveLeft(steps) moveRight(steps) moveUp(steps) moveDown(steps) b…" at bounding box center [219, 279] width 397 height 311
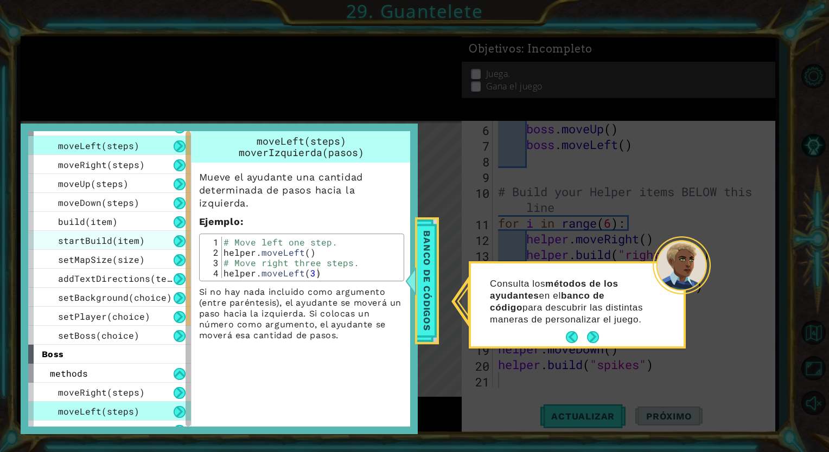
scroll to position [0, 0]
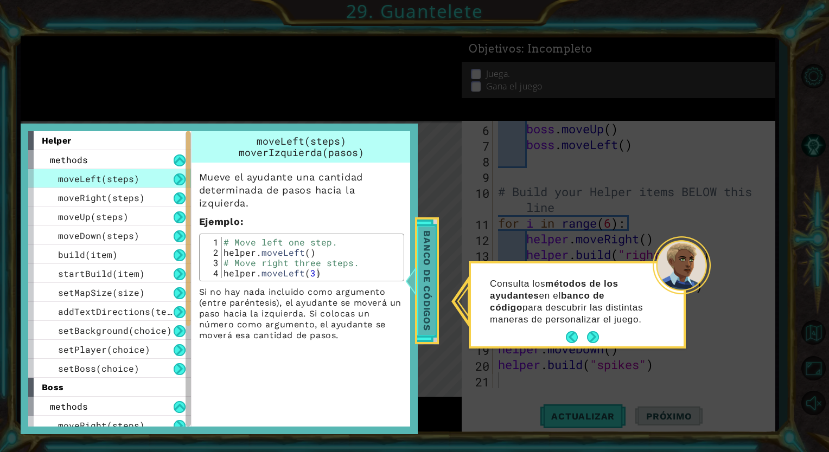
click at [426, 275] on span "Banco de códigos" at bounding box center [426, 281] width 17 height 109
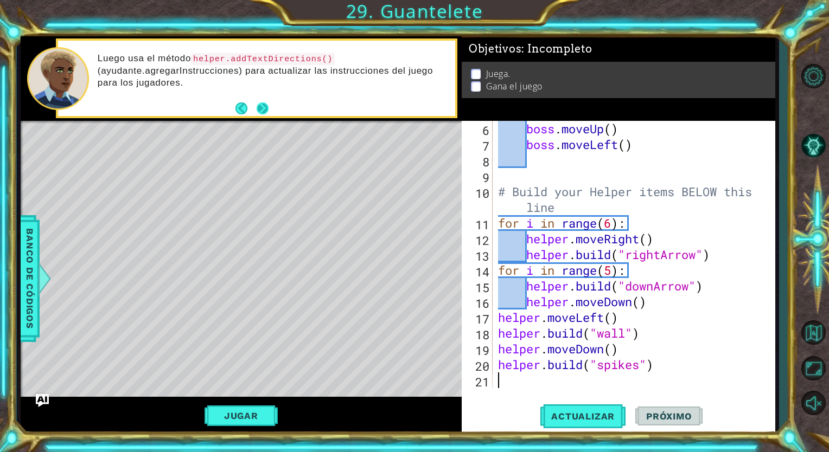
click at [269, 107] on button "Next" at bounding box center [263, 109] width 12 height 12
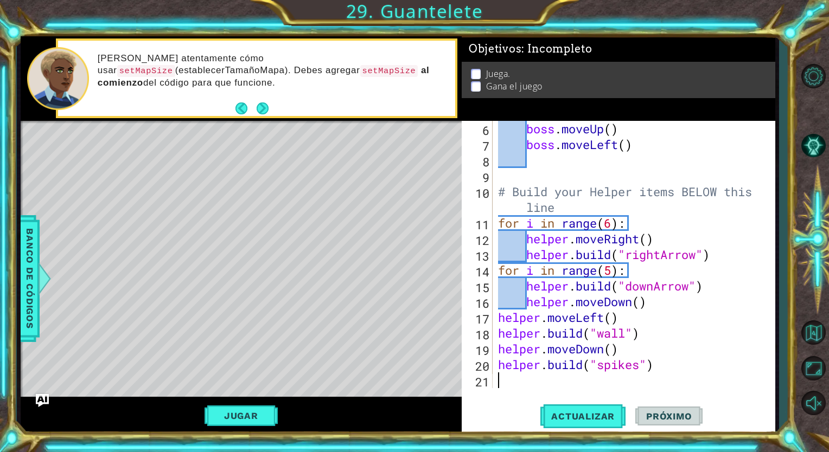
click at [272, 107] on div "[PERSON_NAME] atentamente cómo usar setMapSize (establecerTamañoMapa). [PERSON_…" at bounding box center [256, 78] width 397 height 75
click at [260, 107] on button "Next" at bounding box center [263, 109] width 12 height 12
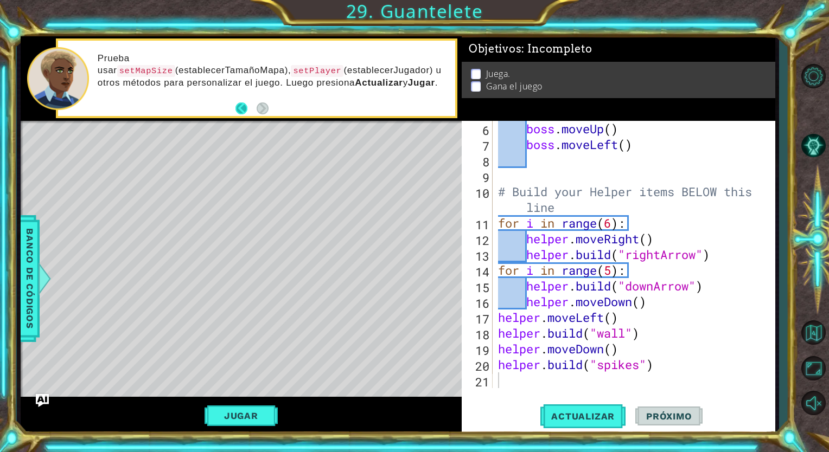
click at [243, 109] on footer at bounding box center [251, 108] width 33 height 16
click at [243, 109] on button "Back" at bounding box center [245, 109] width 21 height 12
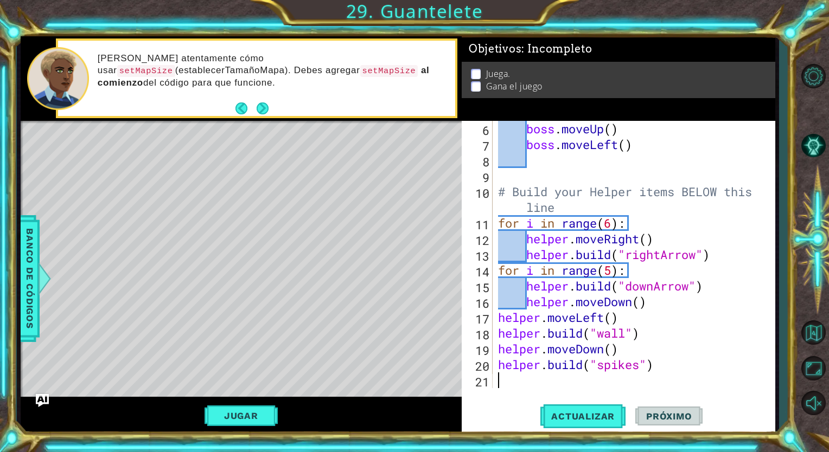
click at [243, 109] on button "Back" at bounding box center [245, 109] width 21 height 12
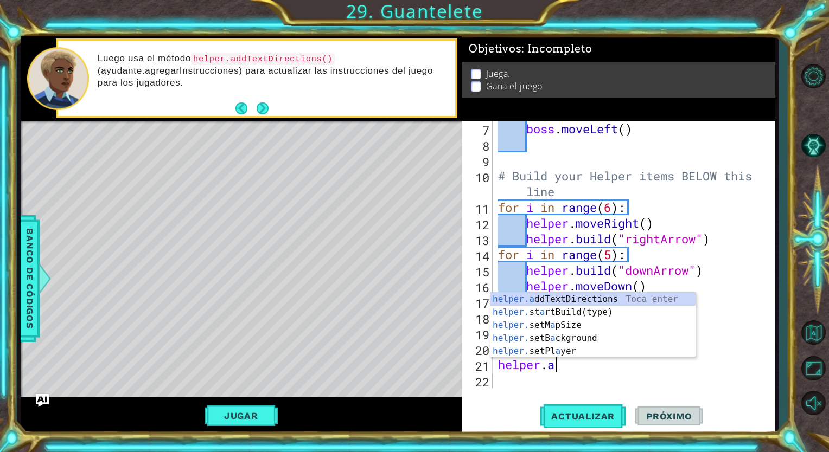
scroll to position [0, 2]
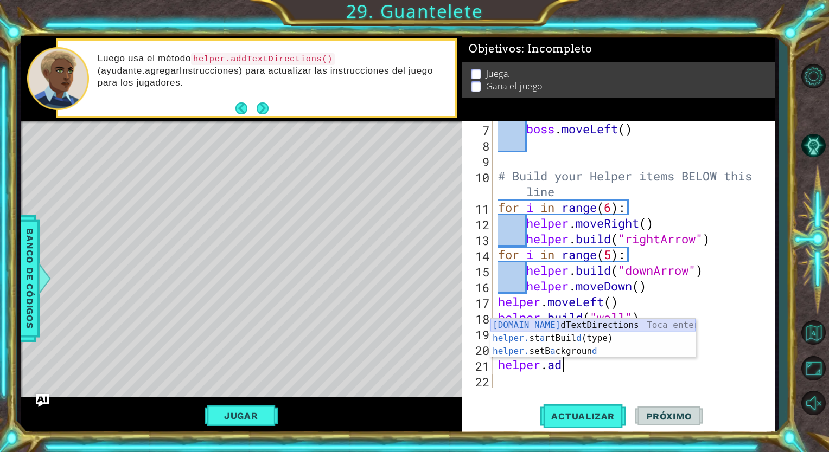
click at [546, 329] on div "[DOMAIN_NAME] dTextDirections Toca enter helper. st a rtBuil d (type) Toca ente…" at bounding box center [592, 351] width 205 height 65
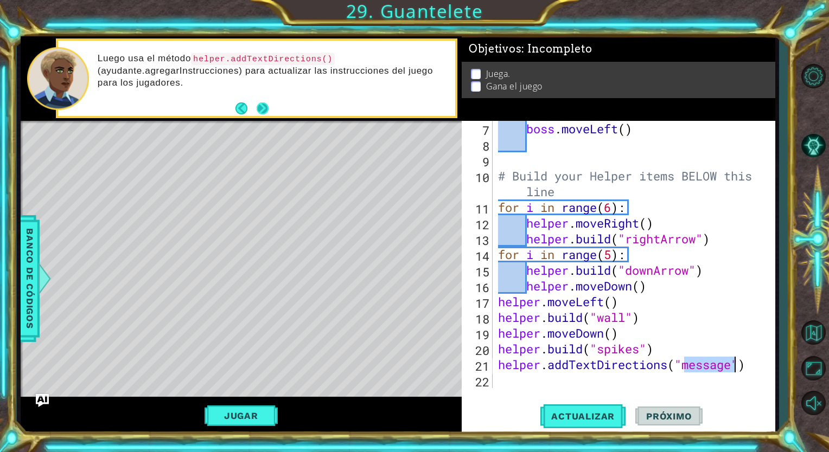
type textarea "helper.addTextDirections("message")"
click at [264, 110] on button "Next" at bounding box center [263, 109] width 12 height 12
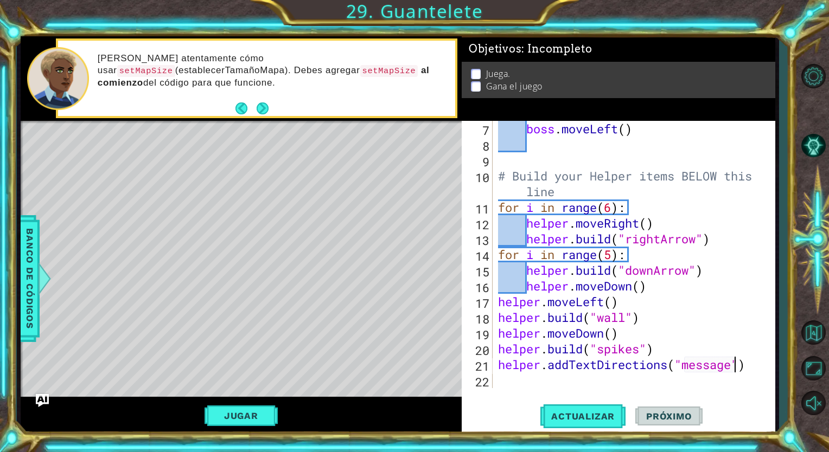
click at [569, 388] on div "boss . moveLeft ( ) # Build your Helper items BELOW this line for i in range ( …" at bounding box center [632, 270] width 273 height 299
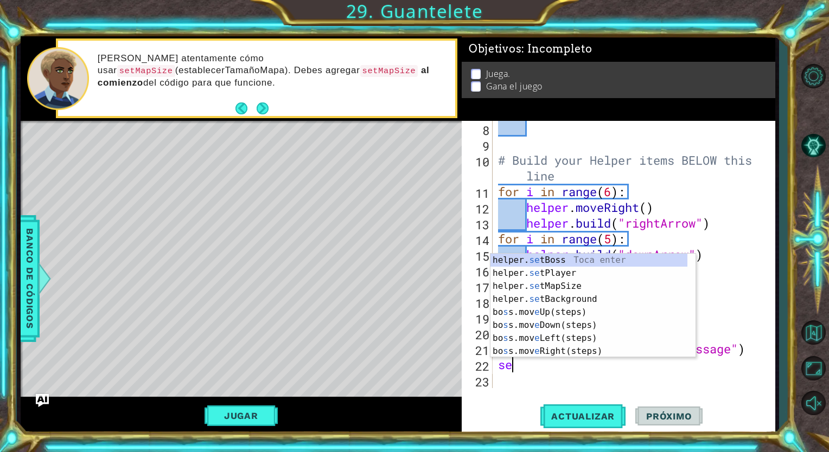
scroll to position [0, 0]
click at [570, 283] on div "helper. set Boss Toca enter helper. set Player Toca enter helper. set MapSize T…" at bounding box center [592, 319] width 205 height 130
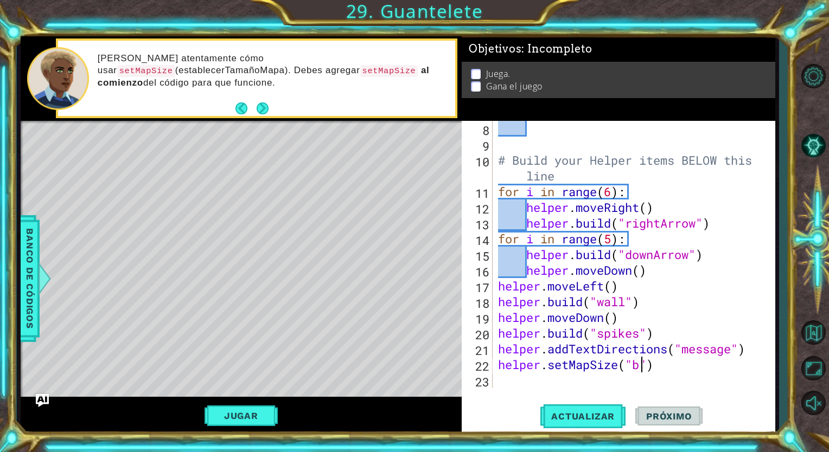
scroll to position [0, 7]
type textarea "helper.setMapSize("big")"
click at [642, 386] on div "# Build your Helper items BELOW this line for i in range ( 6 ) : helper . moveR…" at bounding box center [632, 270] width 273 height 299
click at [269, 103] on button "Next" at bounding box center [263, 109] width 12 height 12
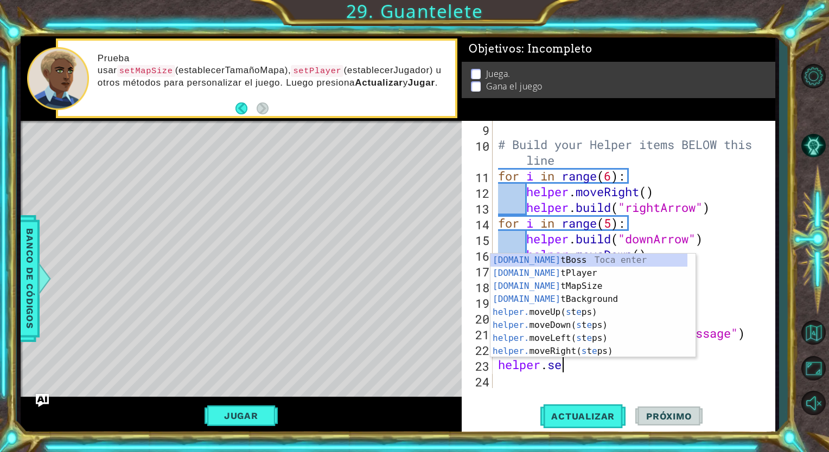
scroll to position [0, 2]
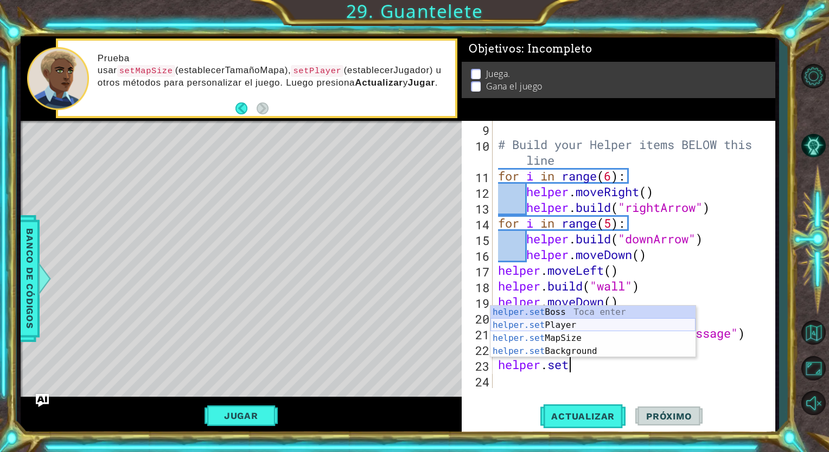
click at [537, 327] on div "helper.set Boss Toca enter helper.set Player Toca enter helper.set MapSize Toca…" at bounding box center [592, 345] width 205 height 78
type textarea "helper.setPlayer("dragon")"
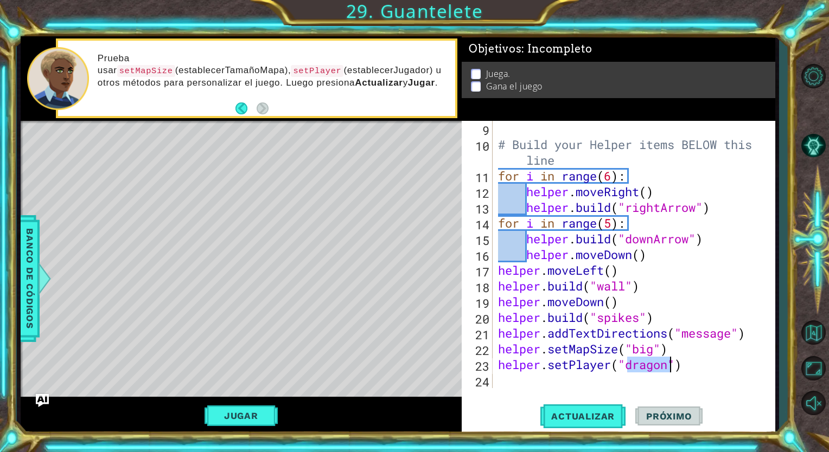
click at [617, 383] on div "# Build your Helper items BELOW this line for i in range ( 6 ) : helper . moveR…" at bounding box center [632, 270] width 273 height 299
click at [608, 412] on span "Actualizar" at bounding box center [582, 416] width 85 height 11
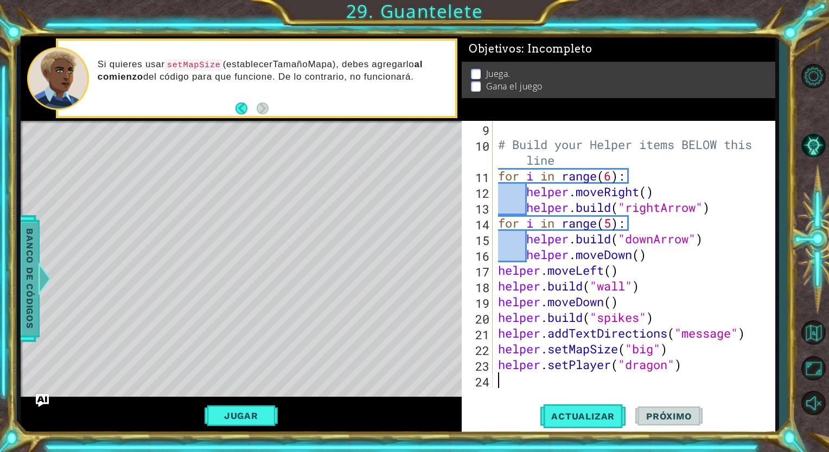
click at [39, 236] on div "Banco de códigos" at bounding box center [30, 278] width 20 height 127
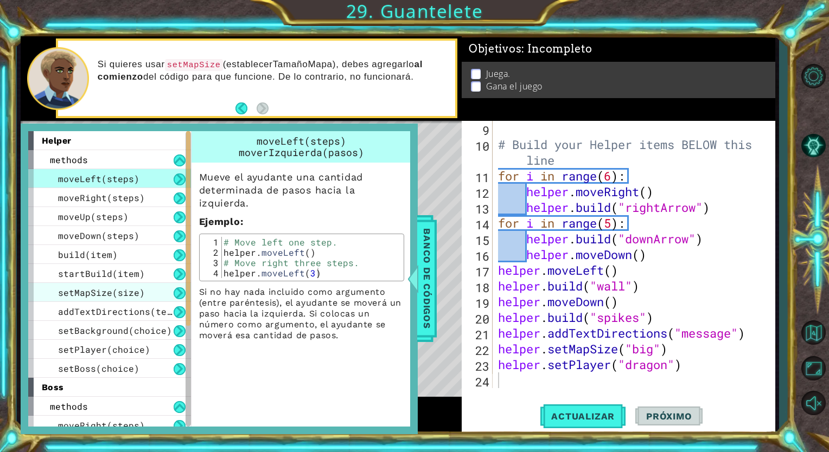
click at [124, 292] on span "setMapSize(size)" at bounding box center [101, 292] width 87 height 11
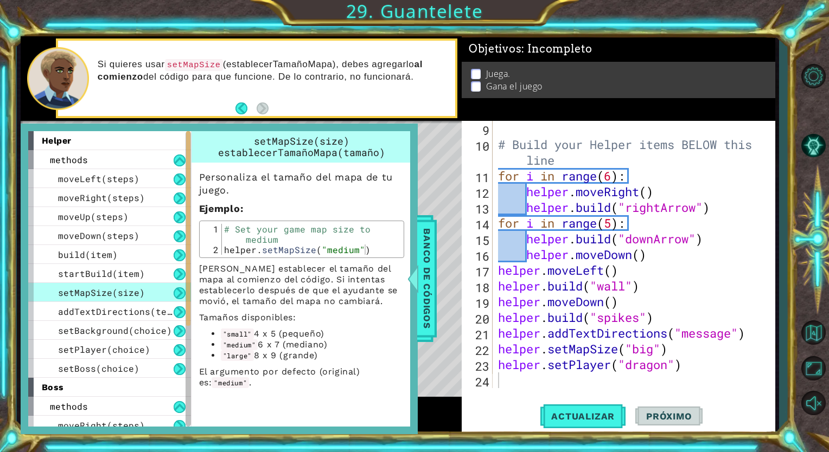
click at [657, 351] on div "# Build your Helper items BELOW this line for i in range ( 6 ) : helper . moveR…" at bounding box center [632, 270] width 273 height 299
click at [560, 410] on button "Actualizar" at bounding box center [582, 416] width 85 height 31
click at [421, 275] on span "Banco de códigos" at bounding box center [426, 279] width 17 height 112
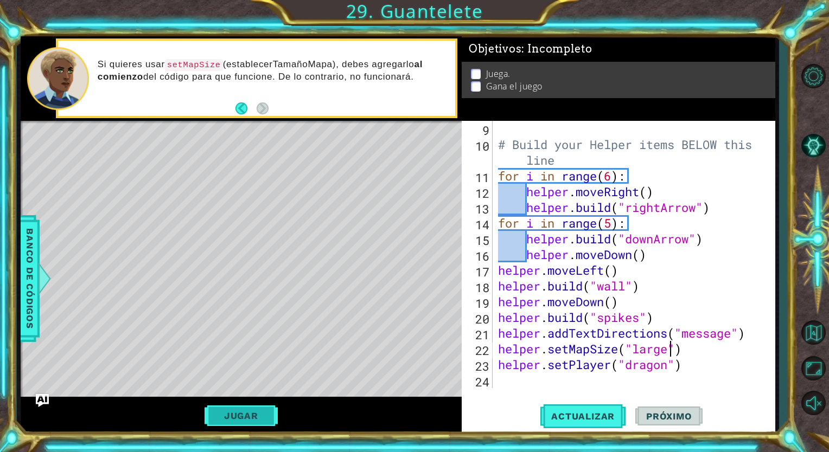
click at [239, 407] on button "Jugar" at bounding box center [241, 416] width 73 height 21
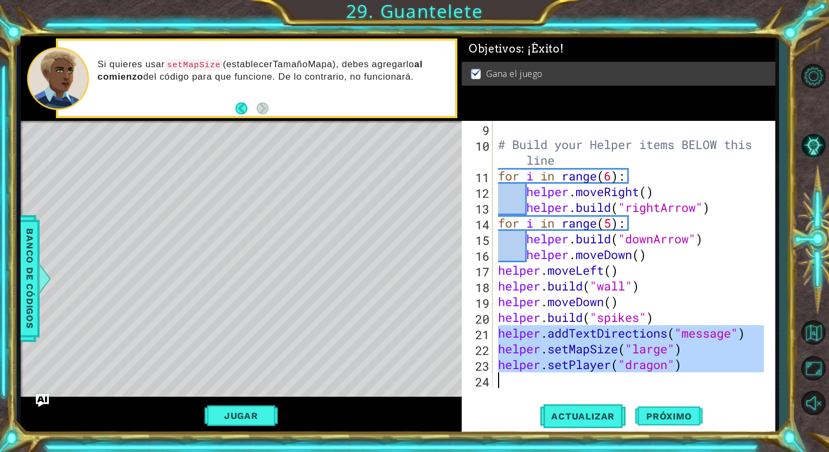
drag, startPoint x: 500, startPoint y: 335, endPoint x: 681, endPoint y: 394, distance: 191.0
click at [681, 394] on div "helper.addTextDirections("message") 9 10 11 12 13 14 15 16 17 18 19 20 21 22 23…" at bounding box center [619, 278] width 314 height 314
type textarea "helper.setPlayer("dragon")"
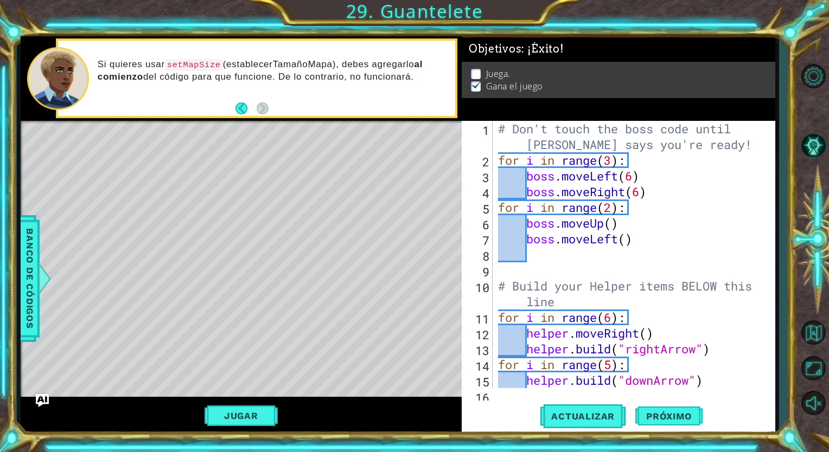
scroll to position [0, 0]
click at [579, 139] on div "# Don't touch the boss code until [PERSON_NAME] says you're ready! for i in ran…" at bounding box center [632, 278] width 273 height 315
type textarea "# Don't touch the boss code until [PERSON_NAME] says you're ready!"
click at [500, 131] on div "# Don't touch the boss code until [PERSON_NAME] says you're ready! for i in ran…" at bounding box center [632, 278] width 273 height 315
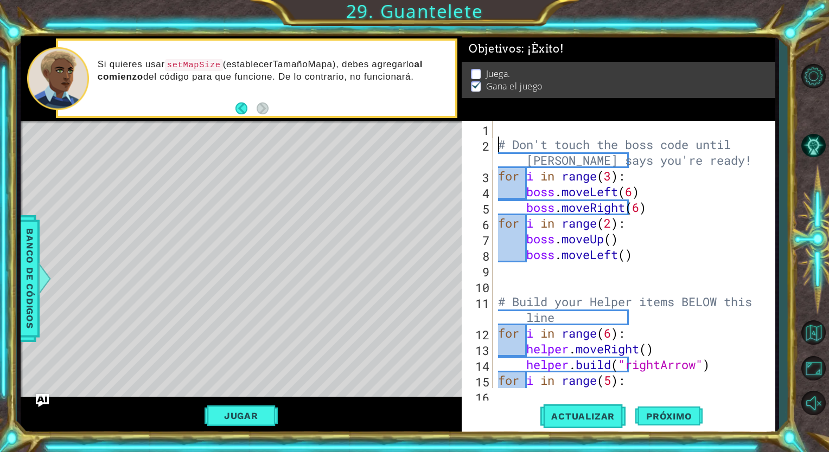
click at [500, 131] on div "# Don't touch the boss code until [PERSON_NAME] says you're ready! for i in ran…" at bounding box center [632, 270] width 273 height 299
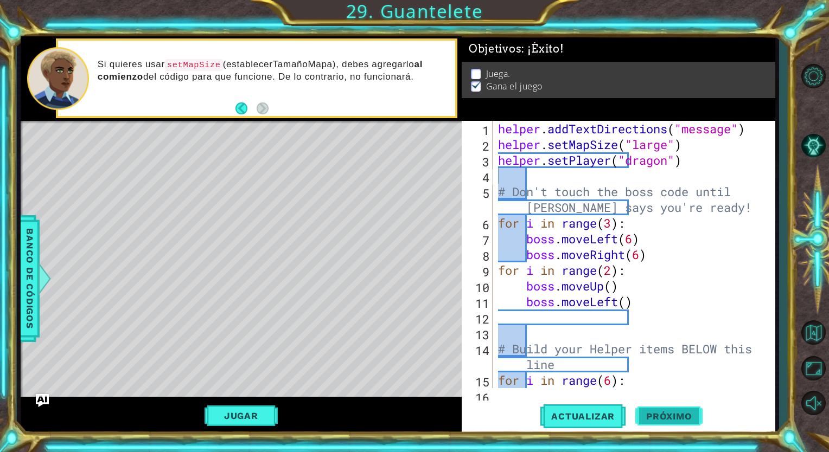
click at [638, 420] on span "Próximo" at bounding box center [668, 416] width 67 height 11
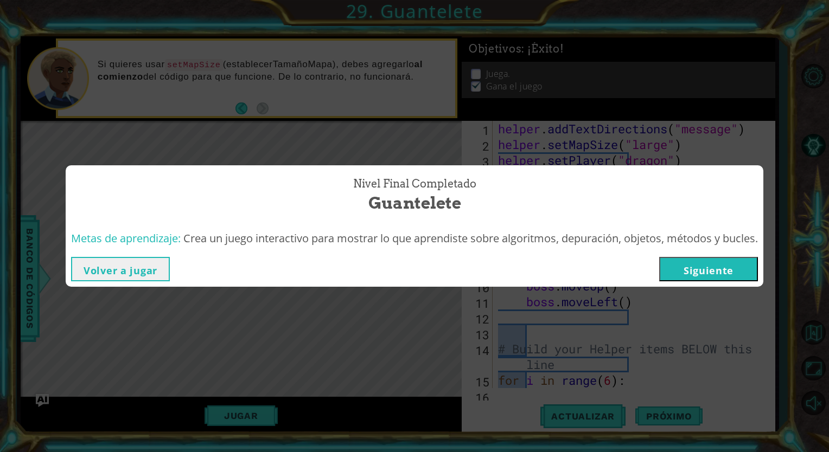
click at [716, 273] on button "Siguiente" at bounding box center [708, 269] width 99 height 24
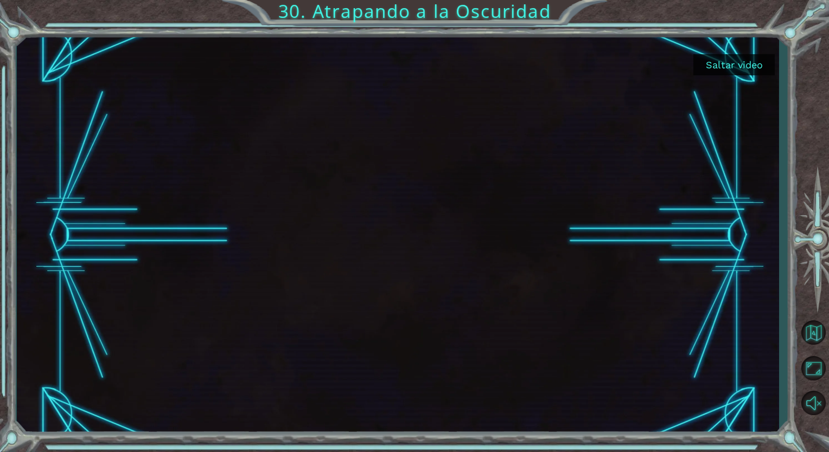
click at [705, 62] on button "Saltar video" at bounding box center [733, 64] width 81 height 21
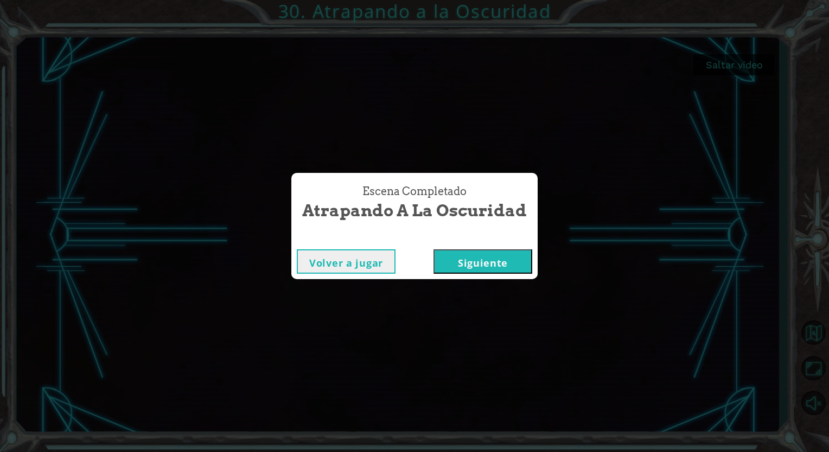
click at [495, 255] on button "Siguiente" at bounding box center [482, 262] width 99 height 24
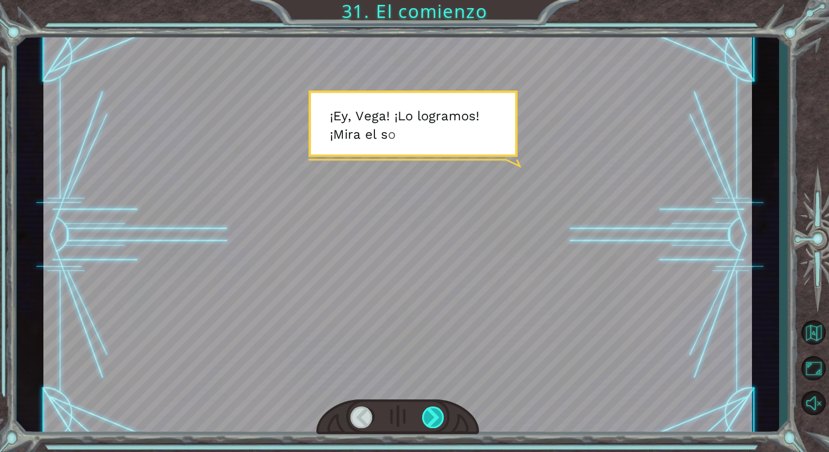
click at [431, 412] on div at bounding box center [433, 418] width 23 height 22
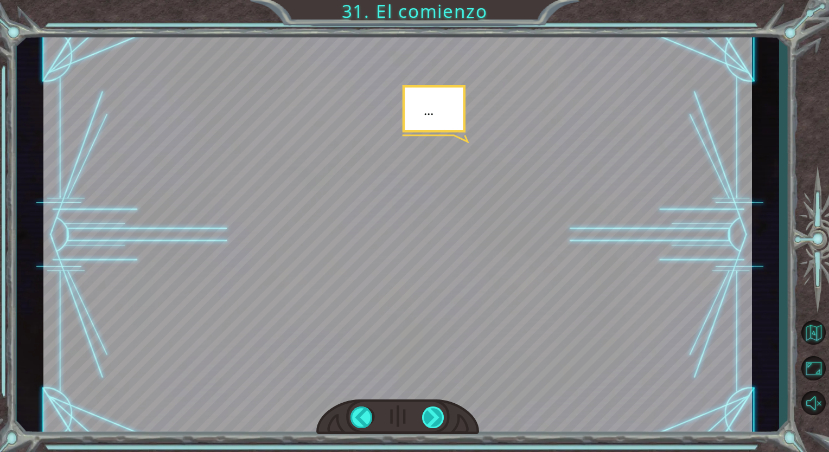
click at [431, 412] on div at bounding box center [433, 418] width 23 height 22
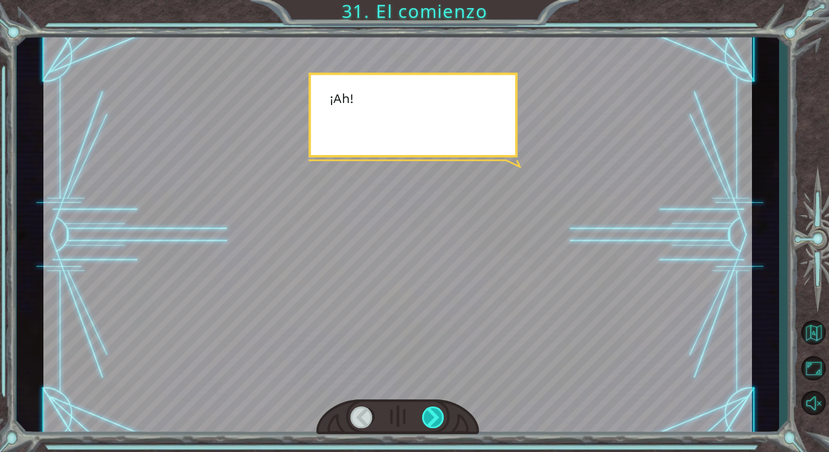
click at [431, 412] on div at bounding box center [433, 418] width 23 height 22
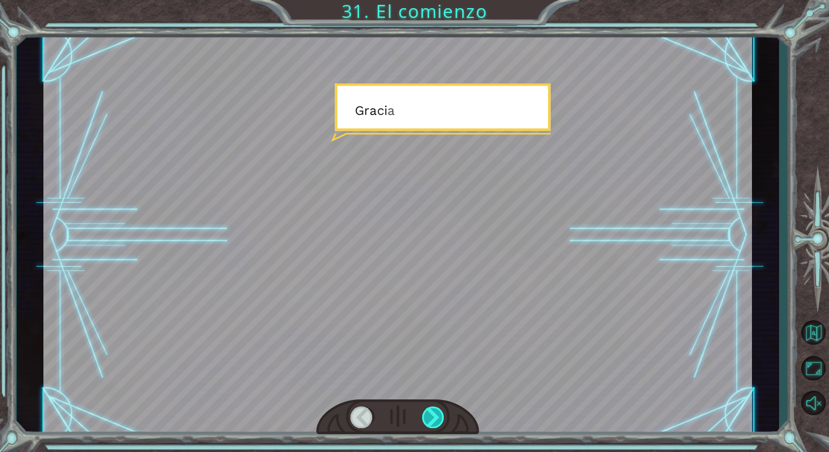
click at [431, 412] on div at bounding box center [433, 418] width 23 height 22
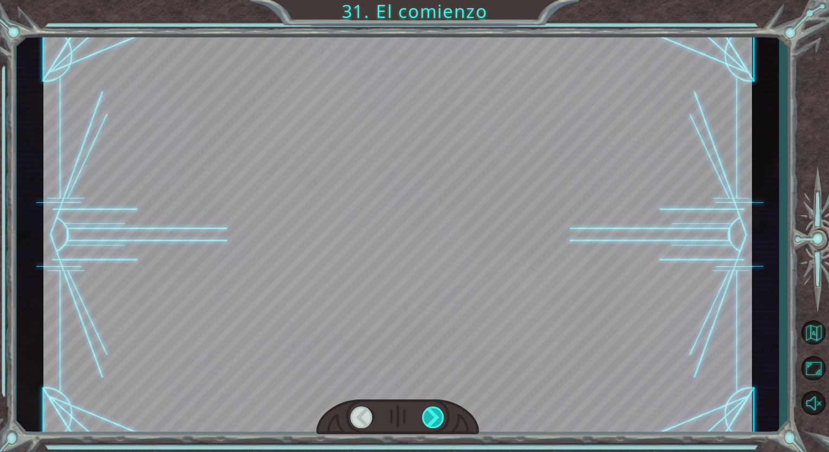
click at [431, 412] on div at bounding box center [433, 418] width 23 height 22
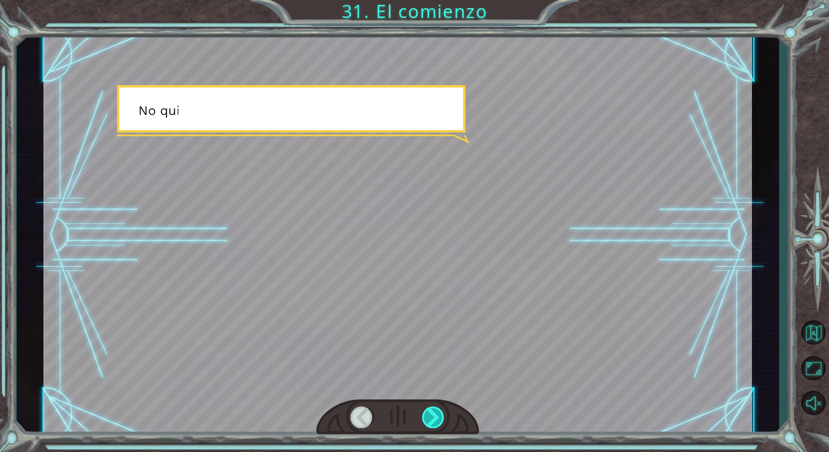
click at [431, 412] on div at bounding box center [433, 418] width 23 height 22
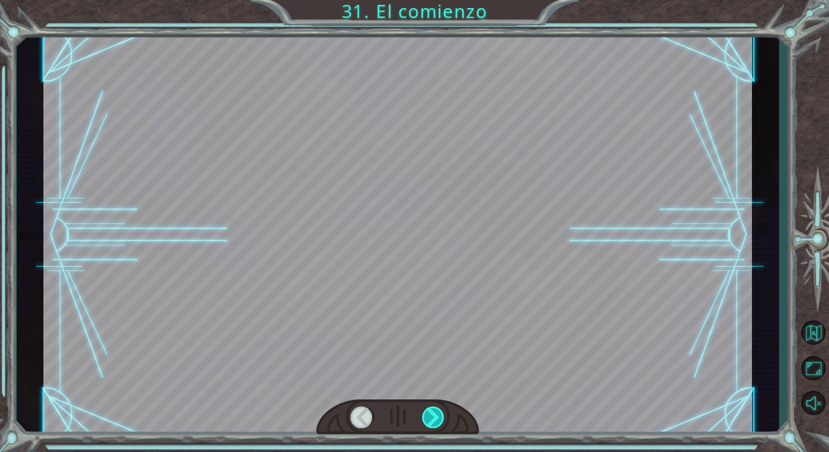
click at [431, 412] on div at bounding box center [433, 418] width 23 height 22
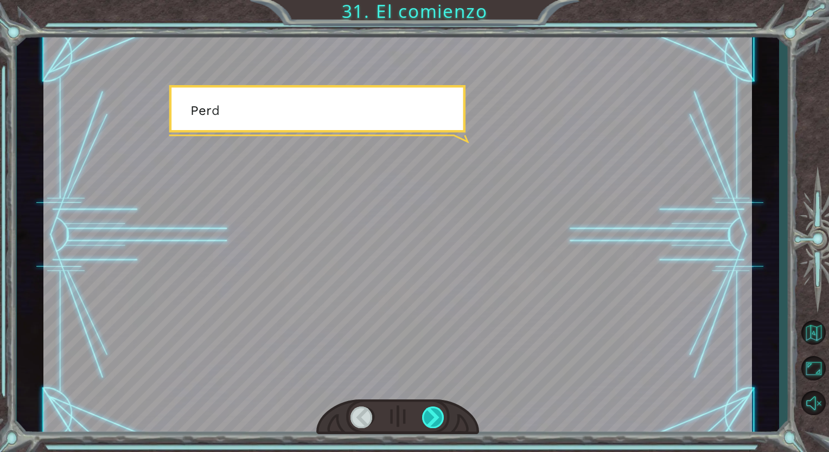
click at [431, 412] on div at bounding box center [433, 418] width 23 height 22
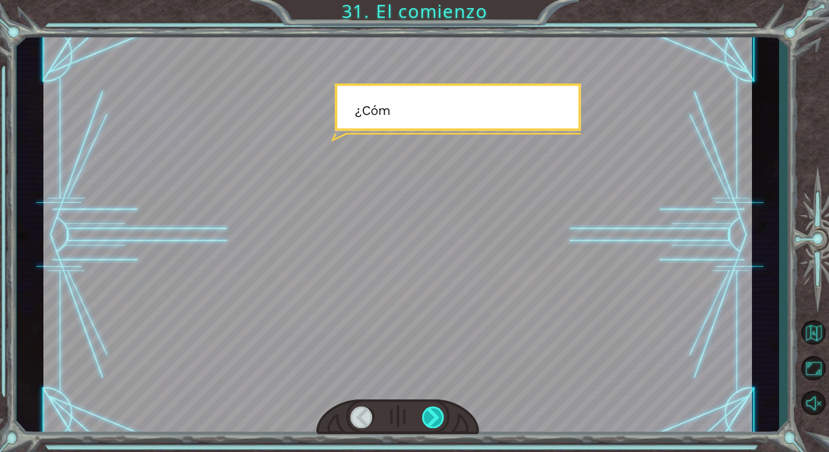
click at [431, 412] on div at bounding box center [433, 418] width 23 height 22
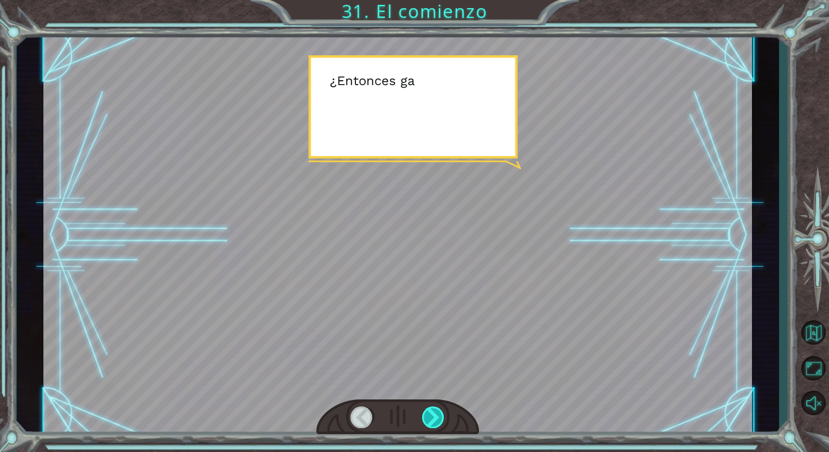
click at [431, 412] on div at bounding box center [433, 418] width 23 height 22
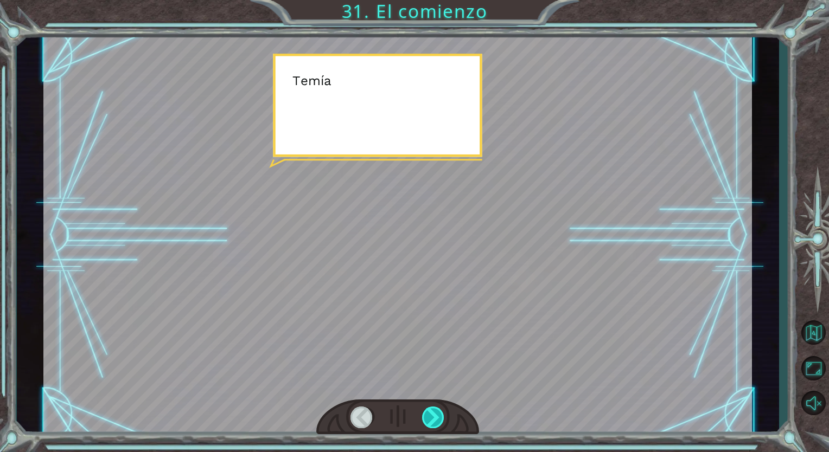
click at [431, 412] on div at bounding box center [433, 418] width 23 height 22
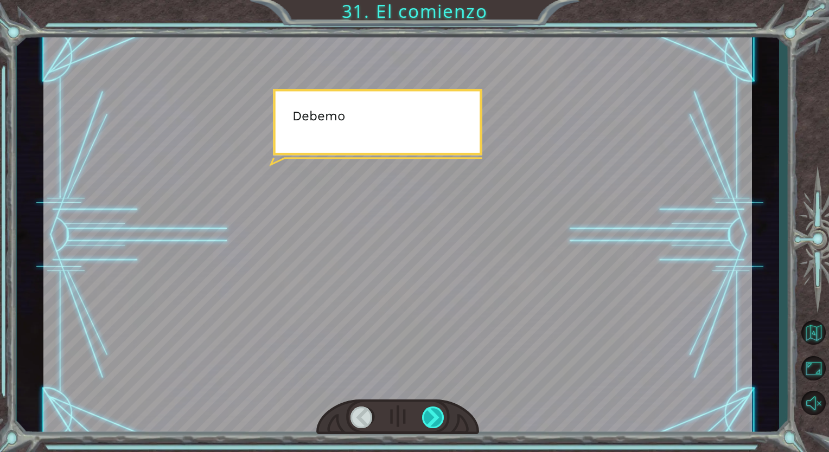
click at [431, 412] on div at bounding box center [433, 418] width 23 height 22
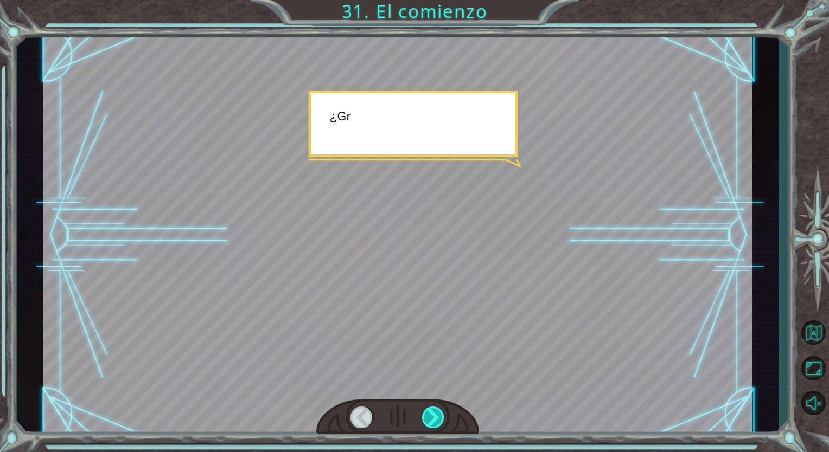
click at [431, 412] on div at bounding box center [433, 418] width 23 height 22
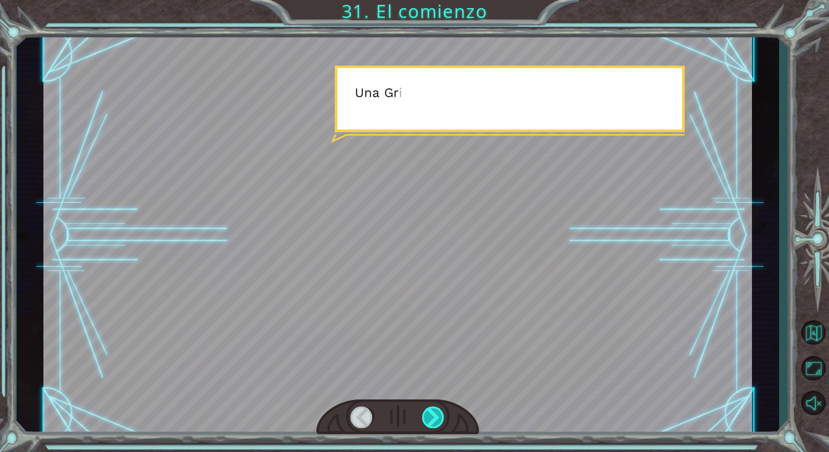
click at [431, 412] on div at bounding box center [433, 418] width 23 height 22
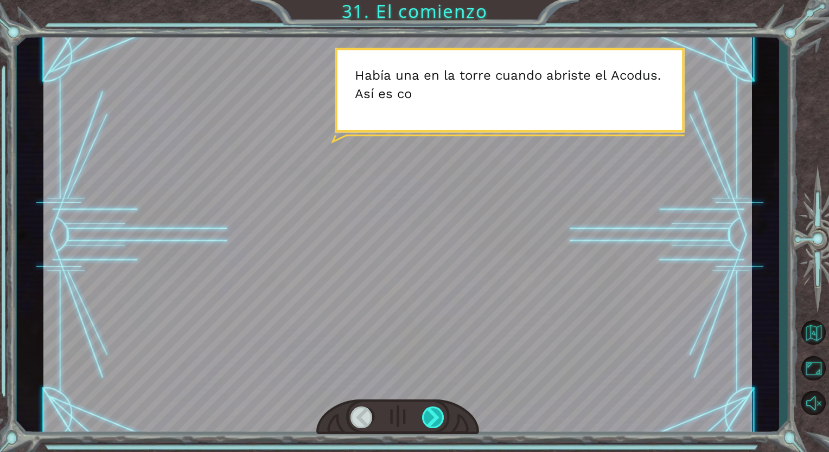
click at [431, 412] on div at bounding box center [433, 418] width 23 height 22
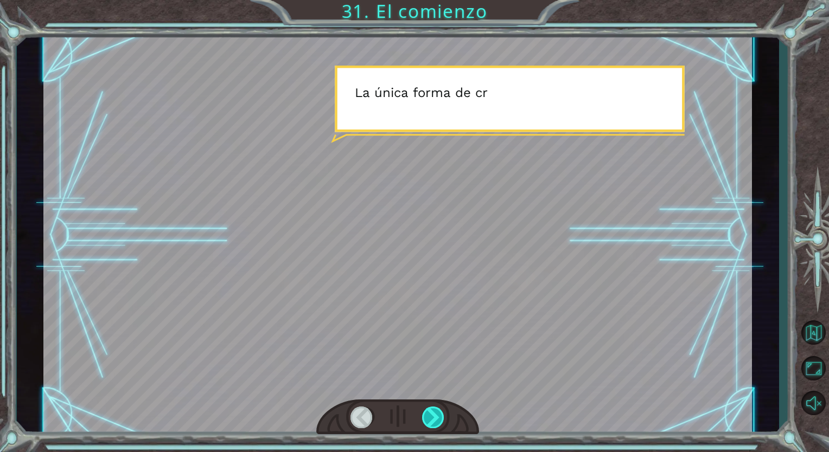
click at [431, 412] on div at bounding box center [433, 418] width 23 height 22
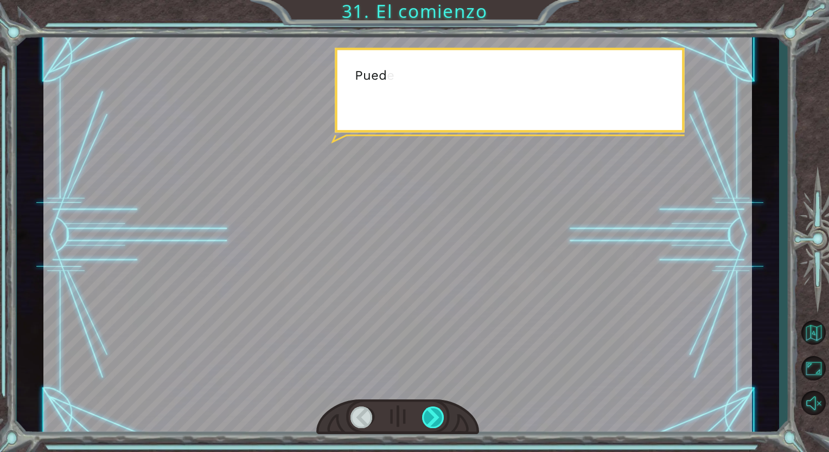
click at [431, 412] on div at bounding box center [433, 418] width 23 height 22
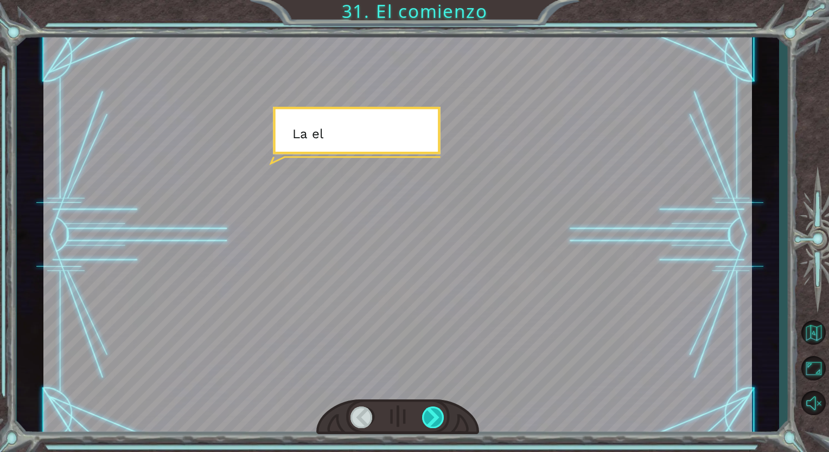
click at [431, 412] on div at bounding box center [433, 418] width 23 height 22
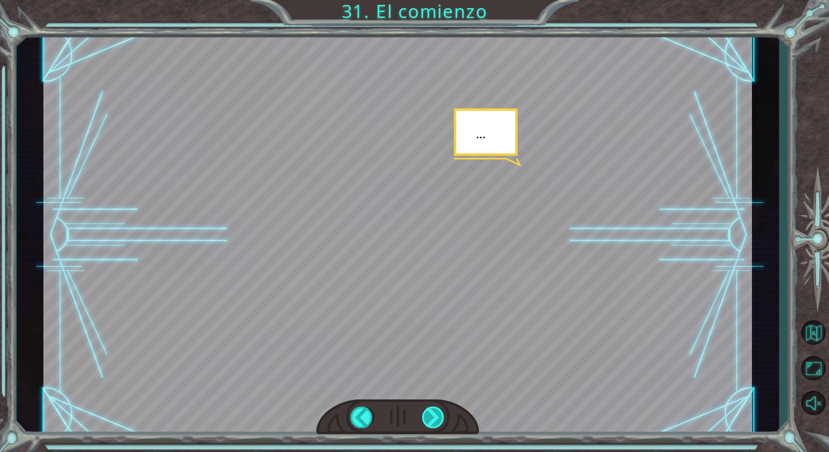
click at [431, 412] on div at bounding box center [433, 418] width 23 height 22
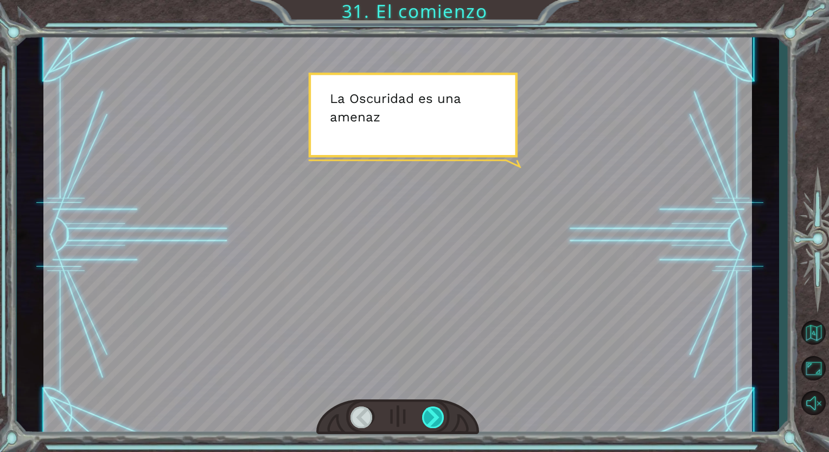
click at [431, 412] on div at bounding box center [433, 418] width 23 height 22
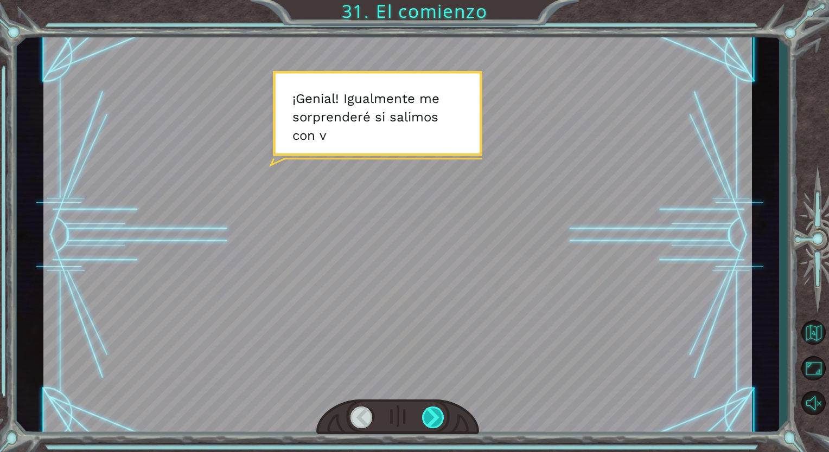
click at [431, 412] on div at bounding box center [433, 418] width 23 height 22
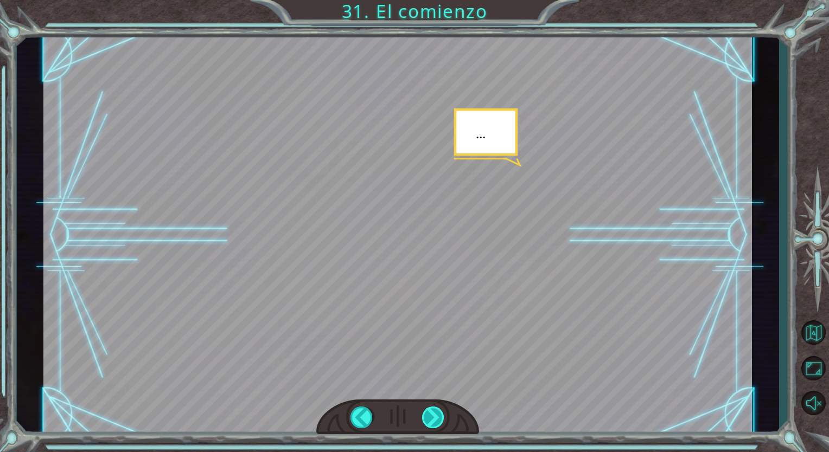
click at [431, 412] on div at bounding box center [433, 418] width 23 height 22
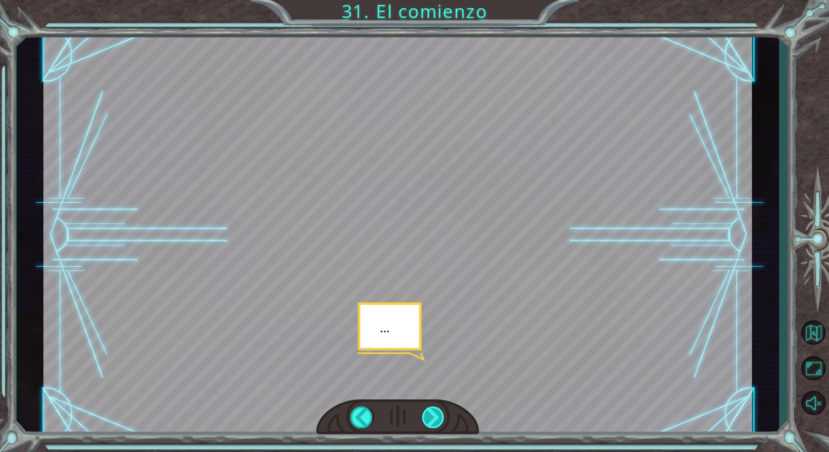
click at [431, 412] on div at bounding box center [433, 418] width 23 height 22
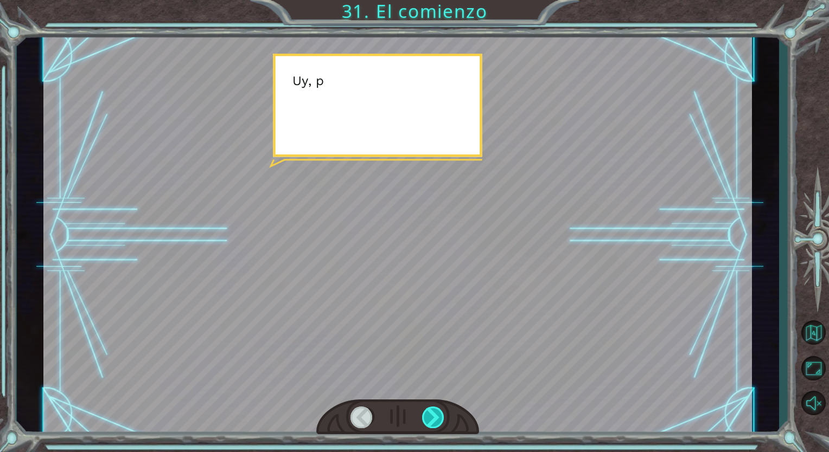
click at [431, 412] on div at bounding box center [433, 418] width 23 height 22
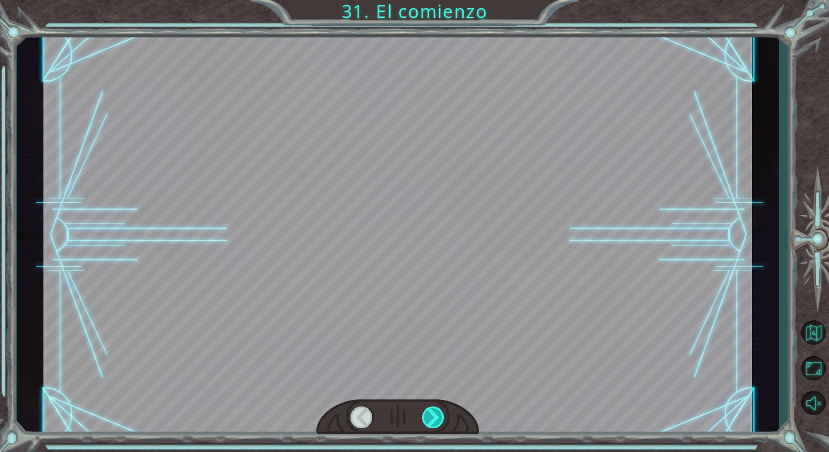
click at [431, 412] on div at bounding box center [433, 418] width 23 height 22
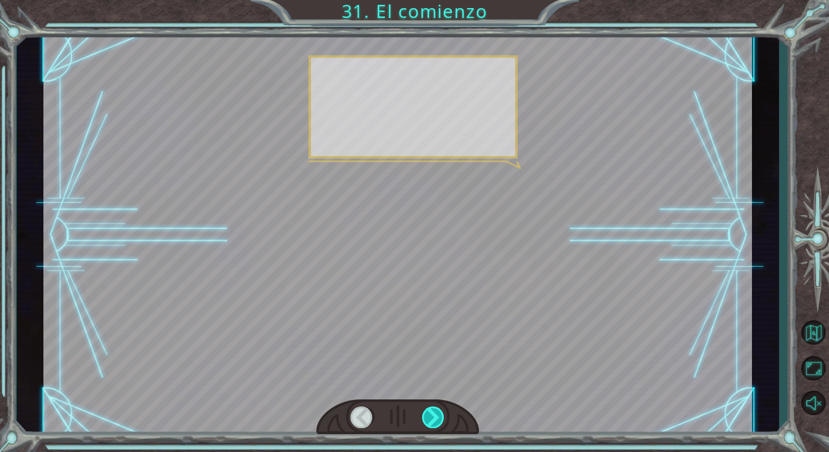
click at [431, 412] on div at bounding box center [433, 418] width 23 height 22
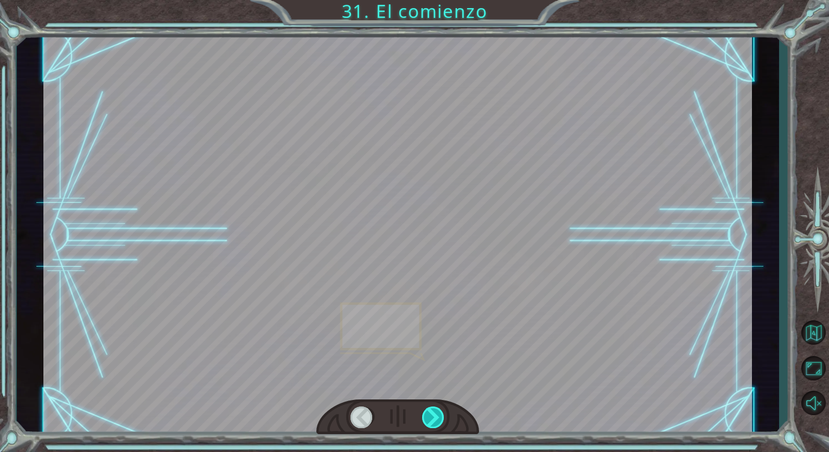
click at [431, 412] on div at bounding box center [433, 418] width 23 height 22
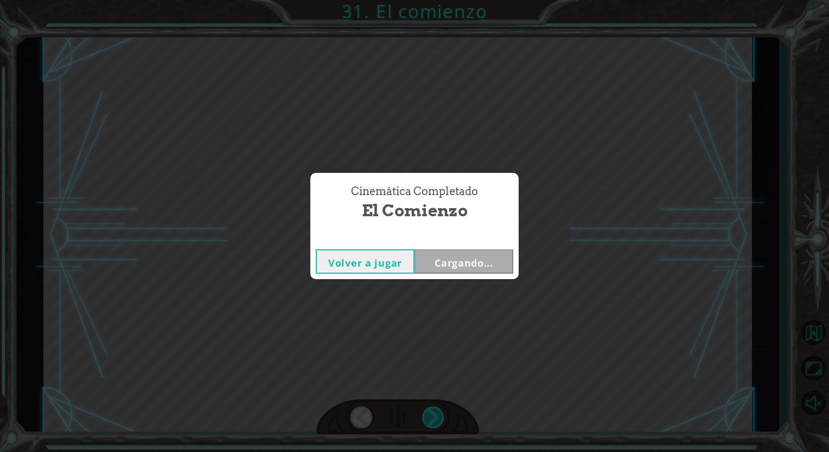
click at [431, 0] on div "Temporary Text ¡ E y , V e g a ! ¡ L o l o g r a m o s ! ¡ M i r a e l s o l ! …" at bounding box center [414, 0] width 829 height 0
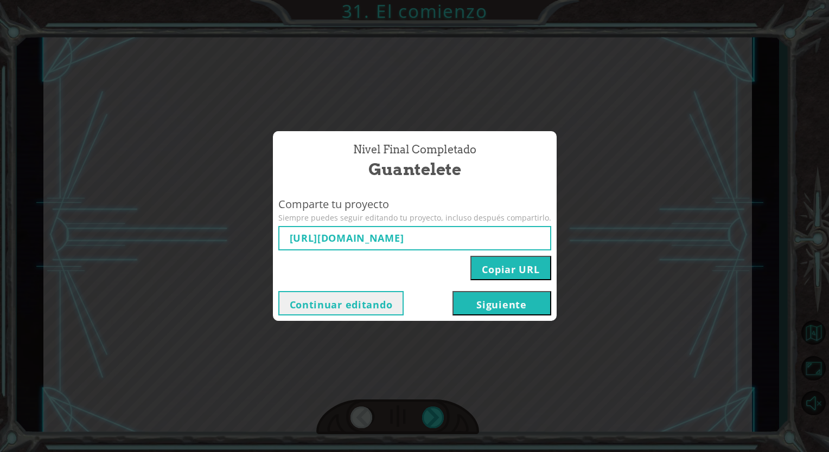
type input "[URL][DOMAIN_NAME]"
click at [482, 296] on button "Siguiente" at bounding box center [501, 303] width 99 height 24
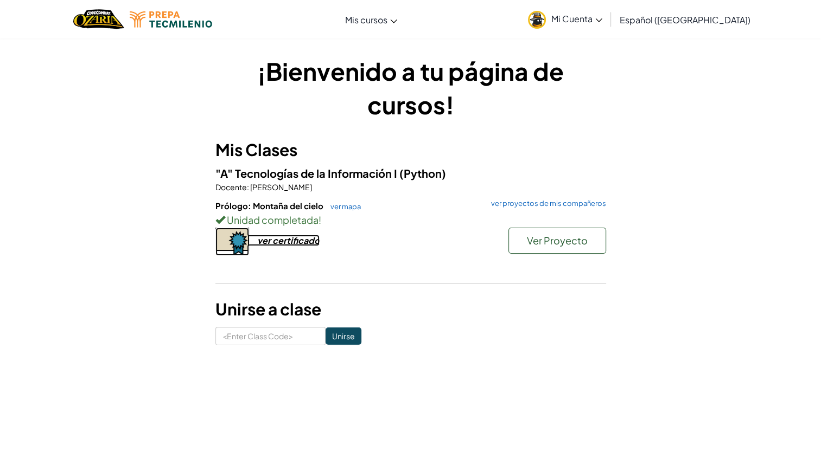
click at [270, 240] on div "ver certificado" at bounding box center [288, 240] width 62 height 11
click at [341, 210] on link "ver mapa" at bounding box center [343, 206] width 36 height 9
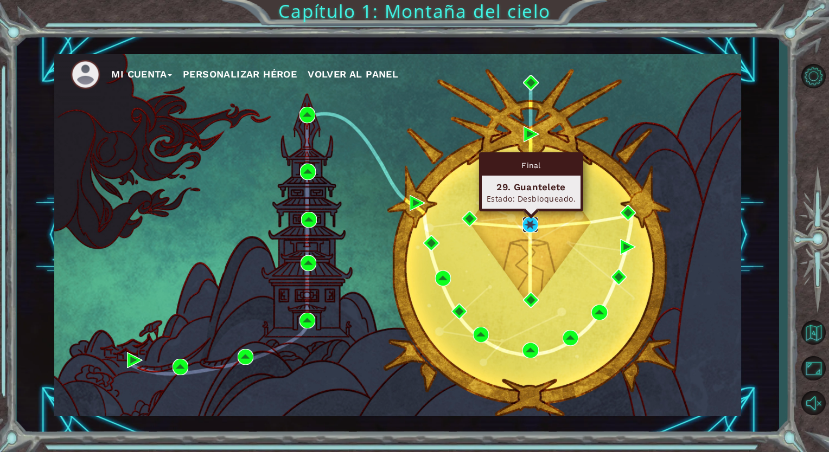
click at [532, 227] on img at bounding box center [530, 225] width 16 height 16
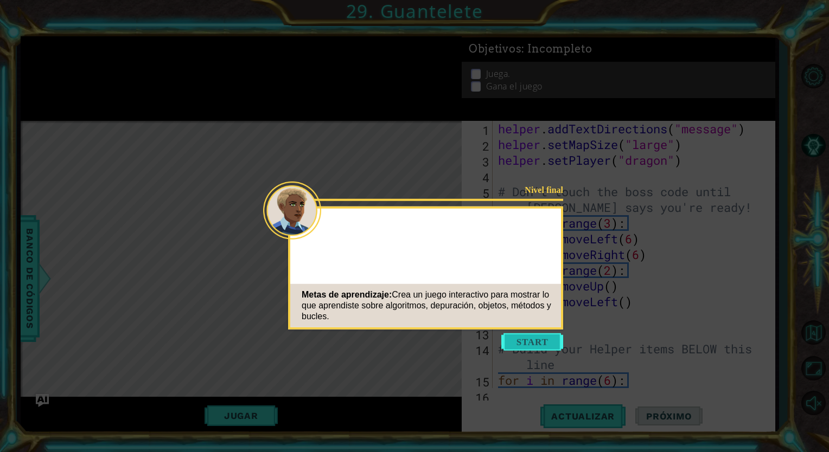
click at [523, 347] on button "Start" at bounding box center [532, 342] width 62 height 17
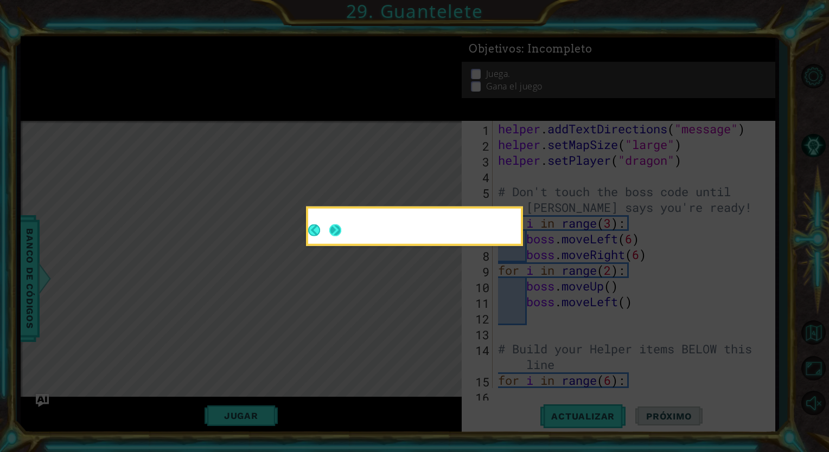
click at [332, 225] on button "Next" at bounding box center [335, 231] width 12 height 12
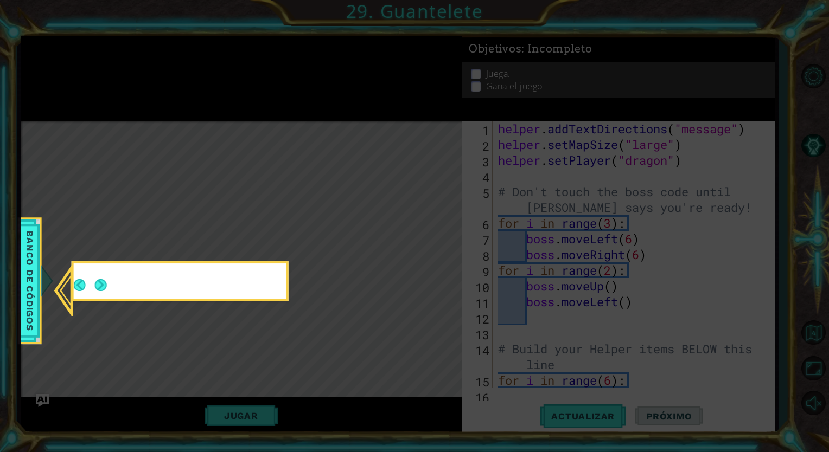
click at [332, 225] on icon at bounding box center [414, 226] width 829 height 452
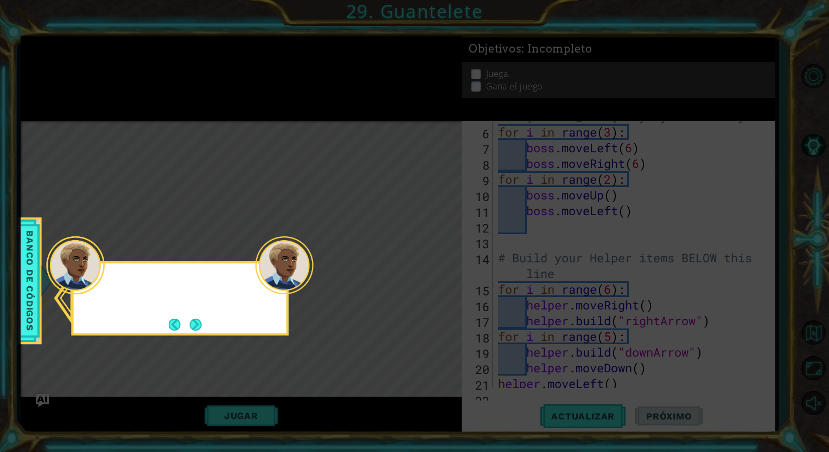
scroll to position [157, 0]
drag, startPoint x: 332, startPoint y: 225, endPoint x: 127, endPoint y: 348, distance: 239.0
click at [127, 348] on icon at bounding box center [414, 226] width 829 height 452
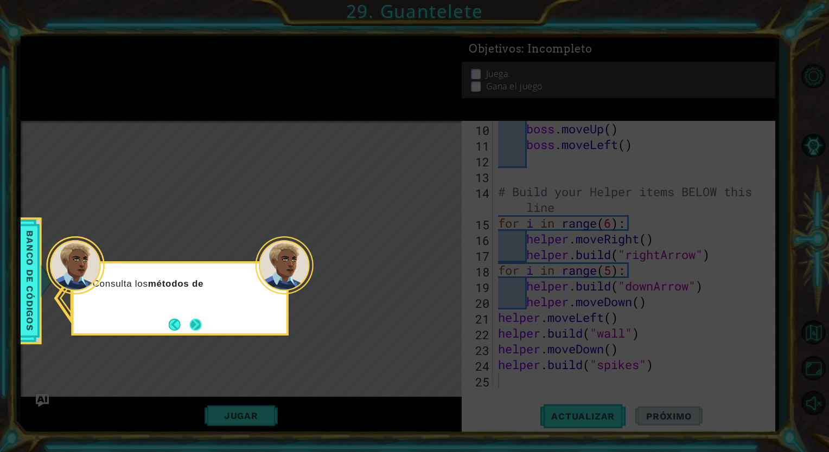
click at [197, 325] on button "Next" at bounding box center [196, 325] width 12 height 12
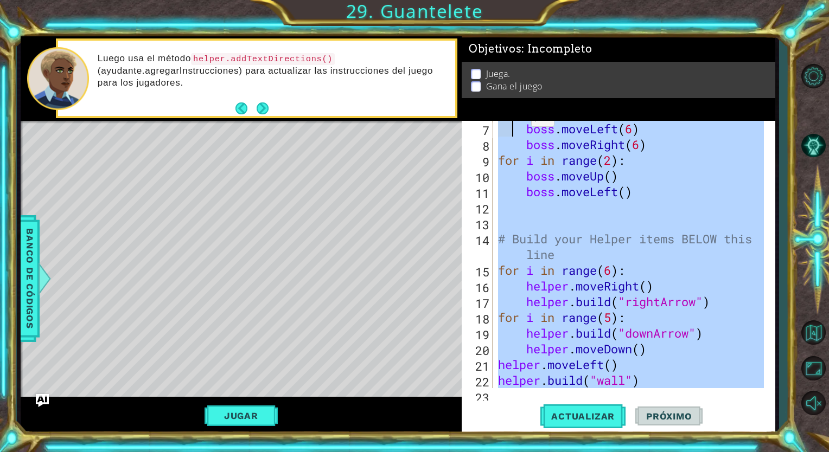
scroll to position [0, 0]
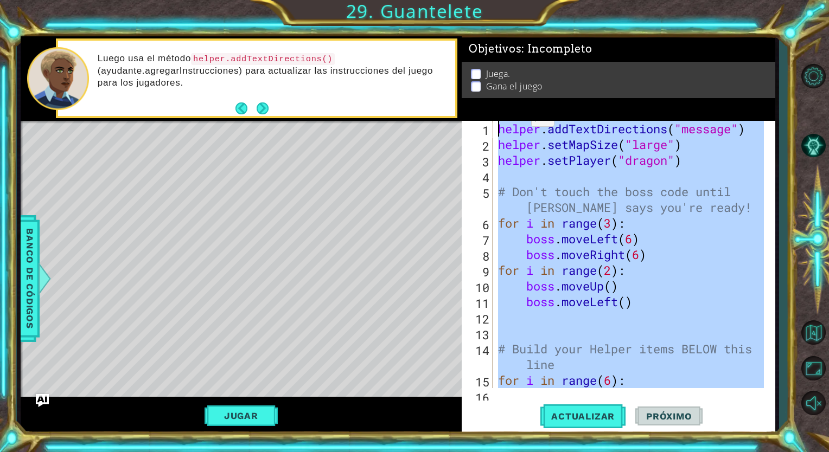
drag, startPoint x: 670, startPoint y: 380, endPoint x: 499, endPoint y: 112, distance: 318.1
click at [499, 112] on div "Objetivos : Incompleto Juega. Gana el juego 1 2 3 4 5 6 7 8 9 10 11 12 13 14 15…" at bounding box center [619, 235] width 314 height 398
click at [267, 421] on button "Jugar" at bounding box center [241, 416] width 73 height 21
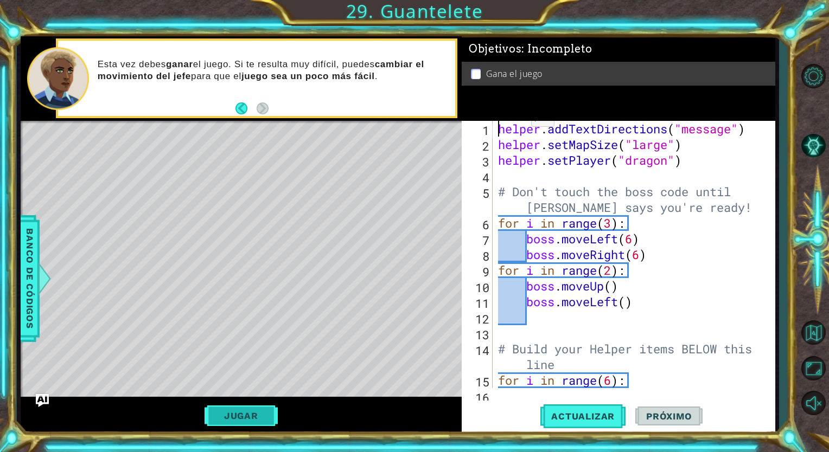
click at [267, 421] on button "Jugar" at bounding box center [241, 416] width 73 height 21
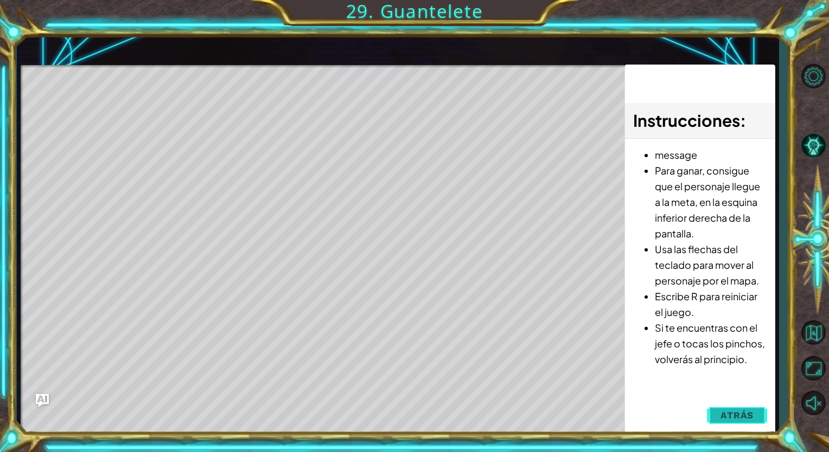
click at [725, 412] on span "Atrás" at bounding box center [736, 415] width 33 height 11
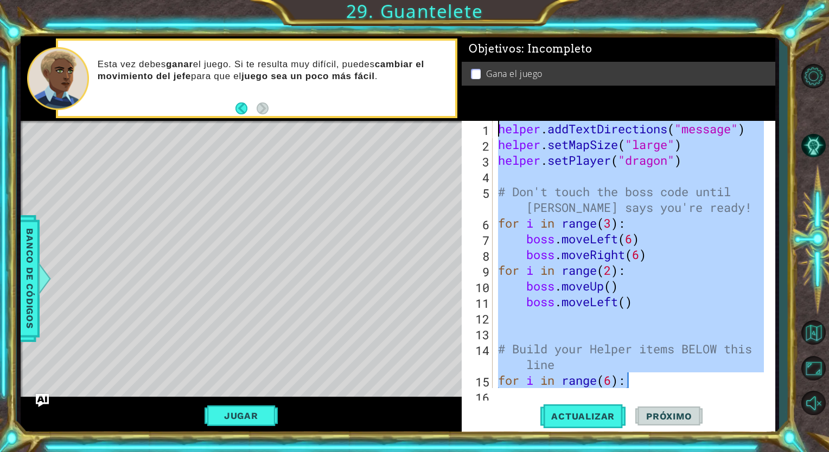
drag, startPoint x: 677, startPoint y: 388, endPoint x: 480, endPoint y: 41, distance: 398.7
click at [480, 41] on div "Objetivos : Incompleto Gana el juego for i in range(6): 1 2 3 4 5 6 7 8 9 10 11…" at bounding box center [619, 235] width 314 height 398
click at [512, 129] on div "helper . addTextDirections ( "message" ) helper . setMapSize ( "large" ) helper…" at bounding box center [630, 254] width 268 height 267
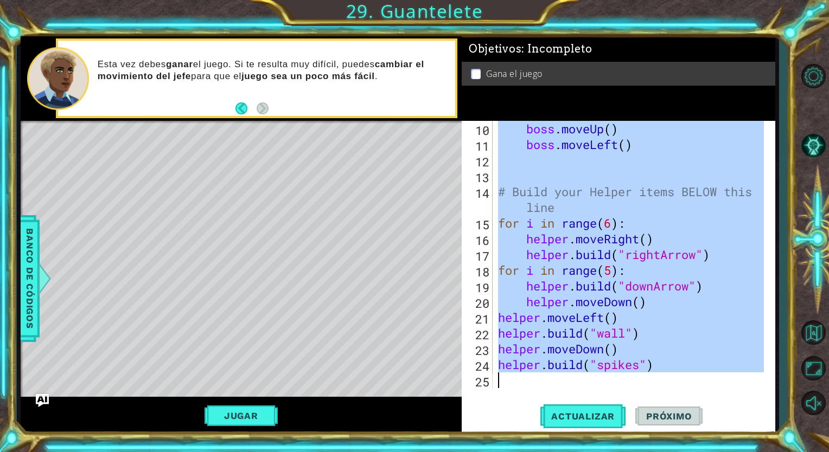
drag, startPoint x: 499, startPoint y: 126, endPoint x: 678, endPoint y: 388, distance: 317.8
click at [678, 388] on div "helper.addTextDirections("message") 10 11 12 13 14 15 16 17 18 19 20 21 22 23 2…" at bounding box center [619, 278] width 314 height 314
type textarea "[DOMAIN_NAME]("spikes")"
click at [808, 335] on button "Volver al mapa" at bounding box center [812, 332] width 31 height 31
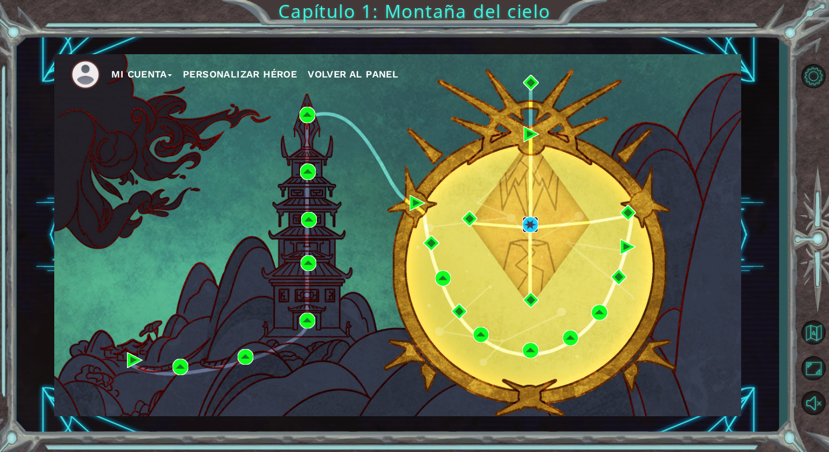
click at [538, 222] on img at bounding box center [530, 225] width 16 height 16
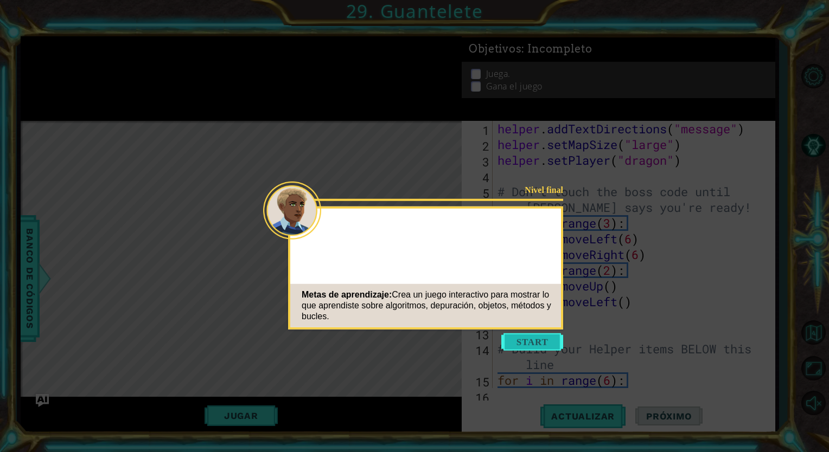
click at [553, 345] on button "Start" at bounding box center [532, 342] width 62 height 17
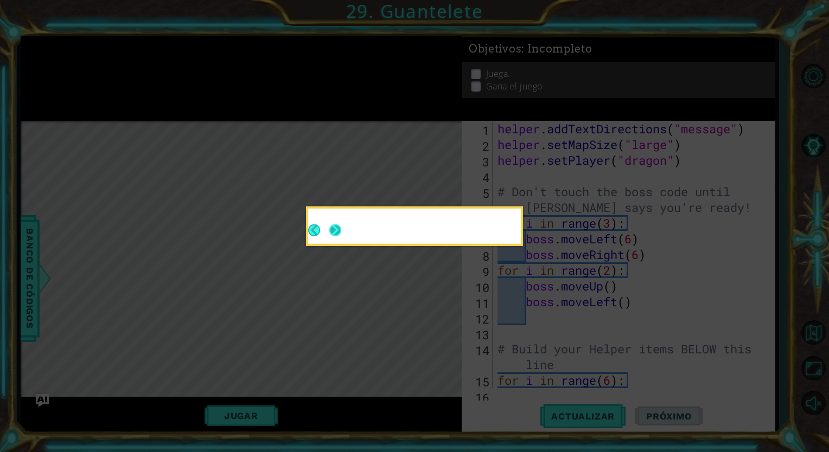
click at [329, 225] on button "Next" at bounding box center [335, 231] width 12 height 12
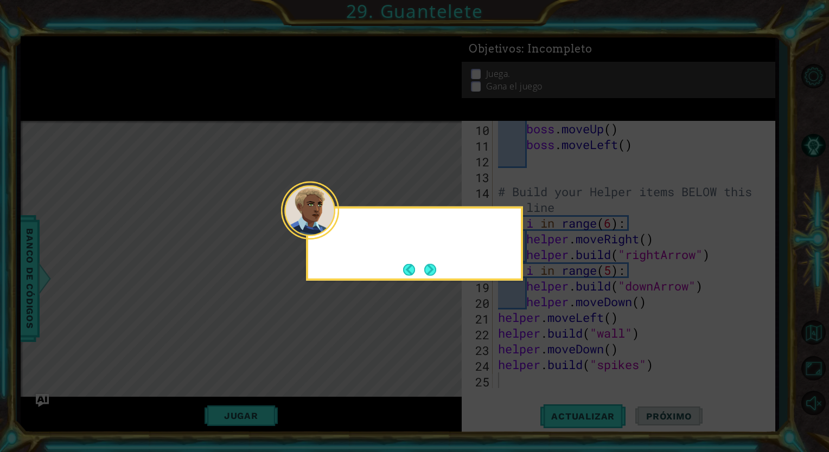
scroll to position [157, 0]
click at [432, 267] on button "Next" at bounding box center [430, 270] width 12 height 12
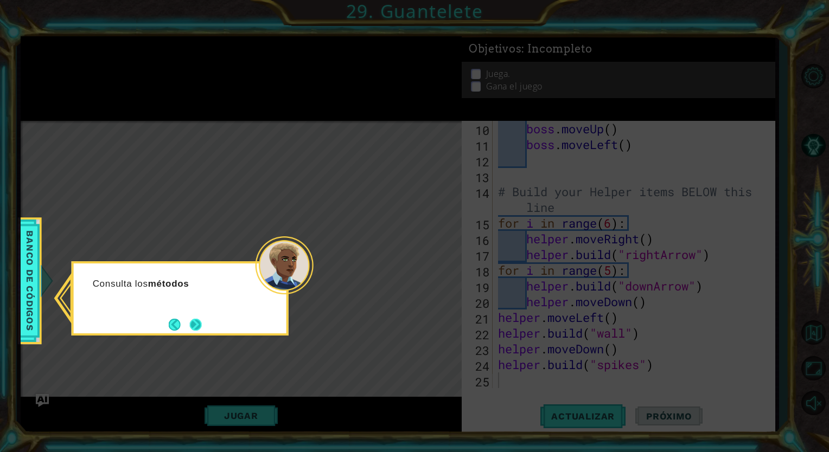
click at [196, 323] on button "Next" at bounding box center [196, 325] width 12 height 12
